Goal: Information Seeking & Learning: Understand process/instructions

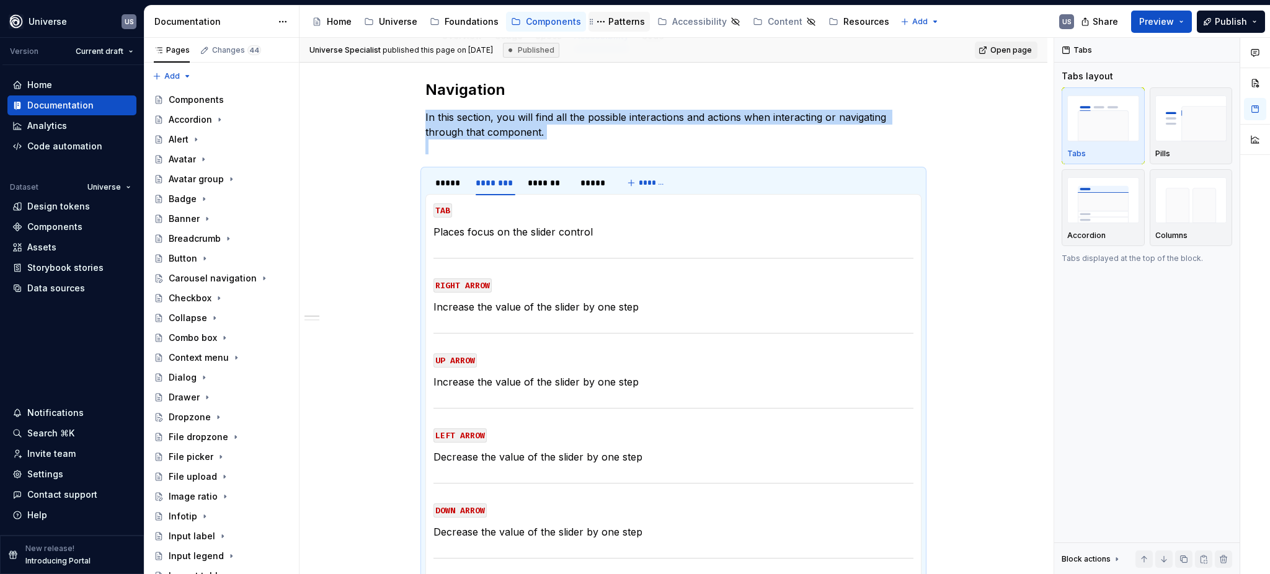
click at [621, 20] on div "Patterns" at bounding box center [626, 21] width 37 height 12
type textarea "*"
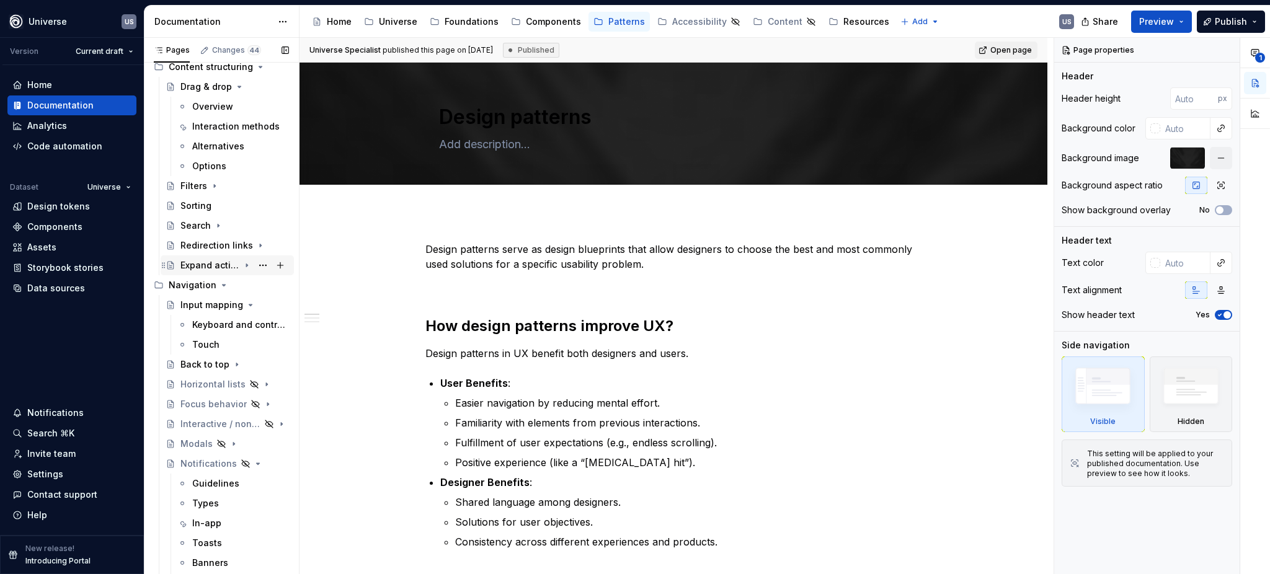
scroll to position [82, 0]
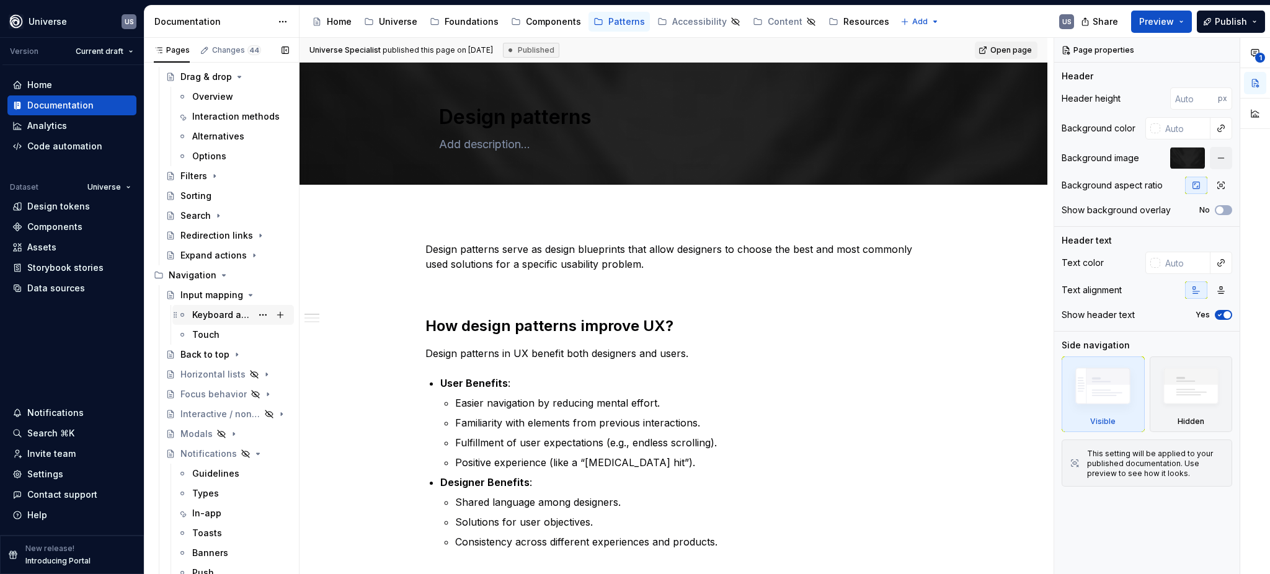
click at [226, 314] on div "Keyboard and controllers" at bounding box center [222, 315] width 60 height 12
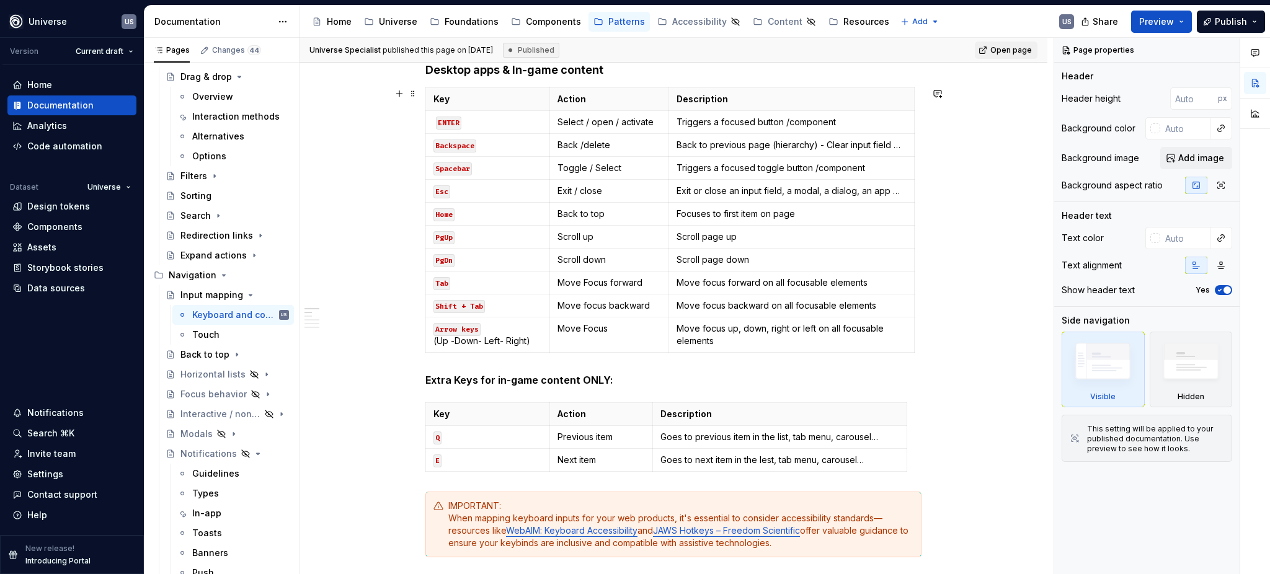
scroll to position [496, 0]
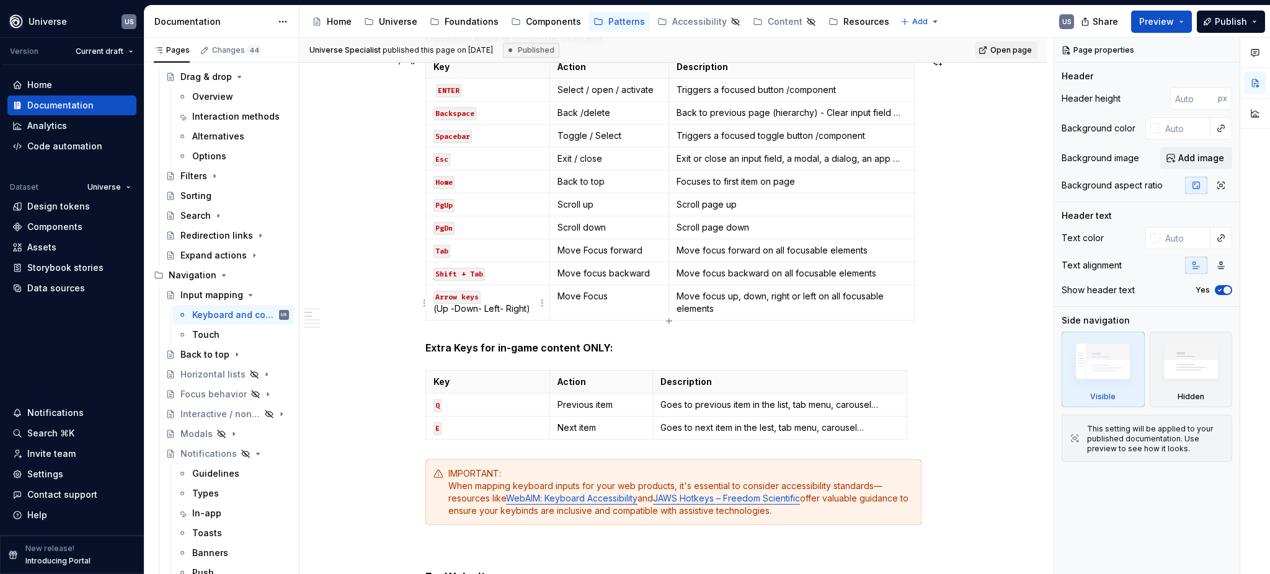
click at [451, 311] on p "Arrow keys (Up -Down- Left- Right)" at bounding box center [487, 302] width 108 height 25
type textarea "*"
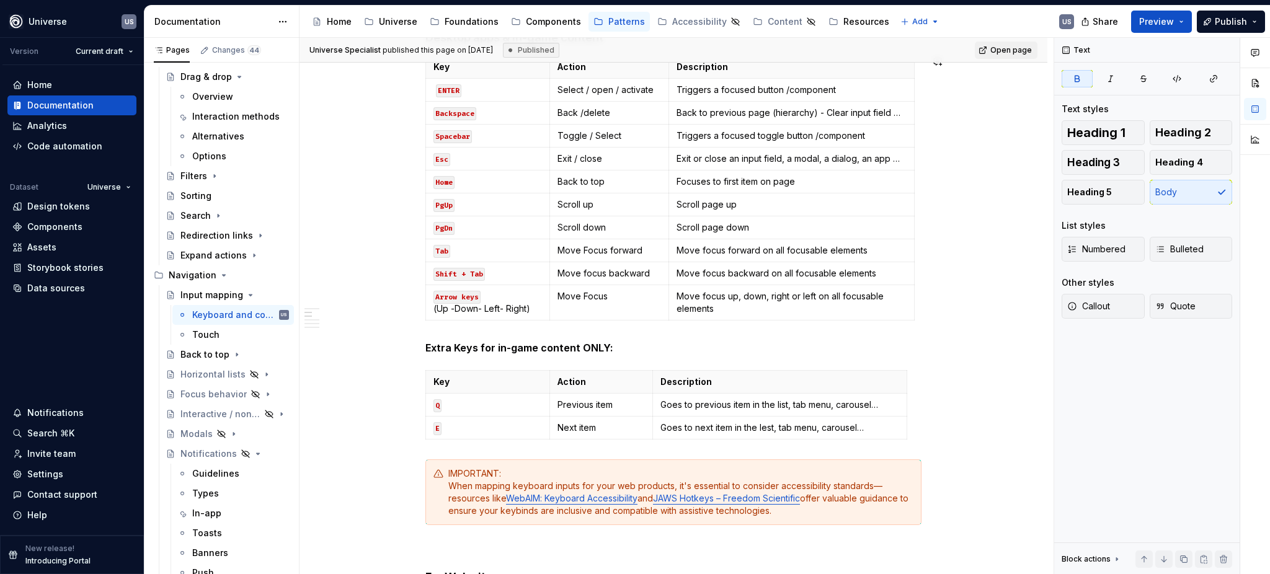
click at [672, 337] on div "Whether you're building a game, an app, or a custom tool, mapping keys to UI ac…" at bounding box center [673, 582] width 496 height 1666
click at [668, 320] on icon "button" at bounding box center [669, 321] width 10 height 10
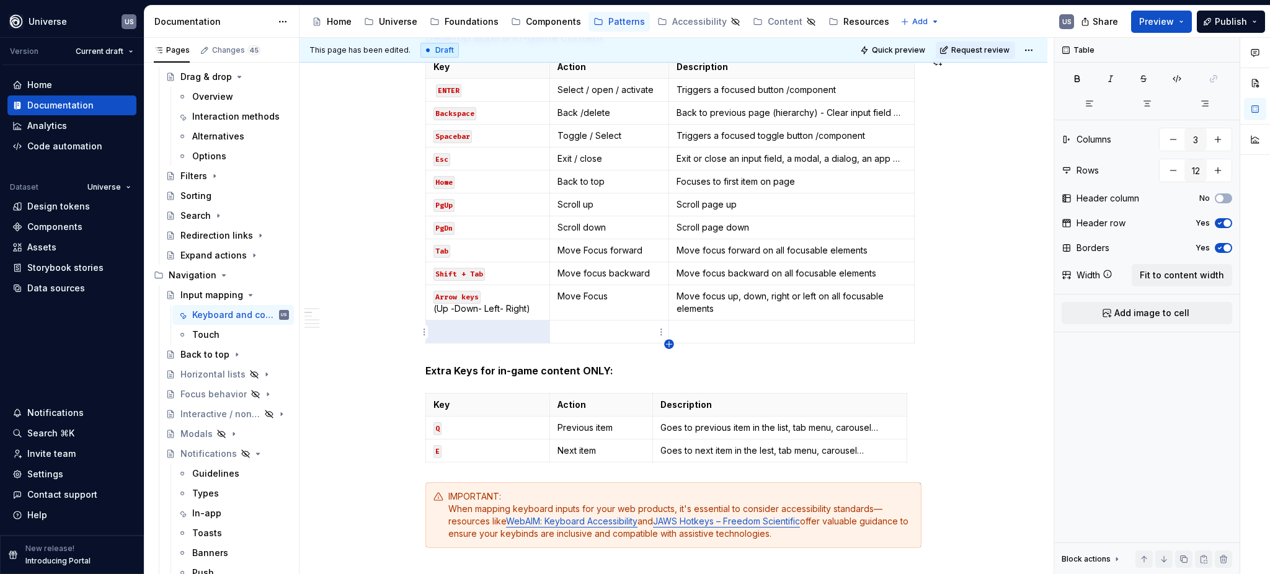
click at [668, 346] on icon "button" at bounding box center [669, 345] width 6 height 6
type input "13"
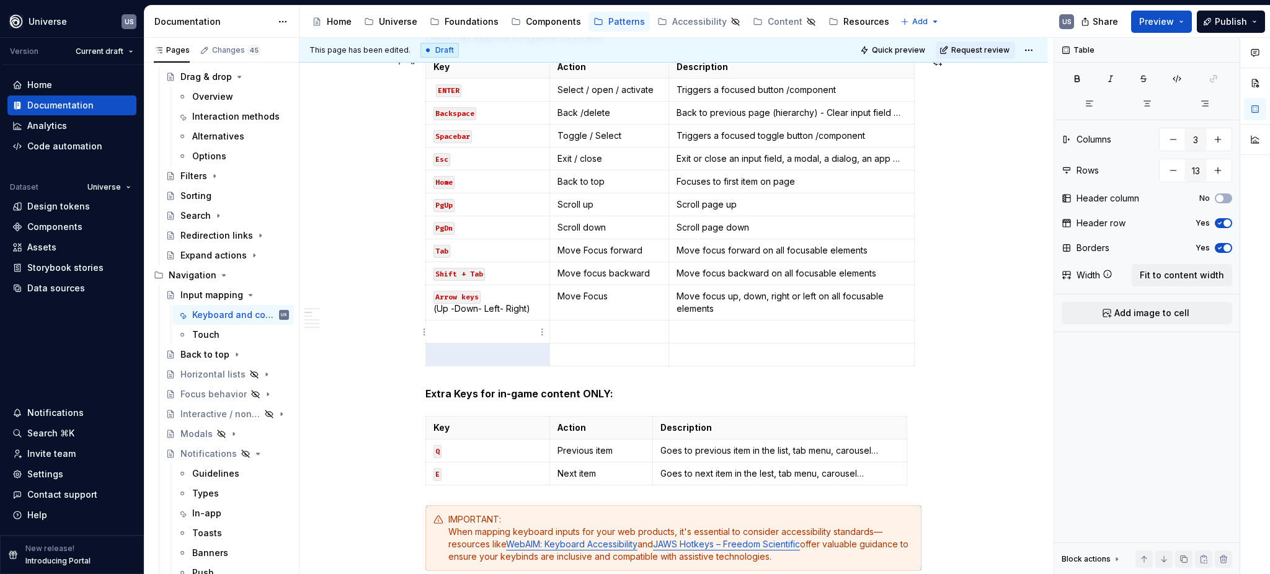
click at [508, 340] on td at bounding box center [488, 331] width 124 height 23
click at [667, 370] on div "Key Action Description ENTER Select / open / activate Triggers a focused button…" at bounding box center [673, 213] width 496 height 316
click at [668, 364] on icon "button" at bounding box center [669, 367] width 6 height 6
type input "14"
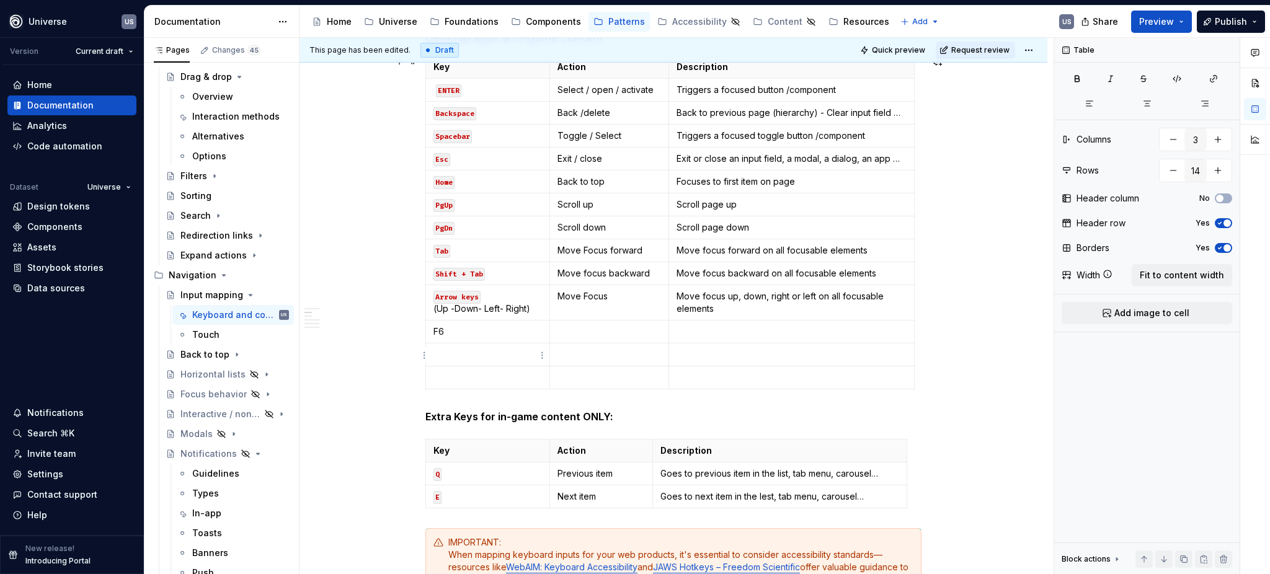
click at [500, 356] on p at bounding box center [487, 354] width 108 height 12
click at [503, 376] on p at bounding box center [487, 377] width 108 height 12
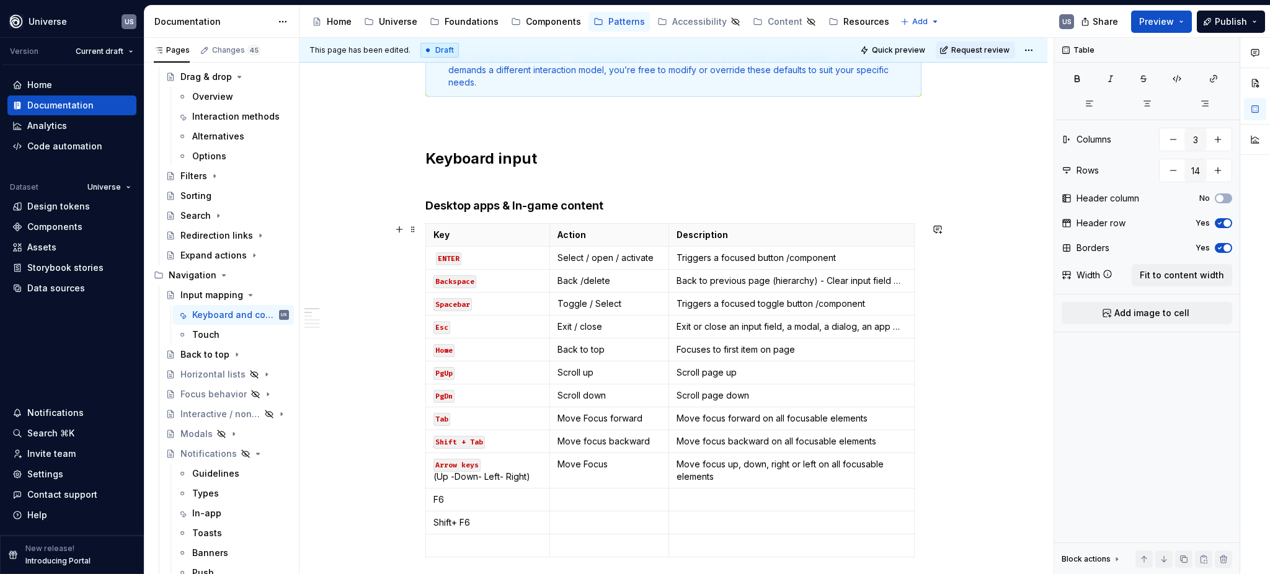
scroll to position [413, 0]
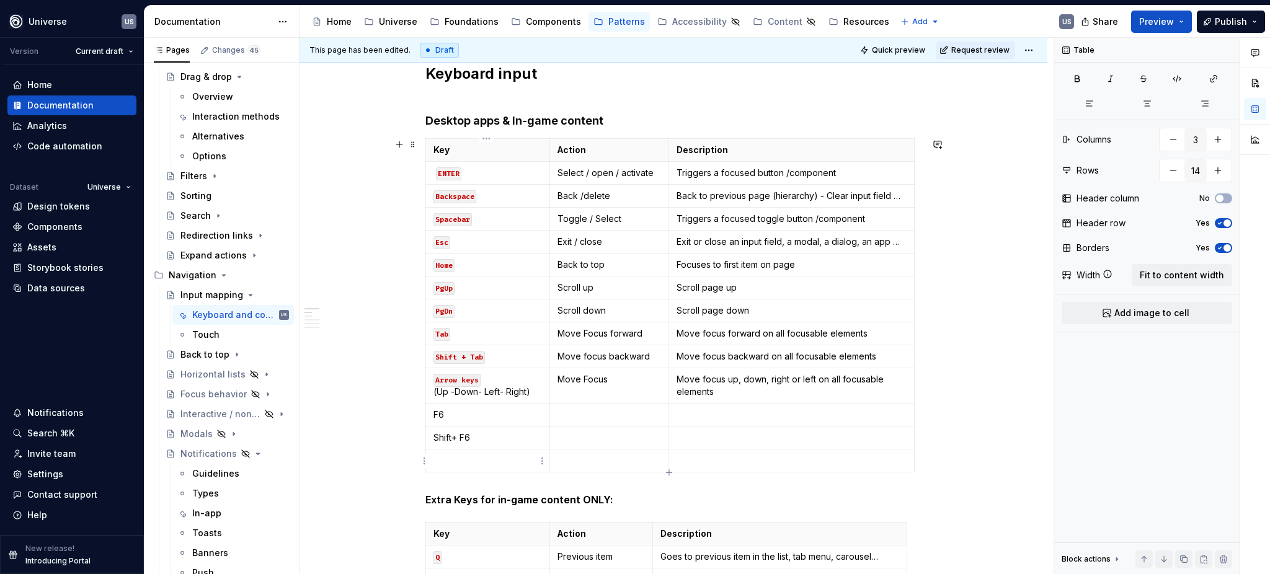
click at [468, 462] on p at bounding box center [487, 460] width 108 height 12
type textarea "*"
click at [668, 472] on icon "button" at bounding box center [669, 472] width 6 height 6
type input "15"
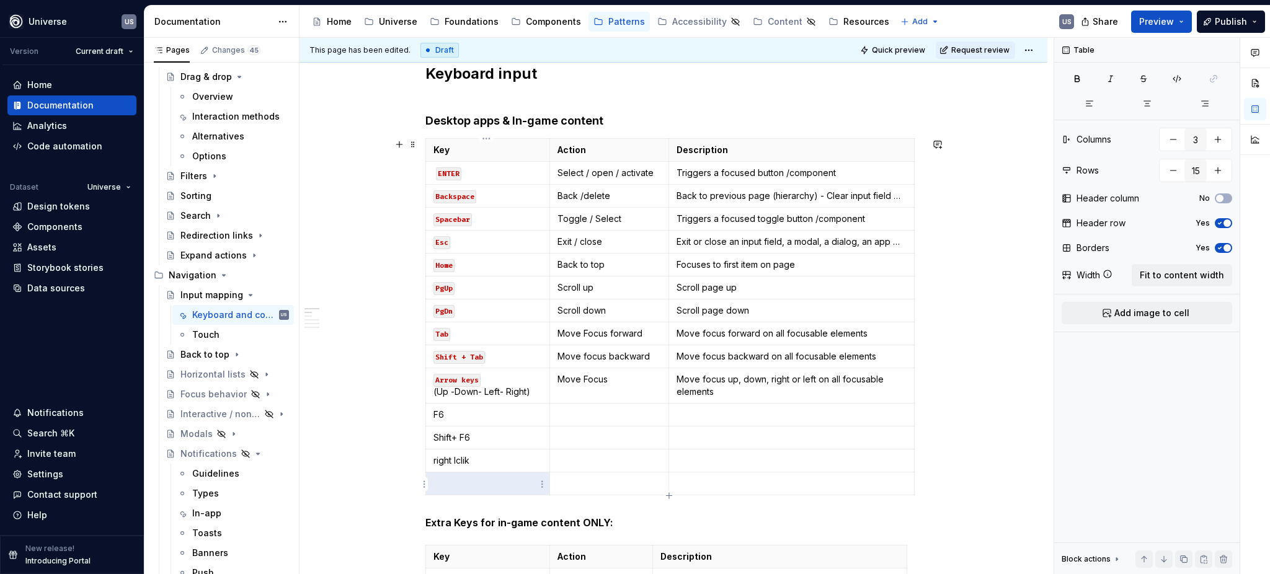
click at [517, 489] on p at bounding box center [487, 483] width 108 height 12
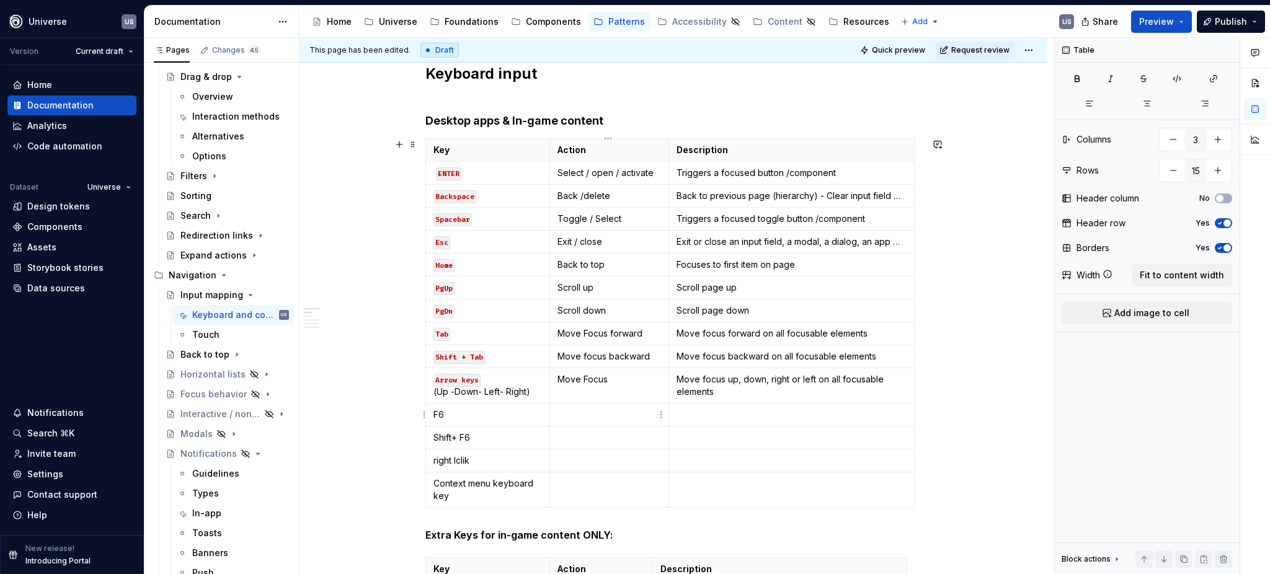
click at [578, 415] on p at bounding box center [609, 415] width 104 height 12
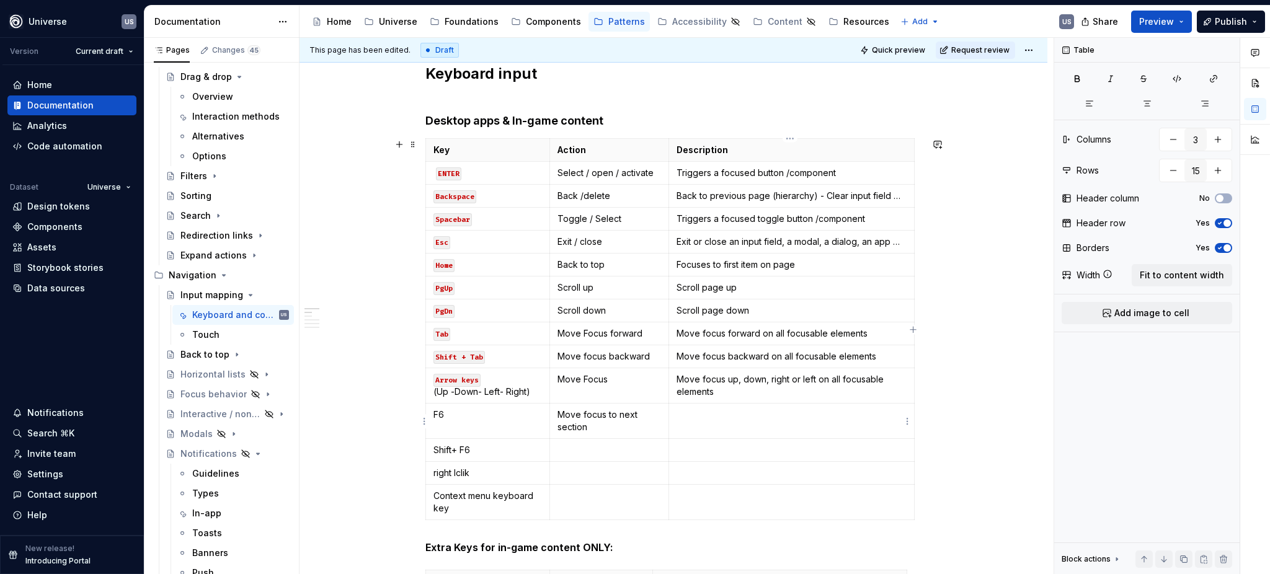
click at [724, 426] on td at bounding box center [790, 421] width 245 height 35
click at [619, 456] on td at bounding box center [608, 450] width 119 height 23
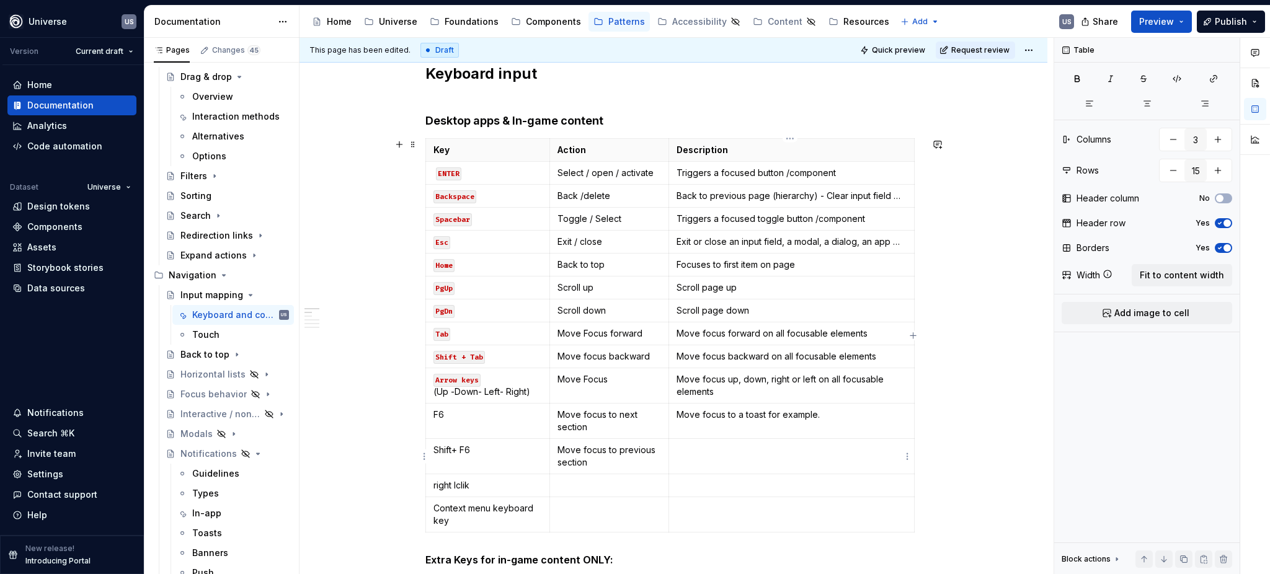
click at [698, 459] on td at bounding box center [790, 456] width 245 height 35
click at [479, 487] on p "right lclik" at bounding box center [487, 485] width 108 height 12
drag, startPoint x: 478, startPoint y: 486, endPoint x: 432, endPoint y: 485, distance: 45.9
click at [433, 485] on p "right lclik" at bounding box center [487, 485] width 108 height 12
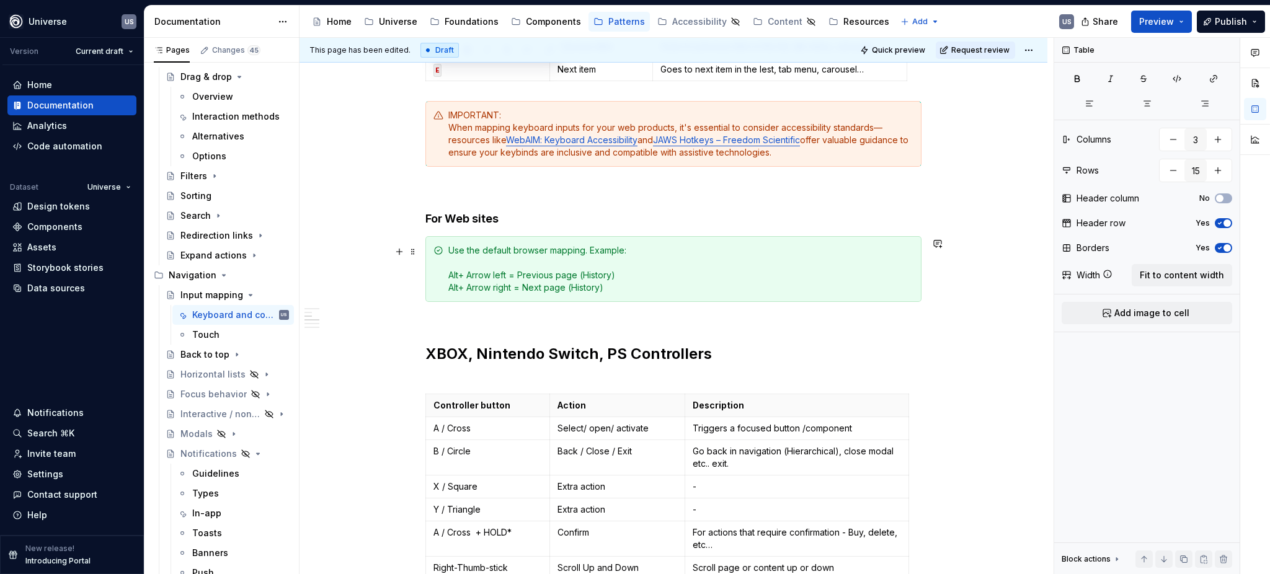
scroll to position [992, 0]
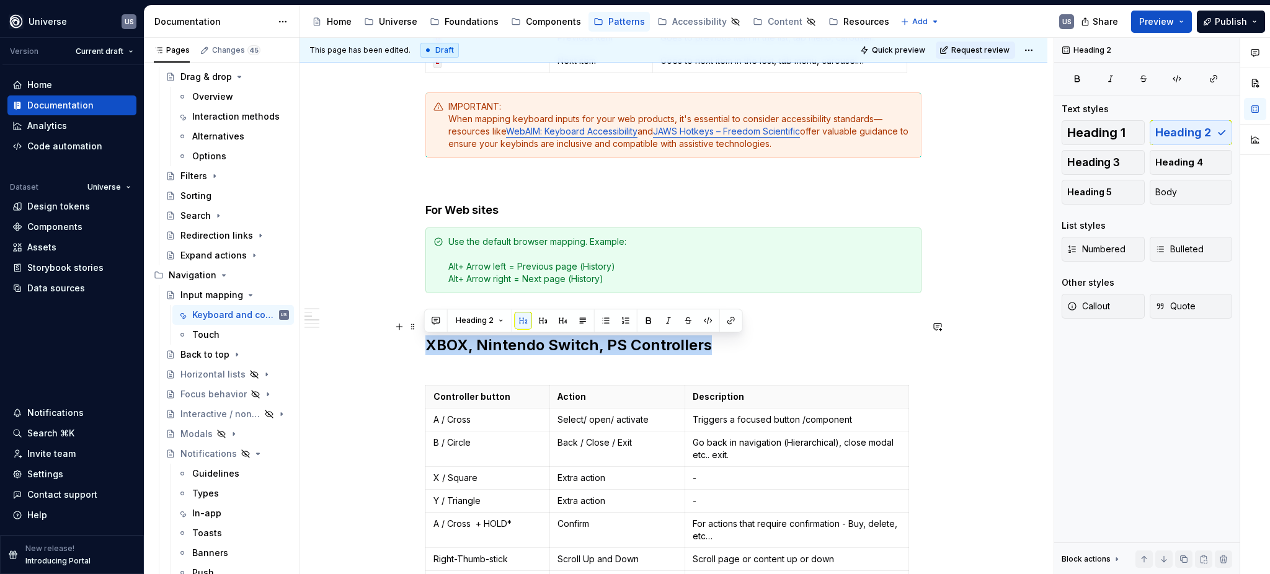
drag, startPoint x: 426, startPoint y: 348, endPoint x: 726, endPoint y: 347, distance: 299.4
click at [726, 347] on h2 "XBOX, Nintendo Switch, PS Controllers" at bounding box center [673, 346] width 496 height 60
copy h2 "XBOX, Nintendo Switch, PS Controllers"
click at [409, 309] on div "Whether you're building a game, an app, or a custom tool, mapping keys to UI ac…" at bounding box center [673, 229] width 748 height 2012
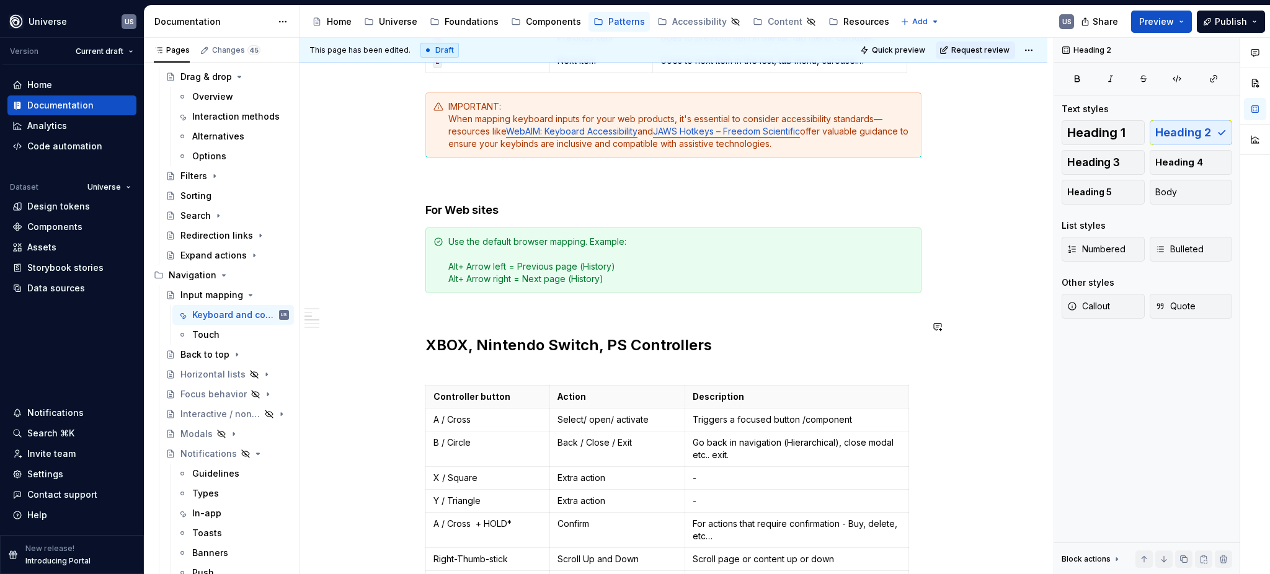
click at [437, 314] on div "Whether you're building a game, an app, or a custom tool, mapping keys to UI ac…" at bounding box center [673, 150] width 496 height 1795
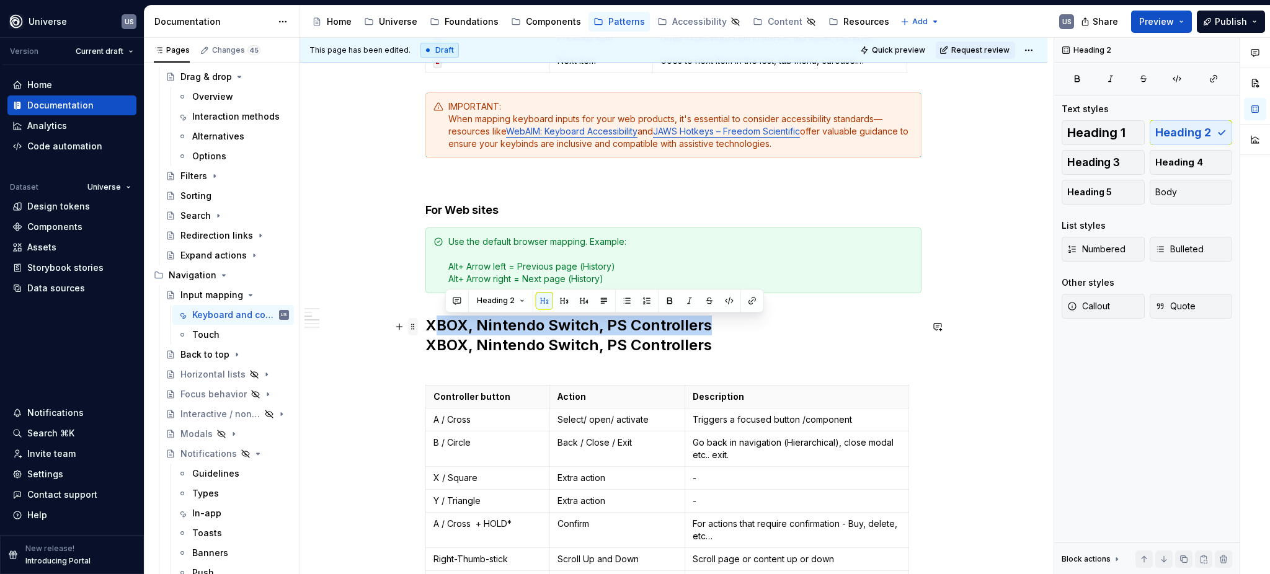
drag, startPoint x: 575, startPoint y: 329, endPoint x: 408, endPoint y: 330, distance: 167.4
click at [425, 330] on div "Whether you're building a game, an app, or a custom tool, mapping keys to UI ac…" at bounding box center [673, 157] width 496 height 1809
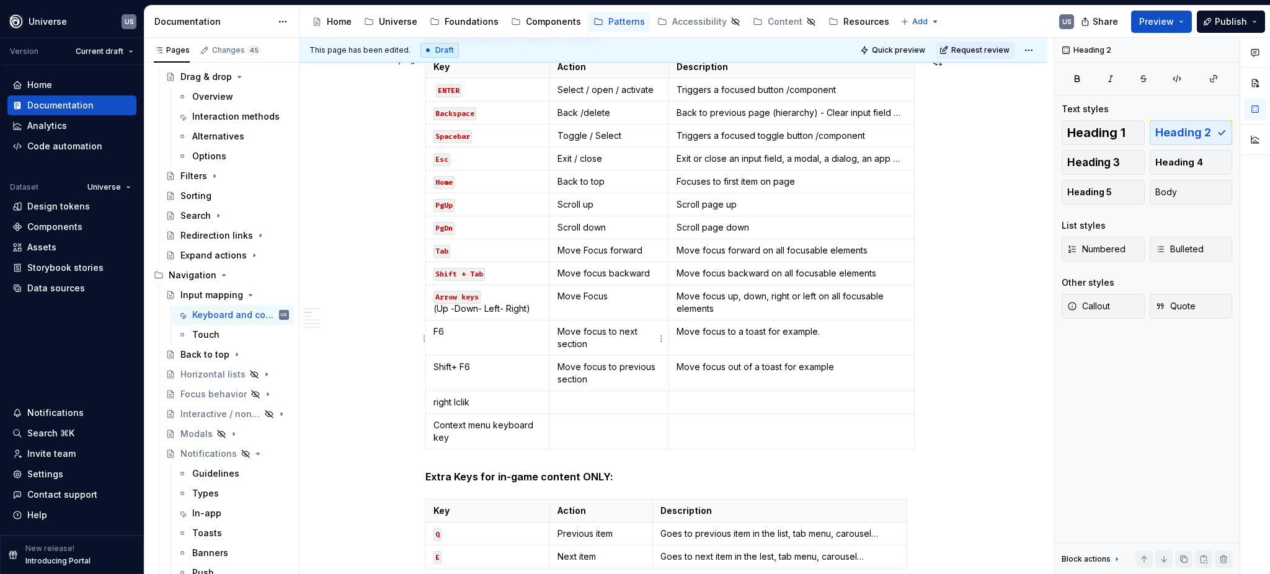
scroll to position [909, 0]
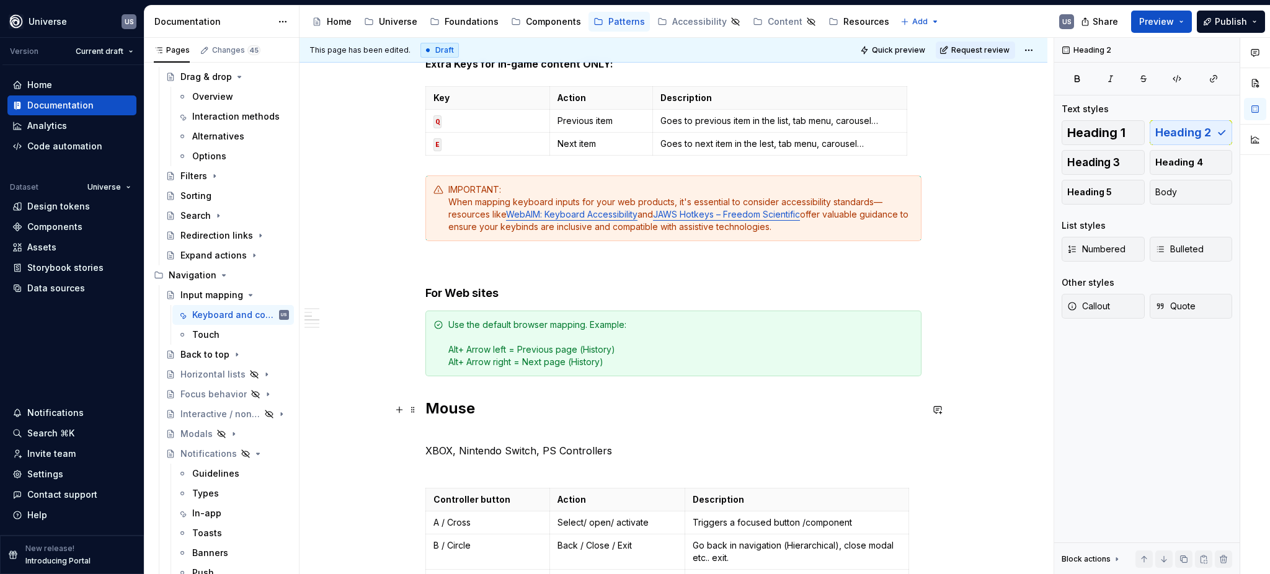
click at [487, 411] on h2 "Mouse" at bounding box center [673, 409] width 496 height 20
drag, startPoint x: 488, startPoint y: 409, endPoint x: 407, endPoint y: 412, distance: 80.6
click at [425, 412] on div "Whether you're building a game, an app, or a custom tool, mapping keys to UI ac…" at bounding box center [673, 250] width 496 height 1829
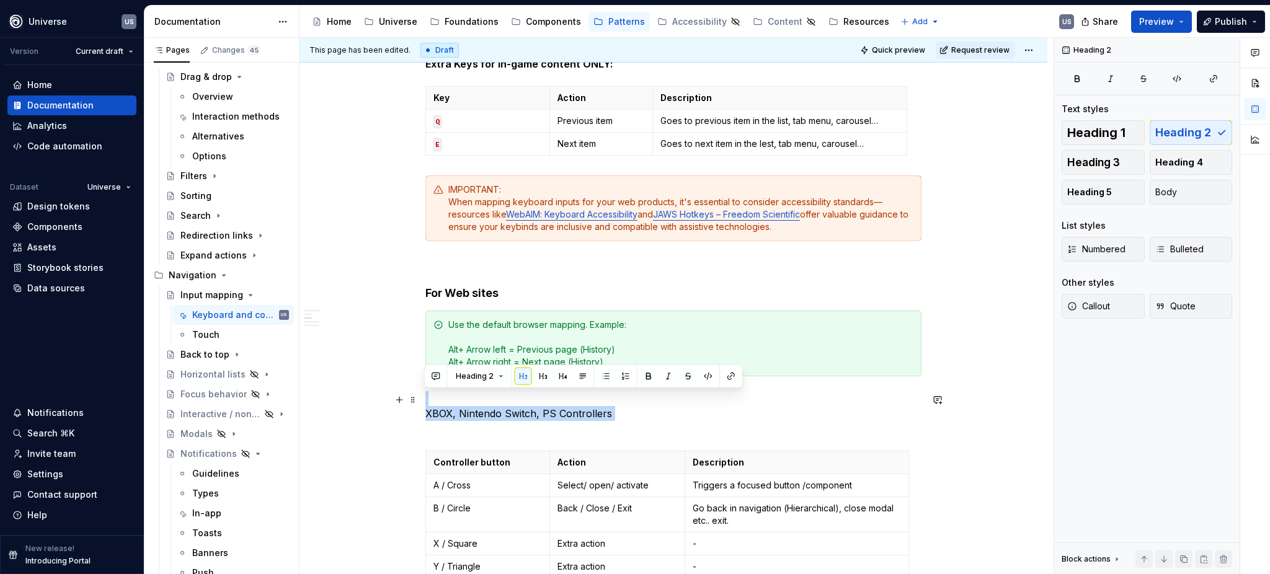
drag, startPoint x: 631, startPoint y: 407, endPoint x: 655, endPoint y: 423, distance: 28.9
click at [655, 423] on p "XBOX, Nintendo Switch, PS Controllers" at bounding box center [673, 413] width 496 height 45
click at [521, 374] on button "button" at bounding box center [523, 376] width 17 height 17
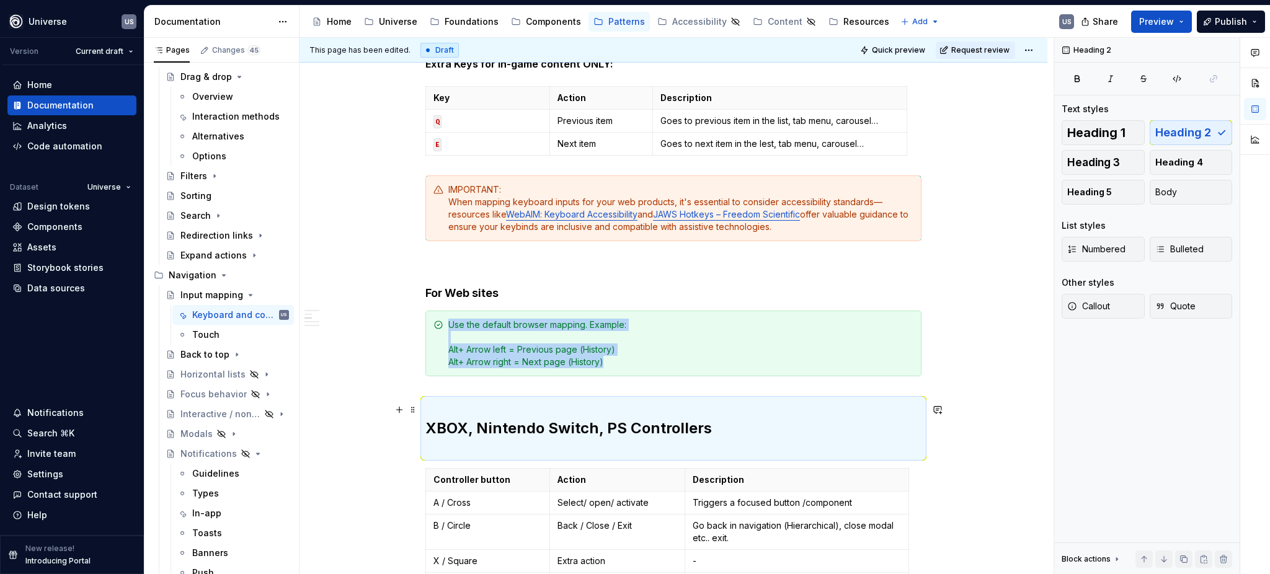
click at [493, 428] on h2 "XBOX, Nintendo Switch, PS Controllers" at bounding box center [673, 429] width 496 height 60
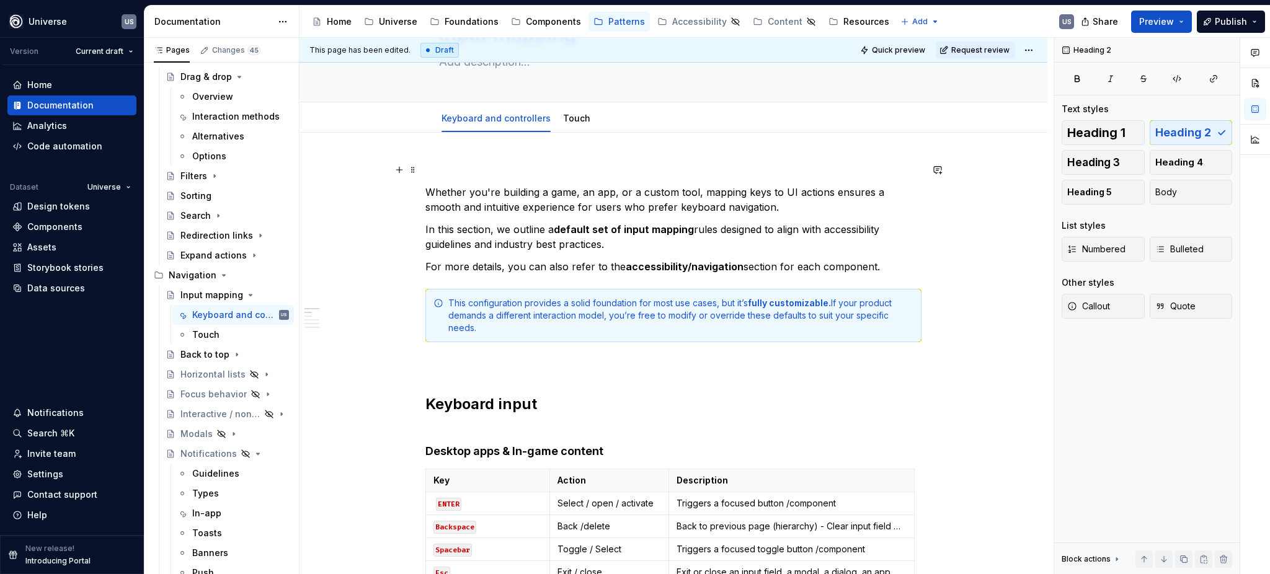
scroll to position [0, 0]
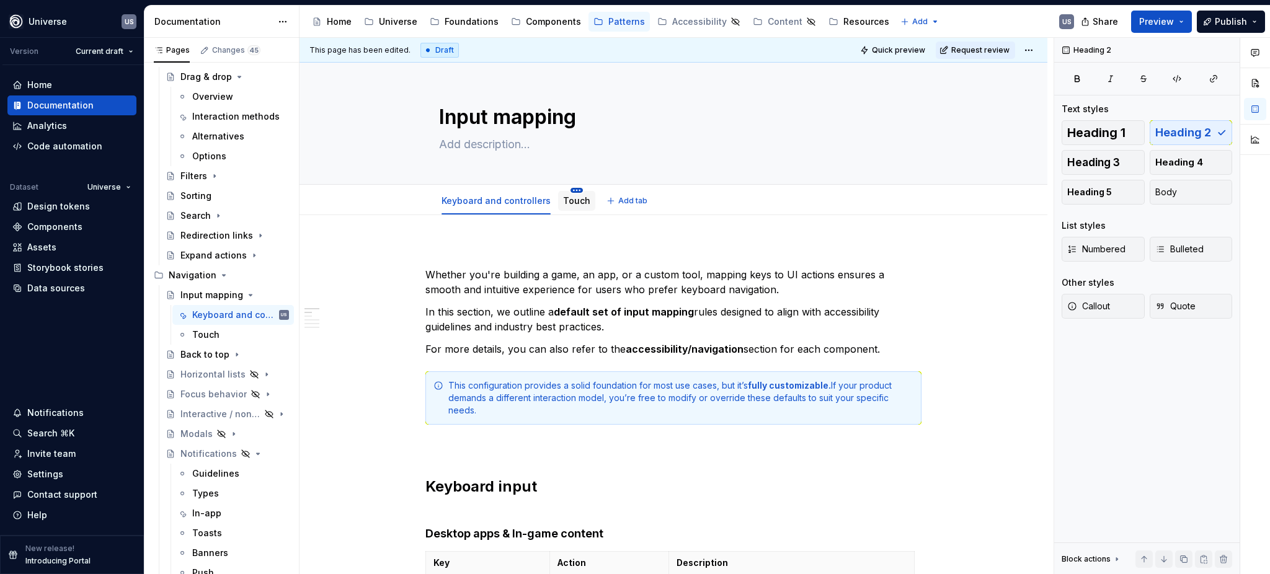
click at [570, 189] on html "Universe US Version Current draft Home Documentation Analytics Code automation …" at bounding box center [635, 287] width 1270 height 574
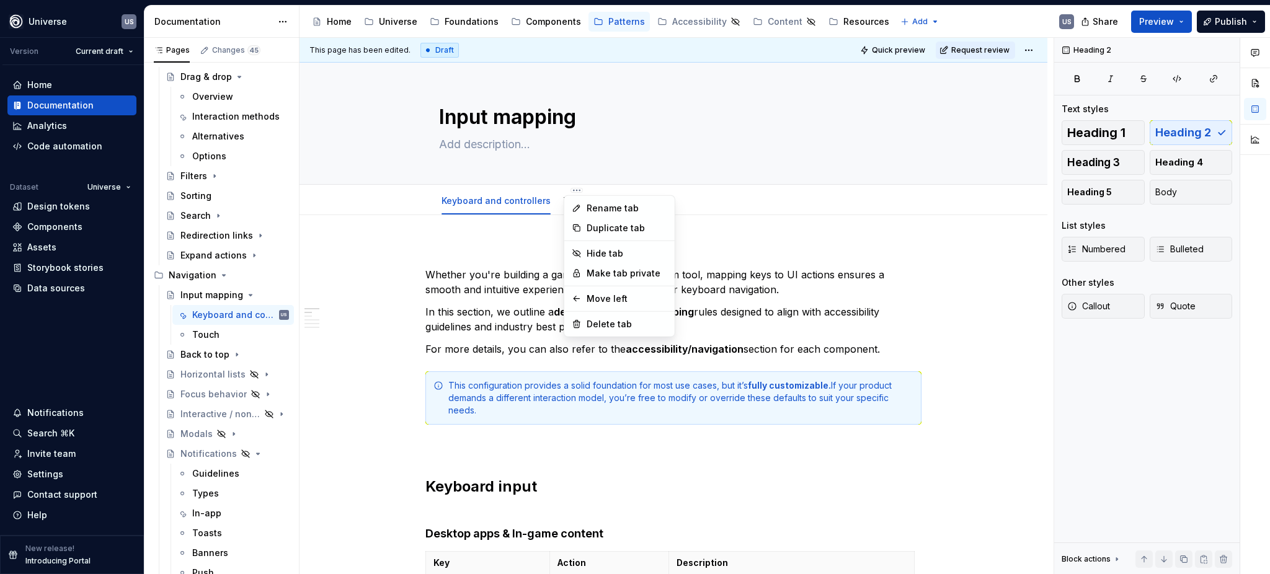
click at [601, 206] on div "Rename tab" at bounding box center [626, 208] width 81 height 12
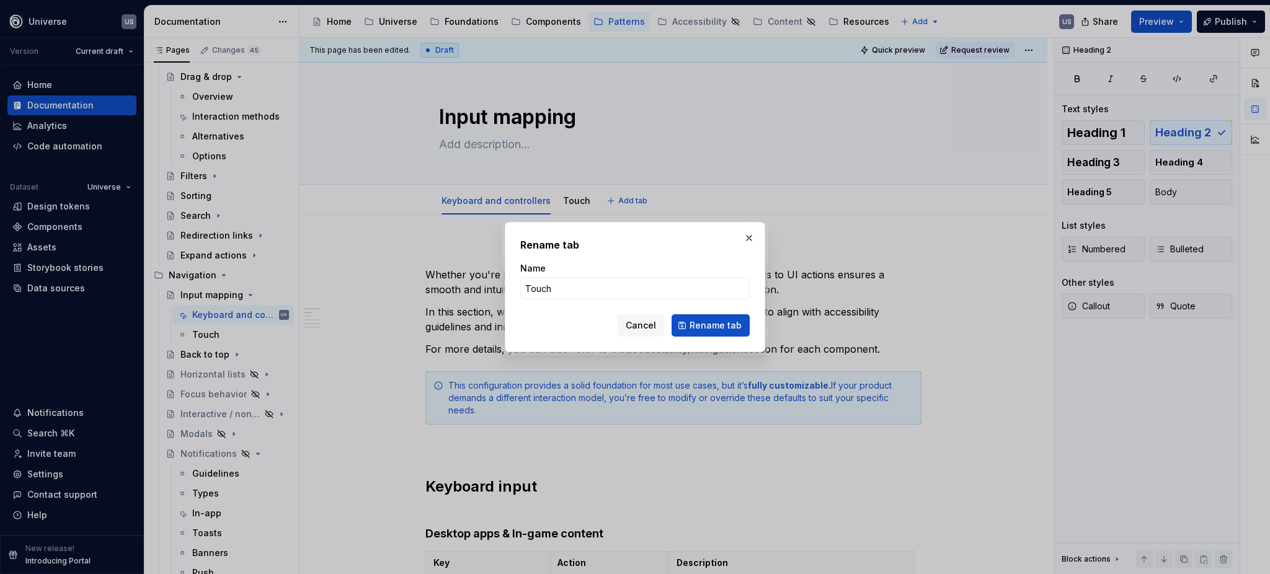
type textarea "*"
click at [561, 284] on input "Touch" at bounding box center [634, 288] width 229 height 22
type input "Touch & Mouse"
click at [738, 323] on span "Rename tab" at bounding box center [715, 325] width 52 height 12
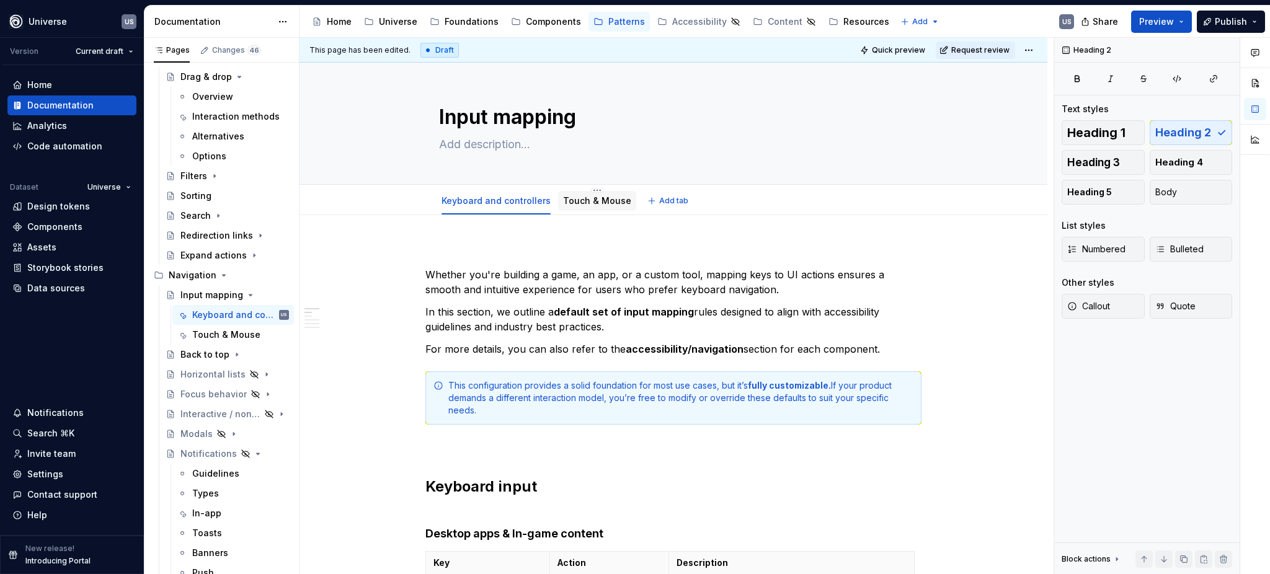
click at [592, 206] on link "Touch & Mouse" at bounding box center [597, 200] width 68 height 11
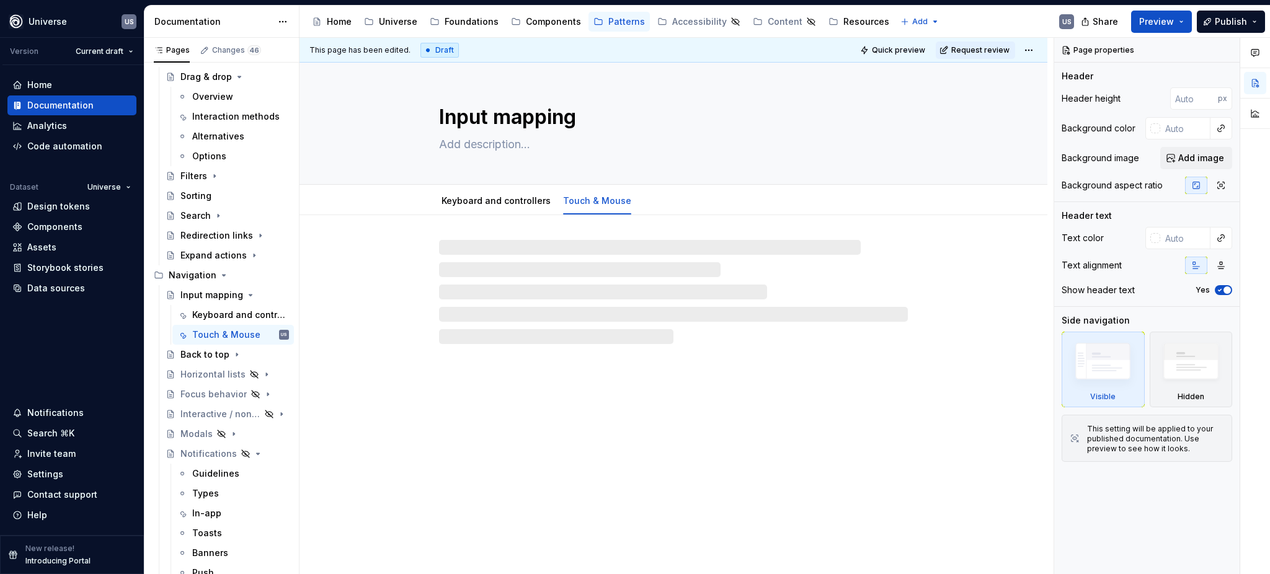
type textarea "*"
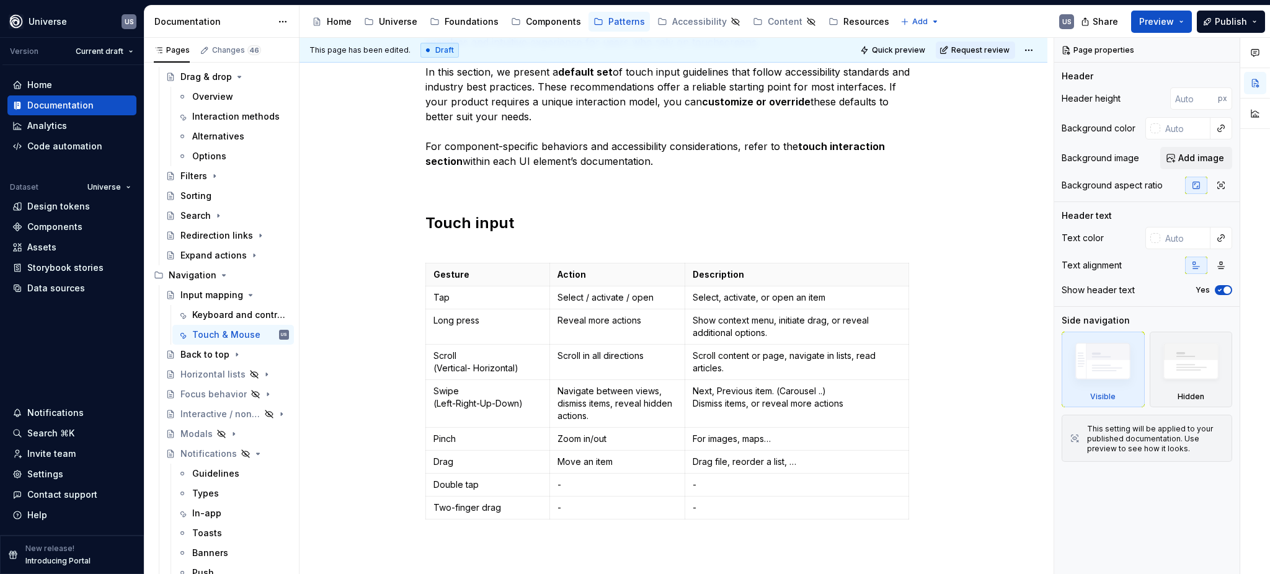
scroll to position [248, 0]
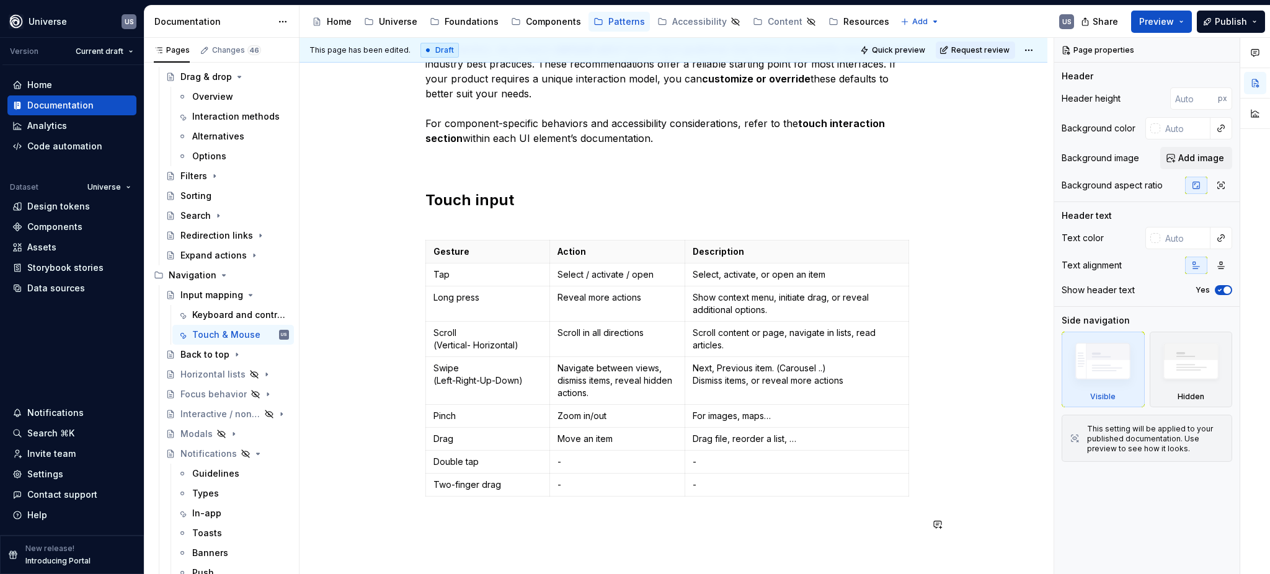
click at [537, 534] on div "Whether you're designing a mobile app, a game, defining clear touch interaction…" at bounding box center [673, 271] width 496 height 549
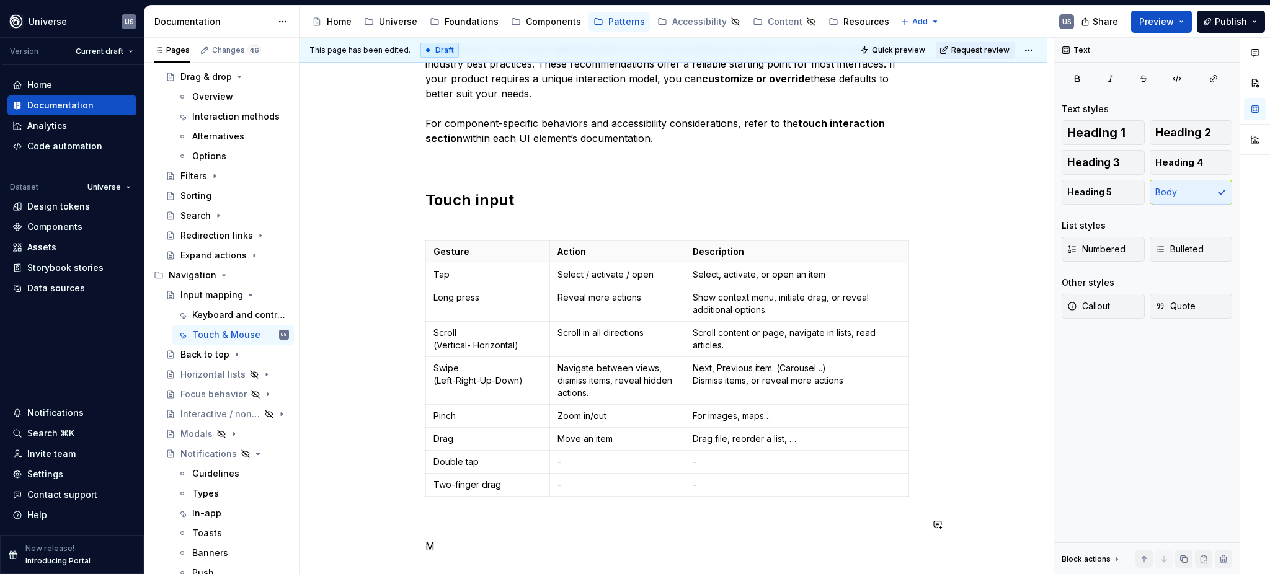
scroll to position [288, 0]
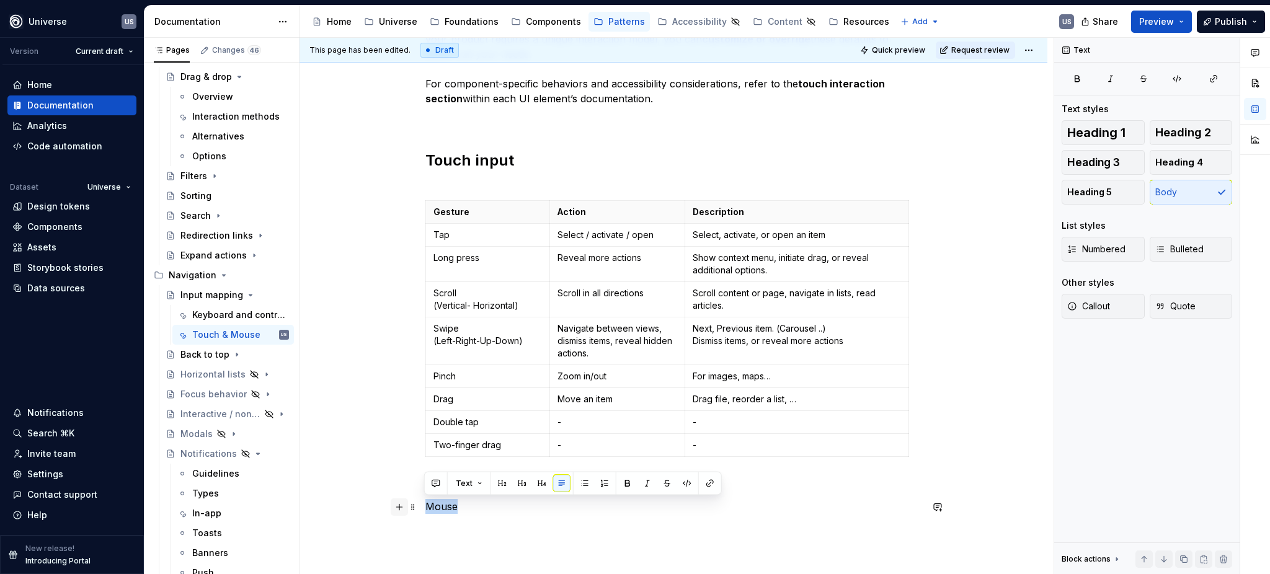
drag, startPoint x: 484, startPoint y: 503, endPoint x: 389, endPoint y: 506, distance: 94.3
click at [425, 506] on div "Whether you're designing a mobile app, a game, defining clear touch interaction…" at bounding box center [673, 254] width 496 height 594
click at [501, 485] on button "button" at bounding box center [501, 483] width 17 height 17
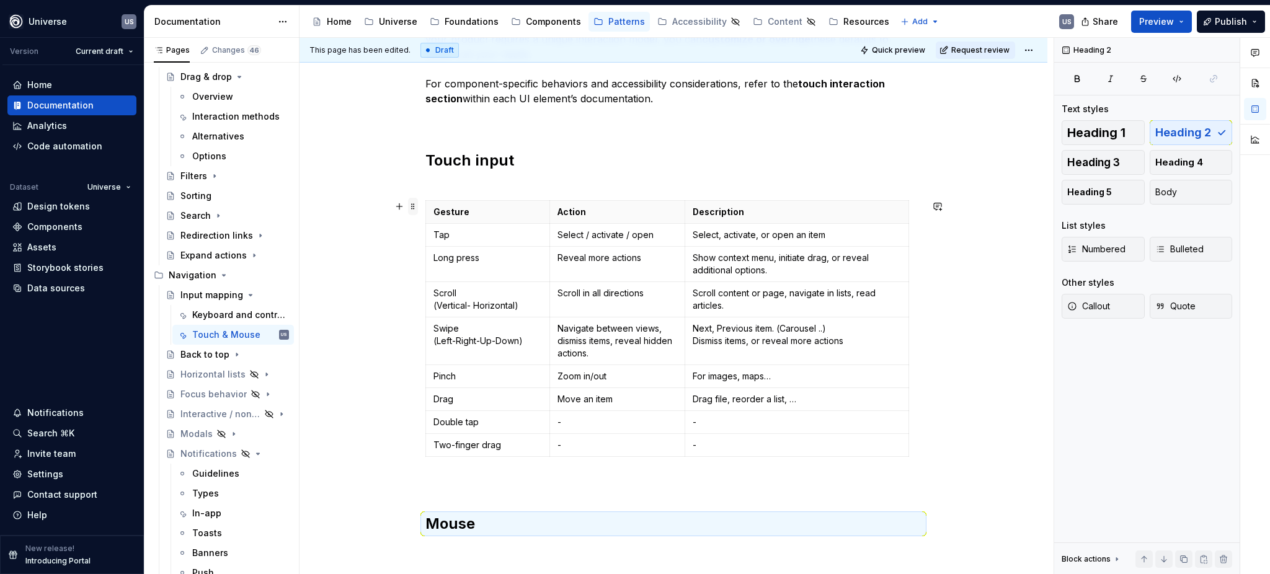
click at [412, 207] on span at bounding box center [413, 206] width 10 height 17
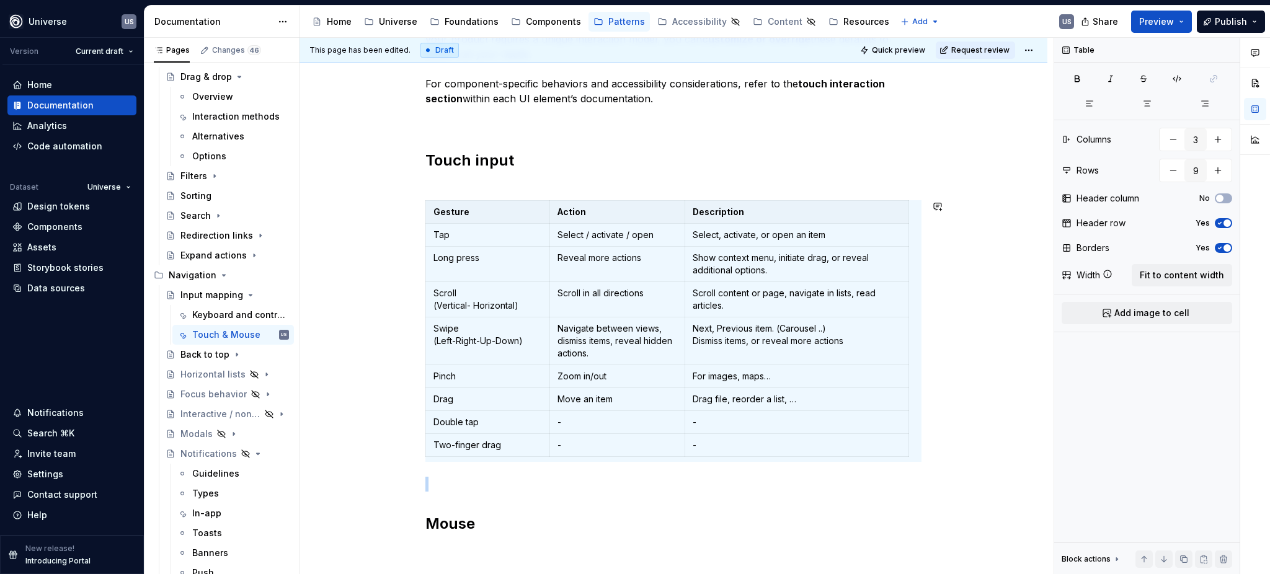
scroll to position [470, 0]
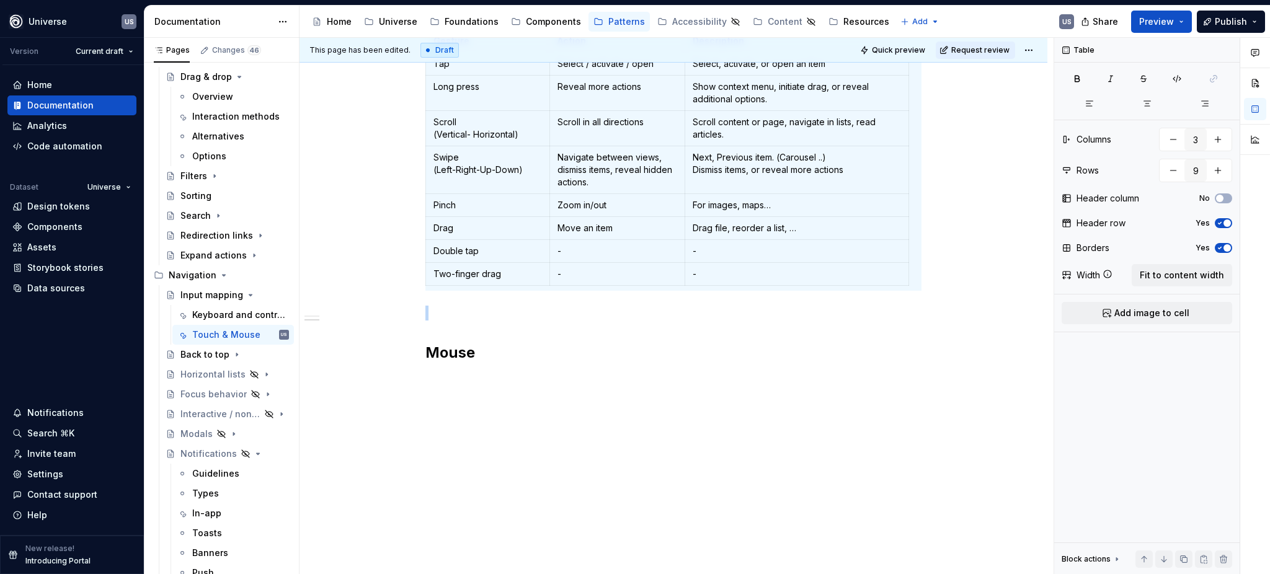
click at [491, 418] on div "This page has been edited. Draft Quick preview Request review Input mapping Edi…" at bounding box center [676, 306] width 754 height 537
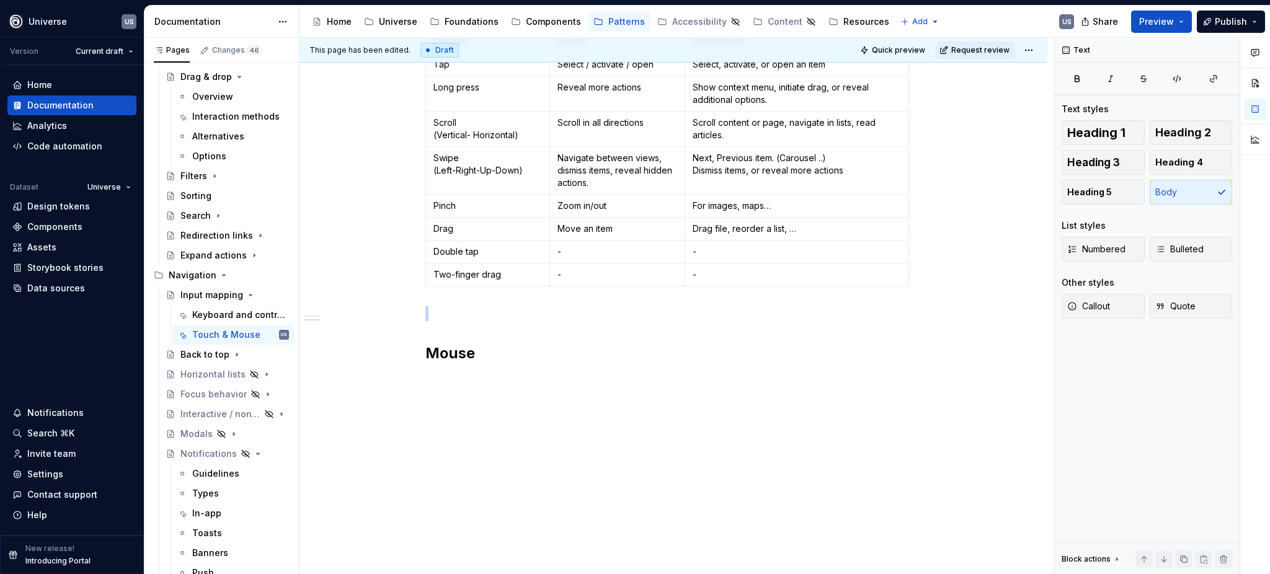
click at [469, 397] on div "Whether you're designing a mobile app, a game, defining clear touch interaction…" at bounding box center [673, 95] width 496 height 616
click at [487, 374] on p at bounding box center [673, 380] width 496 height 15
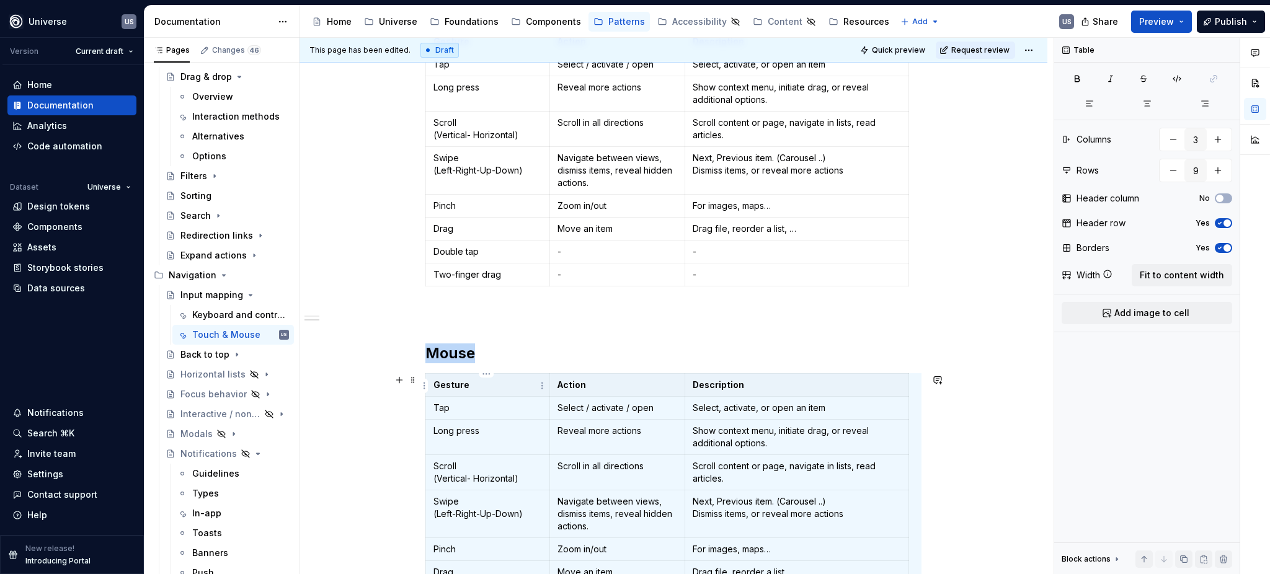
click at [467, 388] on p "Gesture" at bounding box center [487, 385] width 108 height 12
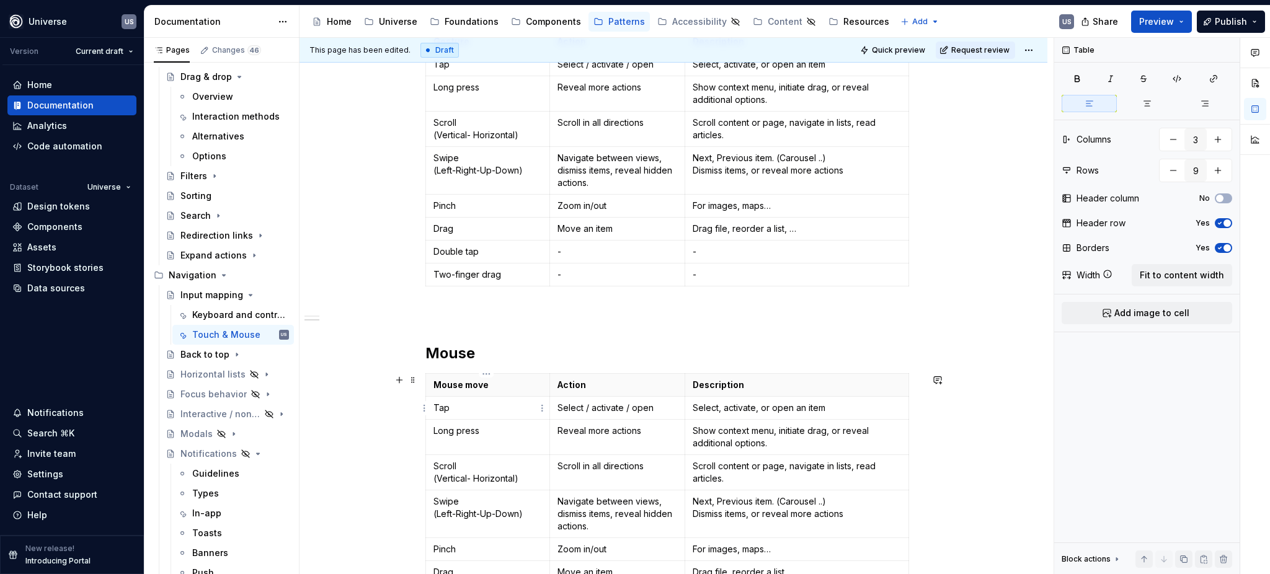
click at [467, 409] on p "Tap" at bounding box center [487, 408] width 108 height 12
click at [496, 433] on p "Long press" at bounding box center [487, 431] width 108 height 12
drag, startPoint x: 493, startPoint y: 433, endPoint x: 430, endPoint y: 431, distance: 62.7
click at [430, 431] on td "Long press" at bounding box center [488, 437] width 124 height 35
click at [485, 485] on p "Scroll (Vertical- Horizontal)" at bounding box center [487, 472] width 108 height 25
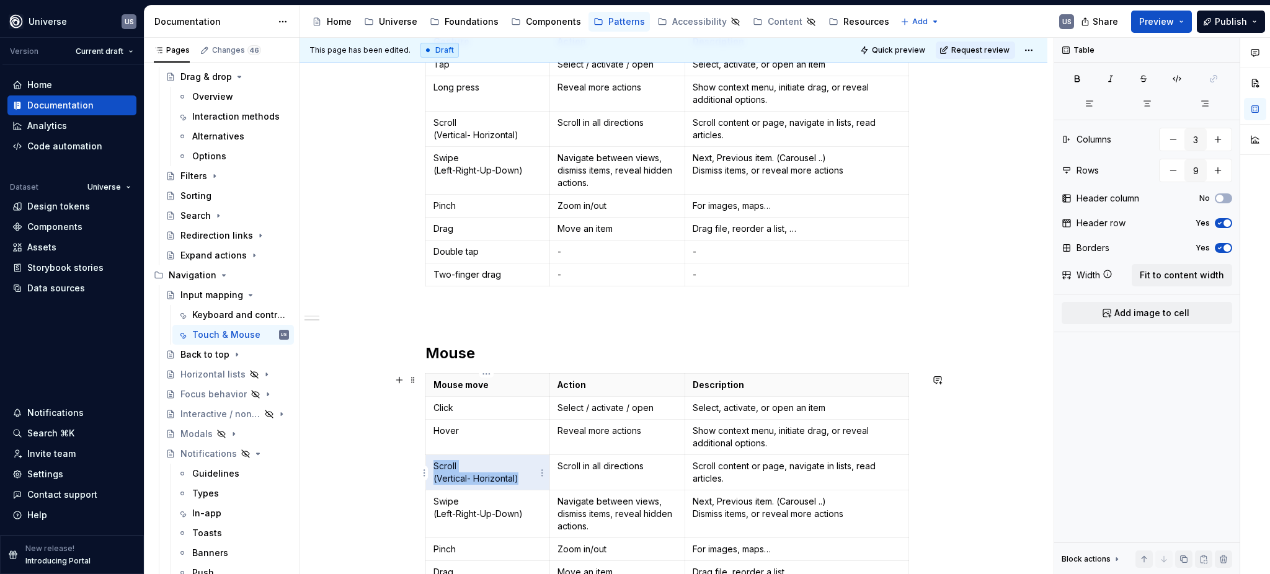
drag, startPoint x: 519, startPoint y: 480, endPoint x: 433, endPoint y: 464, distance: 87.0
click at [433, 464] on p "Scroll (Vertical- Horizontal)" at bounding box center [487, 472] width 108 height 25
click at [433, 463] on p "Press" at bounding box center [487, 466] width 108 height 12
click at [439, 467] on p "mouse Press" at bounding box center [487, 466] width 108 height 12
click at [433, 407] on p "Click" at bounding box center [487, 408] width 108 height 12
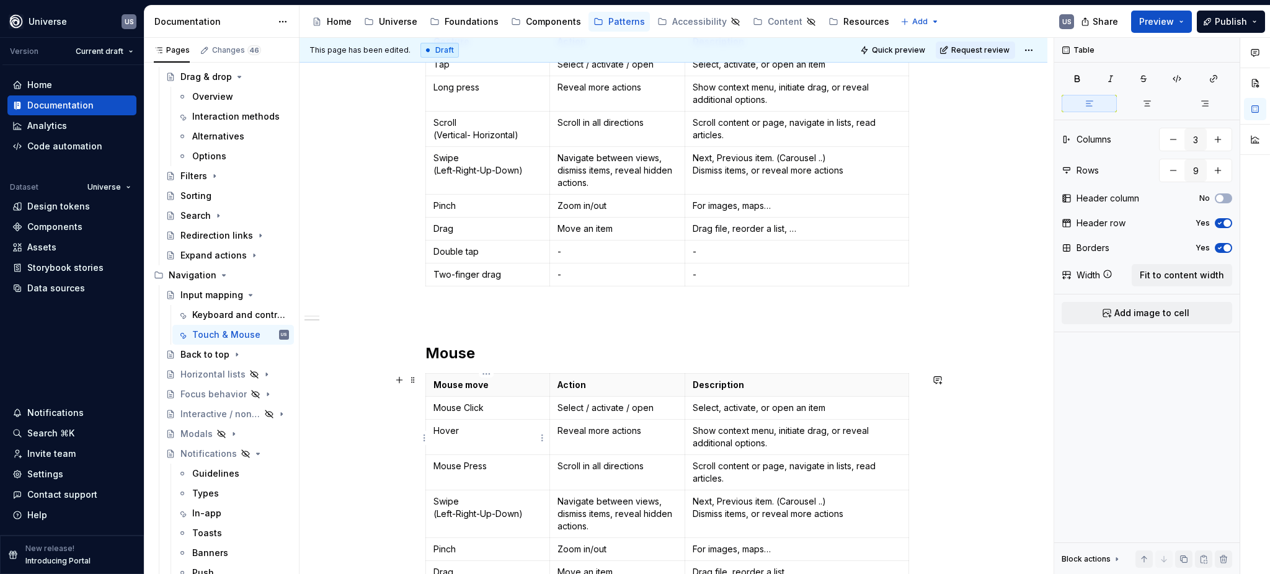
click at [433, 429] on p "Hover" at bounding box center [487, 431] width 108 height 12
click at [480, 513] on p "Swipe (Left-Right-Up-Down)" at bounding box center [487, 507] width 108 height 25
click at [463, 410] on p "Mouse Click" at bounding box center [487, 408] width 108 height 12
type textarea "*"
click at [509, 516] on p "Swipe (Left-Right-Up-Down)" at bounding box center [487, 507] width 108 height 25
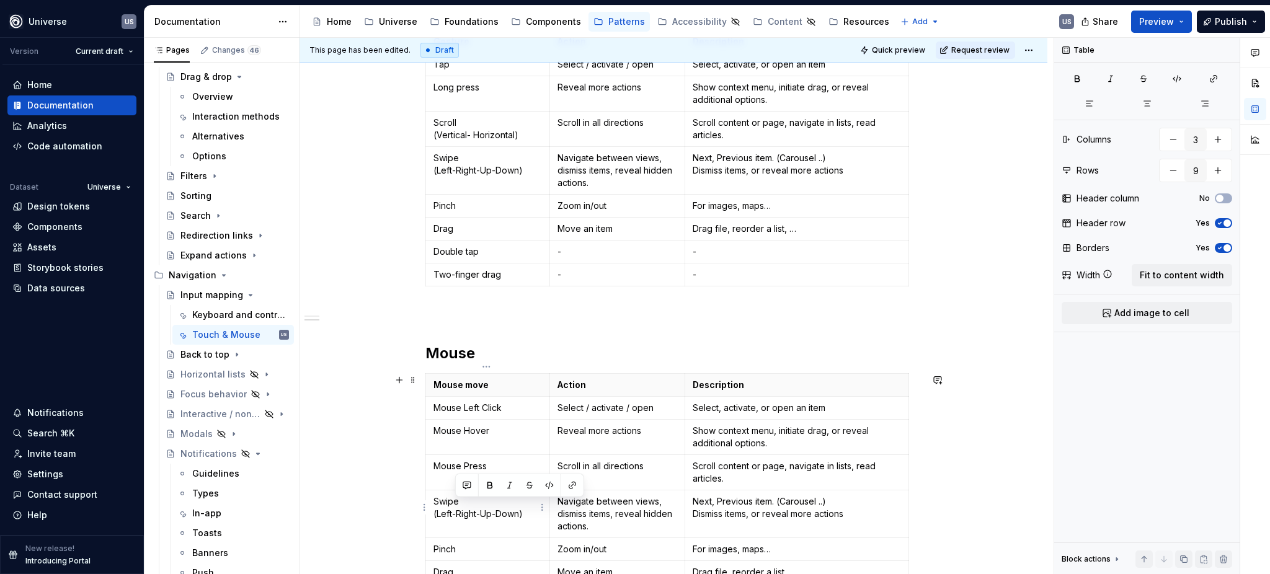
scroll to position [465, 0]
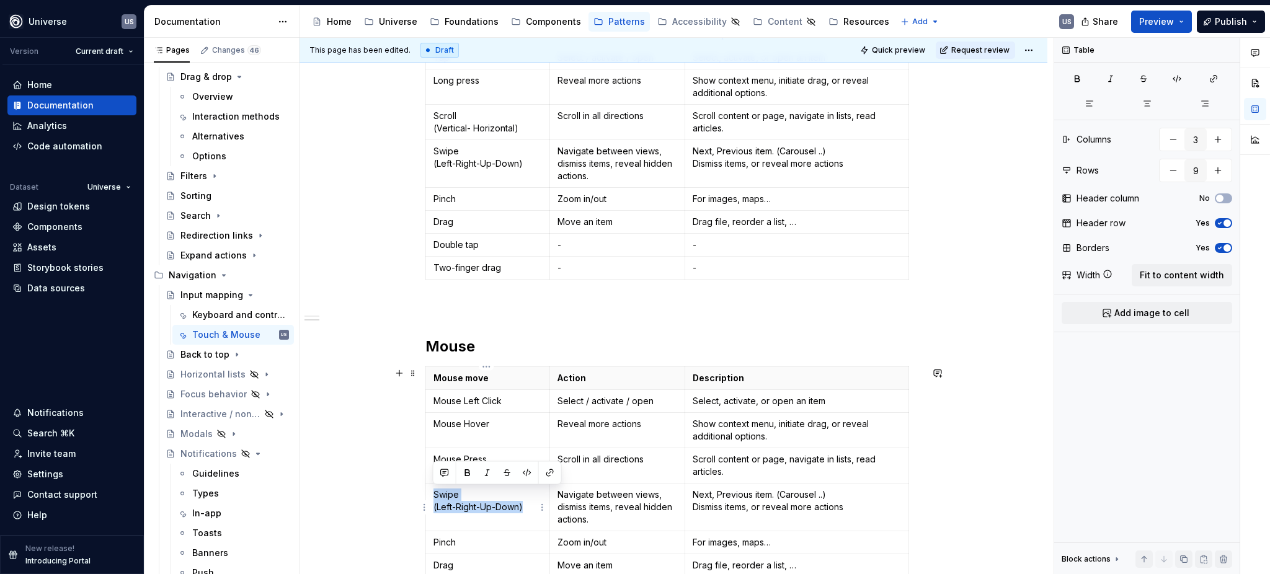
drag, startPoint x: 524, startPoint y: 515, endPoint x: 433, endPoint y: 494, distance: 93.5
click at [433, 494] on p "Swipe (Left-Right-Up-Down)" at bounding box center [487, 500] width 108 height 25
drag, startPoint x: 462, startPoint y: 401, endPoint x: 430, endPoint y: 401, distance: 31.6
click at [430, 401] on td "Mouse Left Click" at bounding box center [488, 401] width 124 height 23
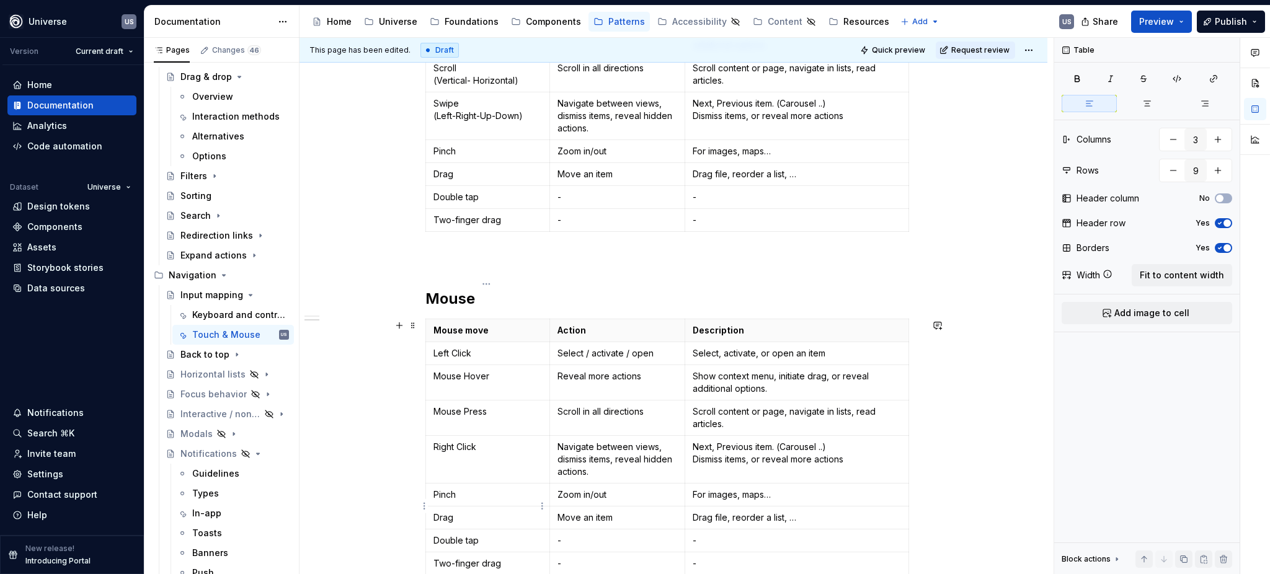
scroll to position [548, 0]
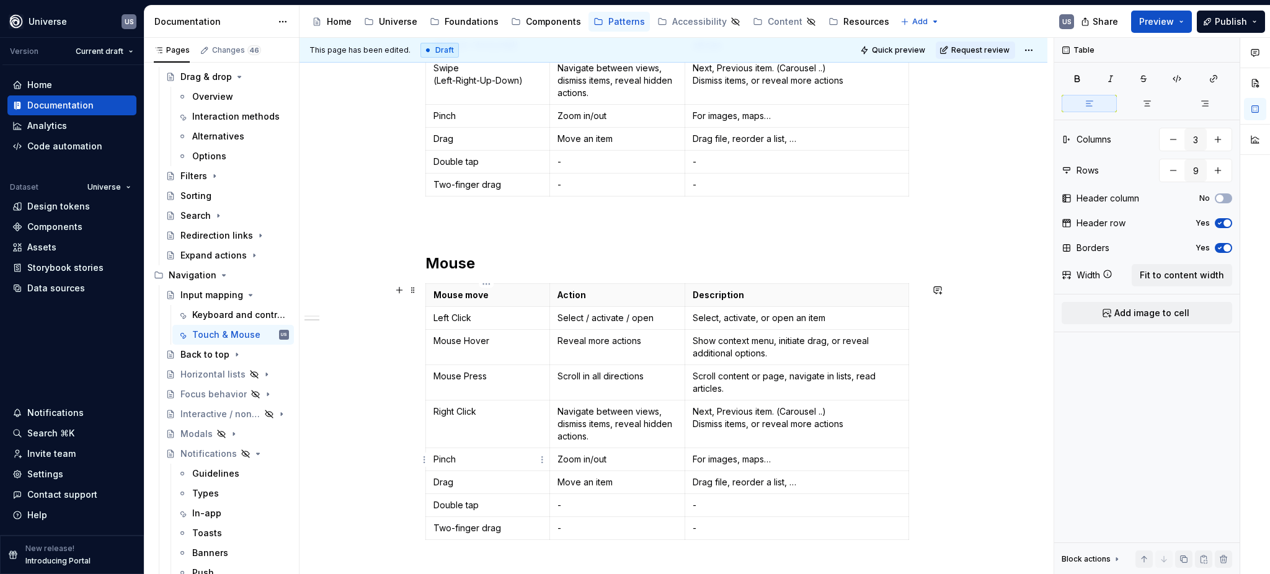
click at [462, 462] on p "Pinch" at bounding box center [487, 459] width 108 height 12
drag, startPoint x: 461, startPoint y: 461, endPoint x: 433, endPoint y: 460, distance: 28.5
click at [433, 460] on p "Pinch" at bounding box center [487, 459] width 108 height 12
click at [463, 482] on p "Drag" at bounding box center [487, 482] width 108 height 12
drag, startPoint x: 463, startPoint y: 484, endPoint x: 431, endPoint y: 479, distance: 32.0
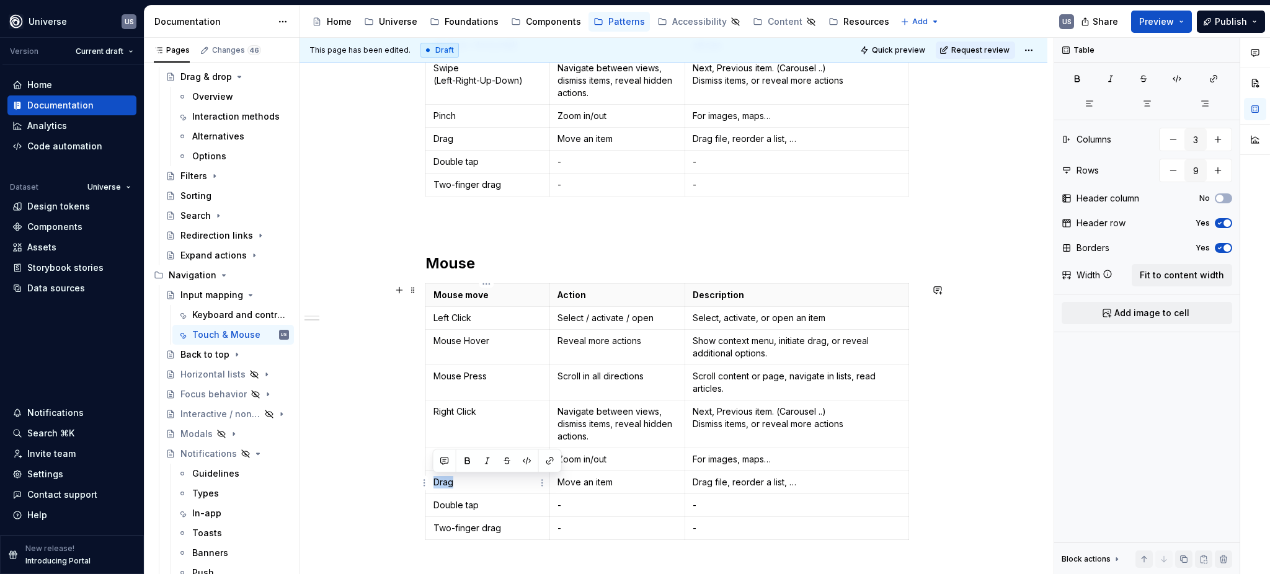
click at [433, 479] on p "Drag" at bounding box center [487, 482] width 108 height 12
click at [497, 500] on p "Double tap" at bounding box center [487, 505] width 108 height 12
drag, startPoint x: 484, startPoint y: 506, endPoint x: 487, endPoint y: 523, distance: 17.6
click at [430, 502] on td "Double tap" at bounding box center [488, 505] width 124 height 23
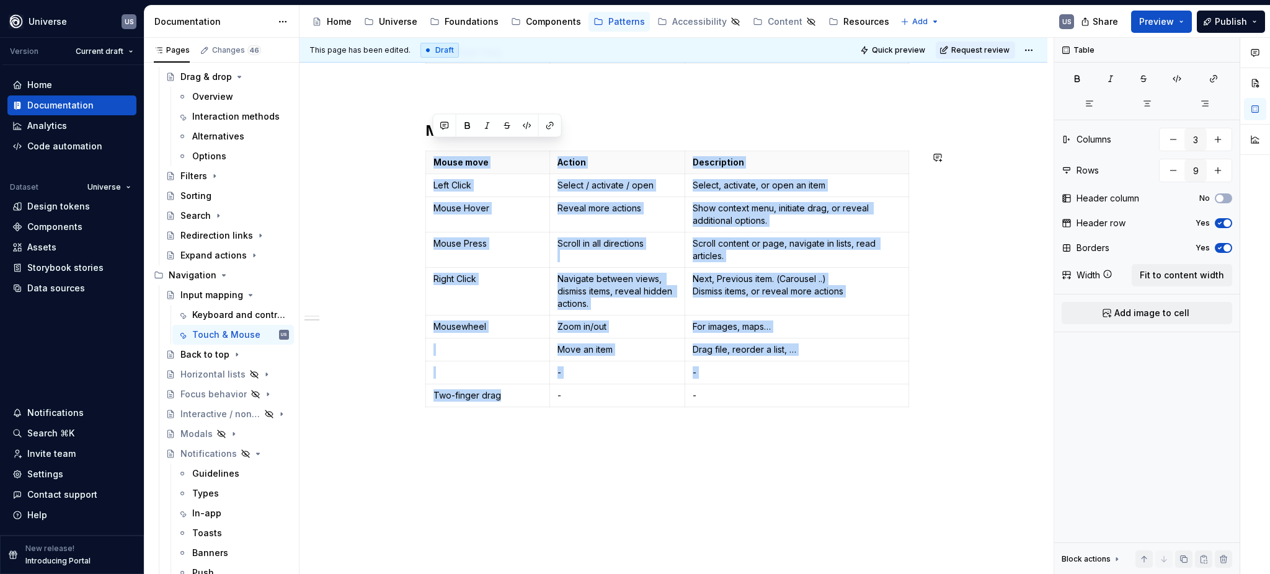
scroll to position [705, 0]
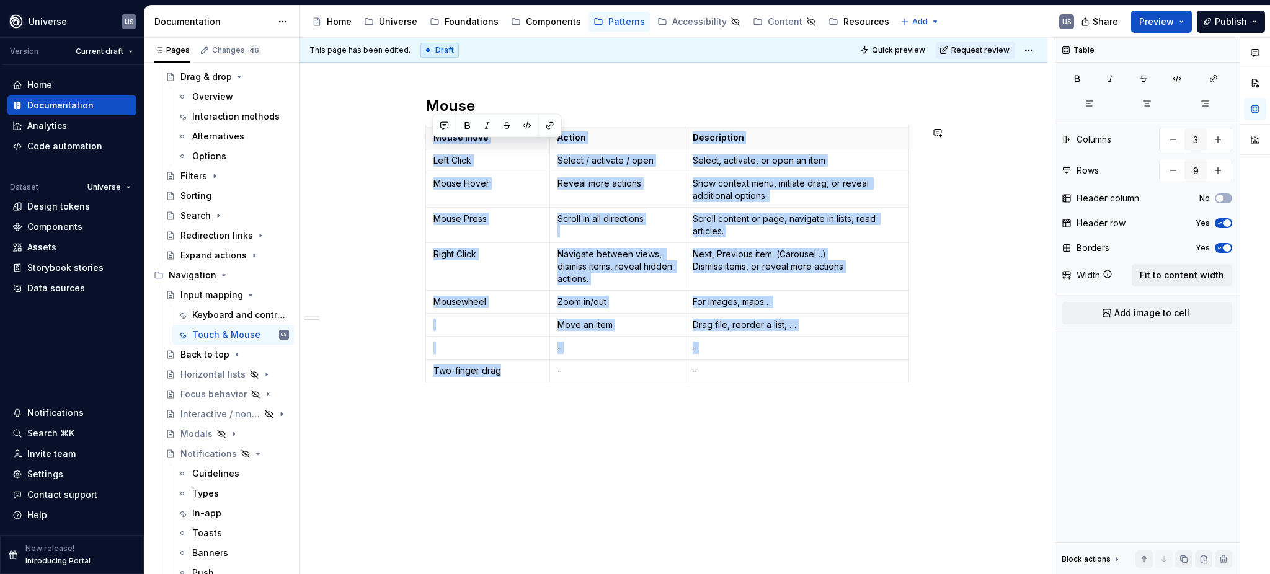
drag, startPoint x: 507, startPoint y: 528, endPoint x: 477, endPoint y: 464, distance: 71.3
click at [457, 520] on div "Whether you're designing a mobile app, a game, defining clear touch interaction…" at bounding box center [673, 42] width 748 height 1065
click at [481, 366] on p "Two-finger drag" at bounding box center [487, 370] width 108 height 12
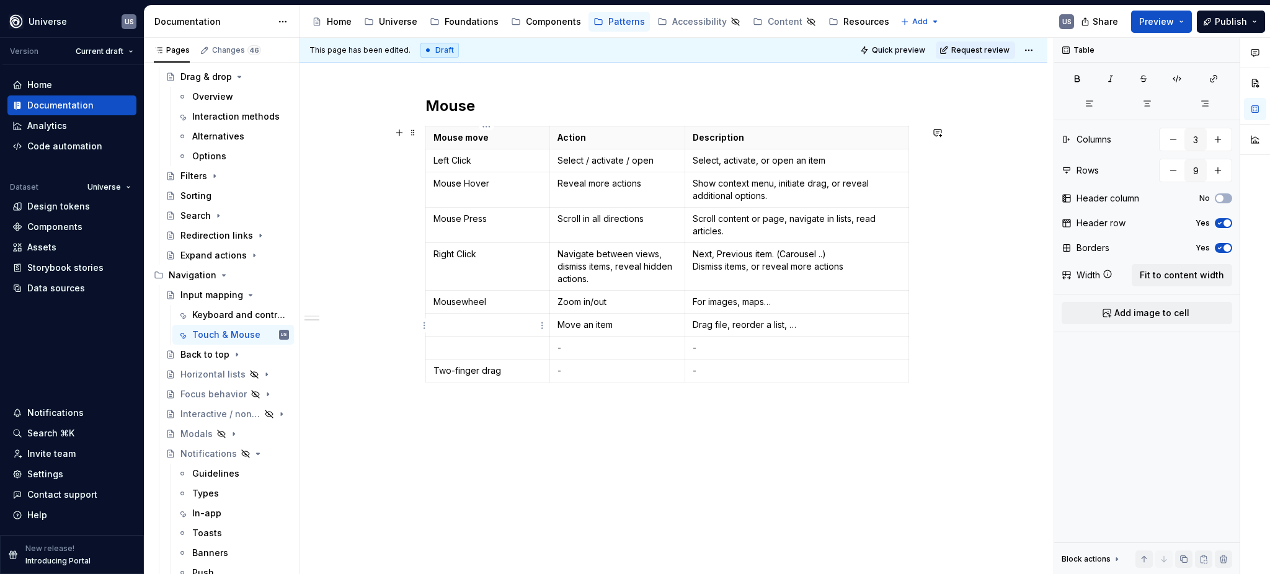
click at [463, 331] on p at bounding box center [487, 325] width 108 height 12
drag, startPoint x: 629, startPoint y: 328, endPoint x: 555, endPoint y: 324, distance: 73.2
click at [557, 324] on p "Move an item" at bounding box center [617, 325] width 120 height 12
click at [745, 327] on p "Drag file, reorder a list, …" at bounding box center [796, 325] width 208 height 12
drag, startPoint x: 798, startPoint y: 324, endPoint x: 687, endPoint y: 324, distance: 110.3
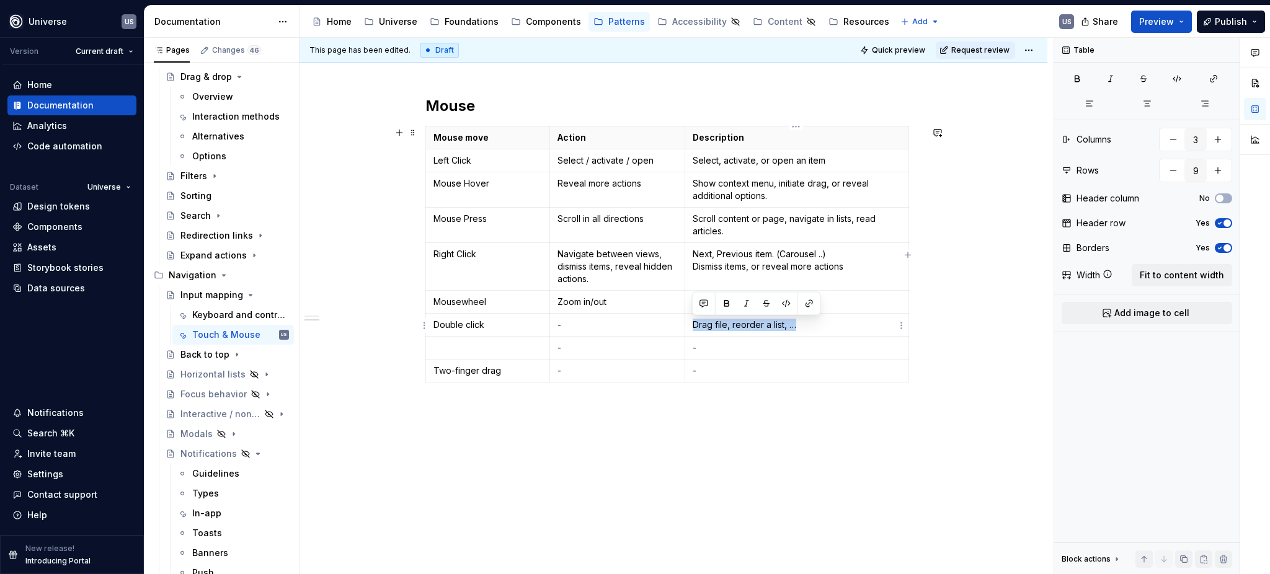
click at [687, 324] on td "Drag file, reorder a list, …" at bounding box center [797, 325] width 224 height 23
click at [493, 352] on p at bounding box center [487, 348] width 108 height 12
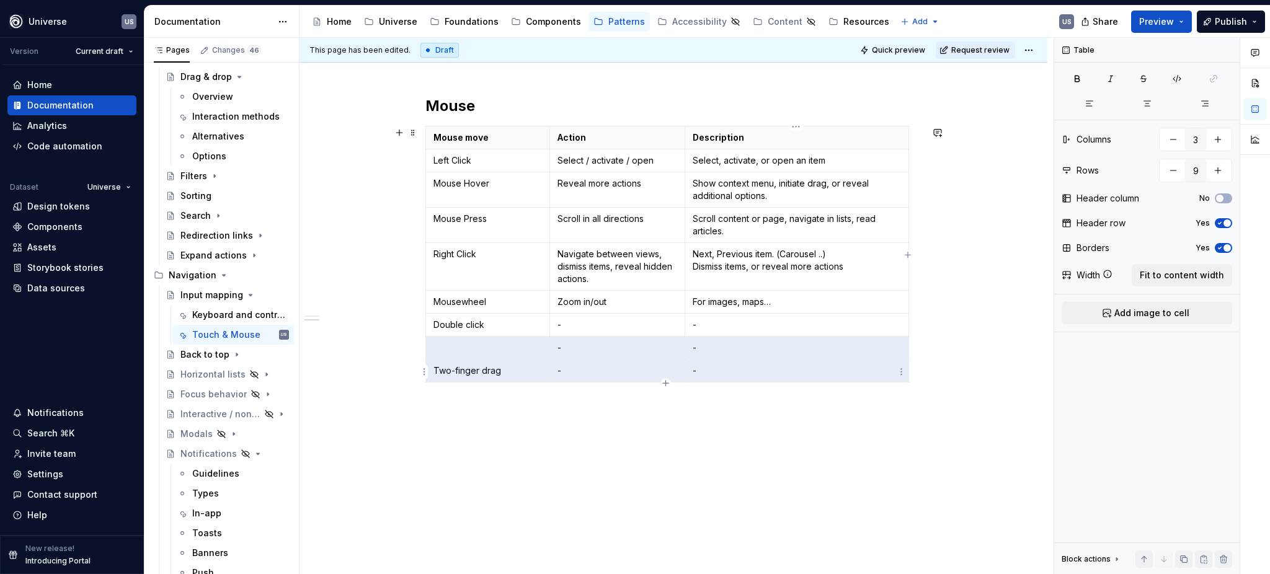
drag, startPoint x: 496, startPoint y: 351, endPoint x: 759, endPoint y: 371, distance: 264.2
click at [759, 371] on tbody "Mouse move Action Description Left Click Select / activate / open Select, activ…" at bounding box center [667, 254] width 483 height 256
drag, startPoint x: 497, startPoint y: 358, endPoint x: 726, endPoint y: 364, distance: 229.4
click at [726, 364] on tbody "Mouse move Action Description Left Click Select / activate / open Select, activ…" at bounding box center [667, 254] width 483 height 256
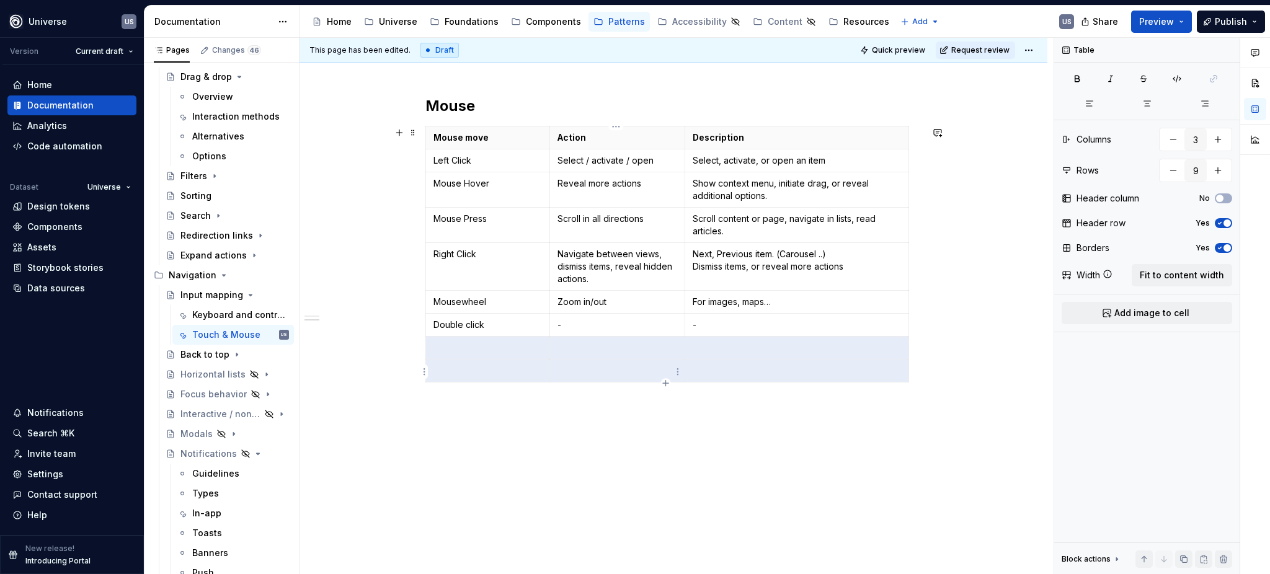
click at [611, 374] on p at bounding box center [617, 370] width 120 height 12
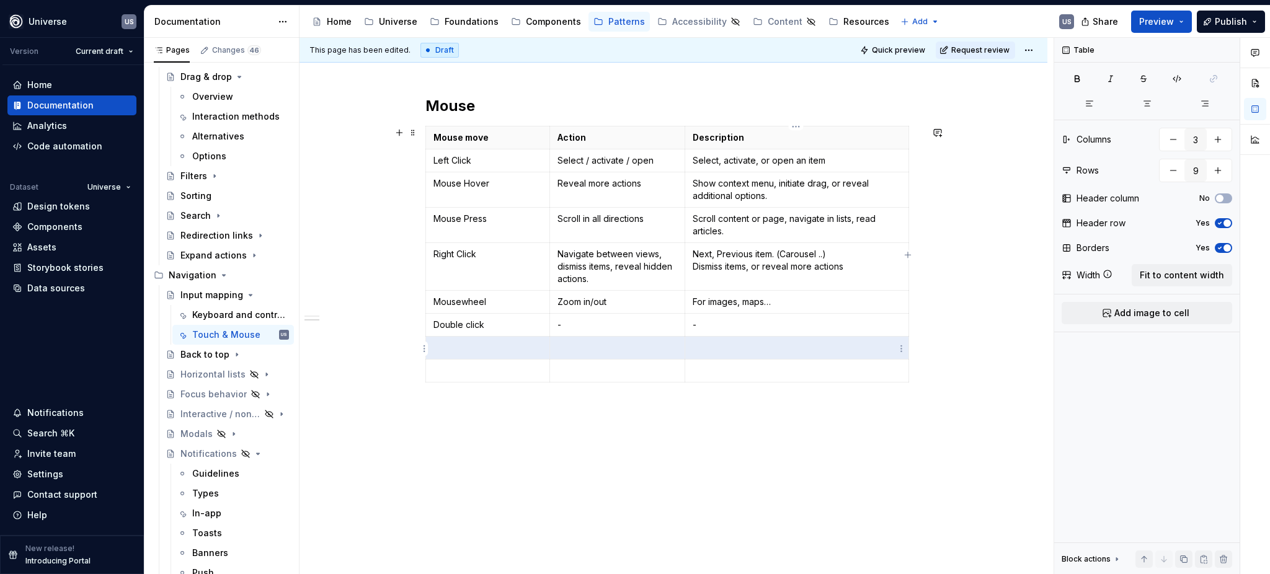
drag, startPoint x: 498, startPoint y: 351, endPoint x: 738, endPoint y: 354, distance: 239.3
click at [738, 354] on tr at bounding box center [667, 348] width 483 height 23
click at [427, 348] on html "Universe US Version Current draft Home Documentation Analytics Code automation …" at bounding box center [635, 287] width 1270 height 574
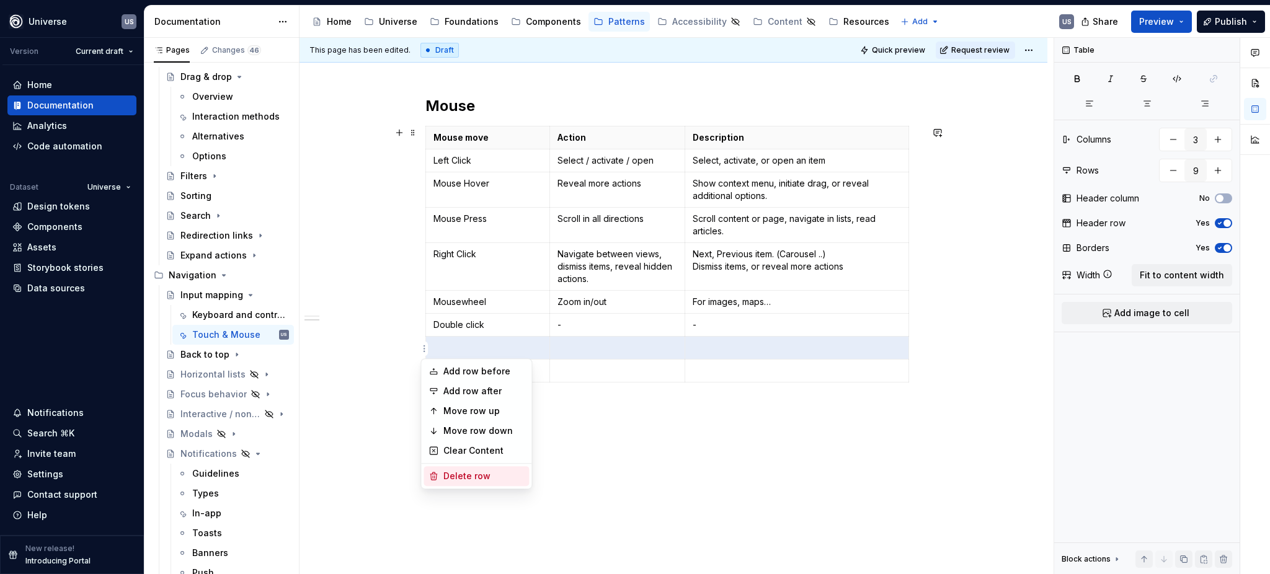
click at [472, 475] on div "Delete row" at bounding box center [483, 476] width 81 height 12
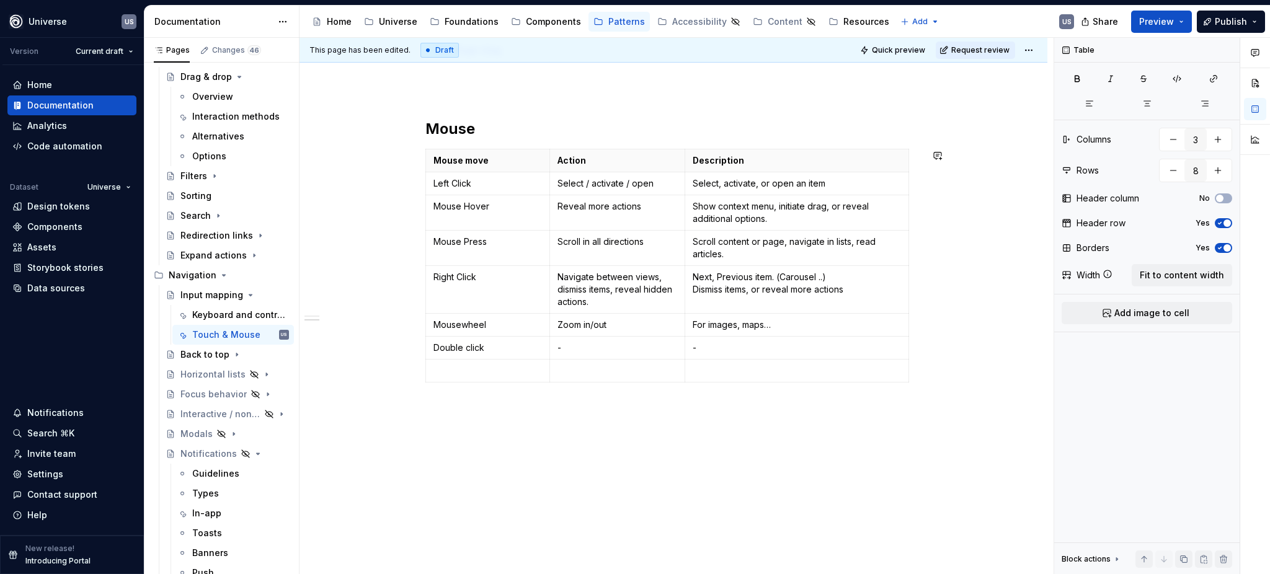
scroll to position [682, 0]
click at [421, 373] on html "Universe US Version Current draft Home Documentation Analytics Code automation …" at bounding box center [635, 287] width 1270 height 574
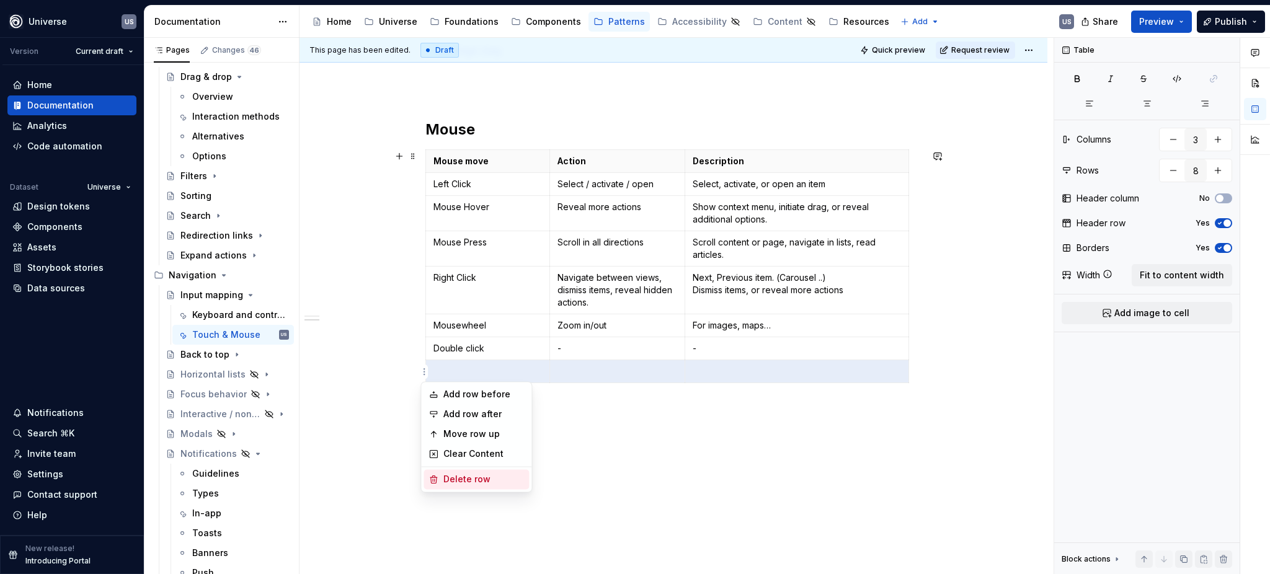
click at [450, 479] on div "Delete row" at bounding box center [483, 479] width 81 height 12
type input "7"
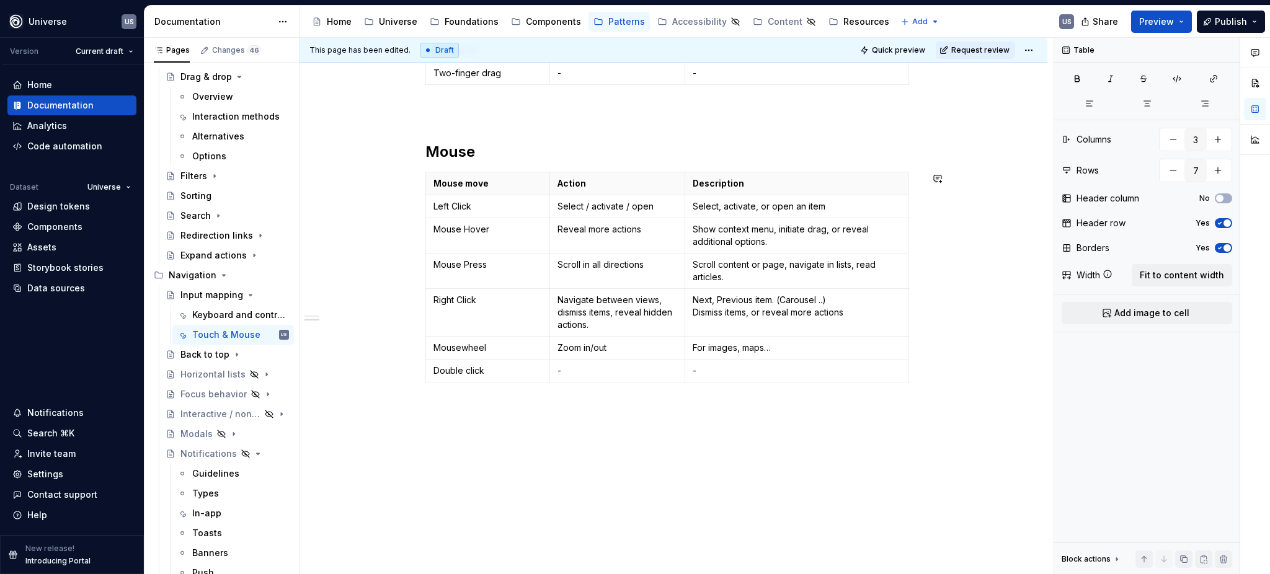
scroll to position [660, 0]
click at [632, 328] on p "Navigate between views, dismiss items, reveal hidden actions." at bounding box center [617, 312] width 120 height 37
drag, startPoint x: 616, startPoint y: 351, endPoint x: 557, endPoint y: 347, distance: 59.1
click at [557, 347] on p "Zoom in/out" at bounding box center [617, 348] width 120 height 12
drag, startPoint x: 609, startPoint y: 331, endPoint x: 555, endPoint y: 300, distance: 61.7
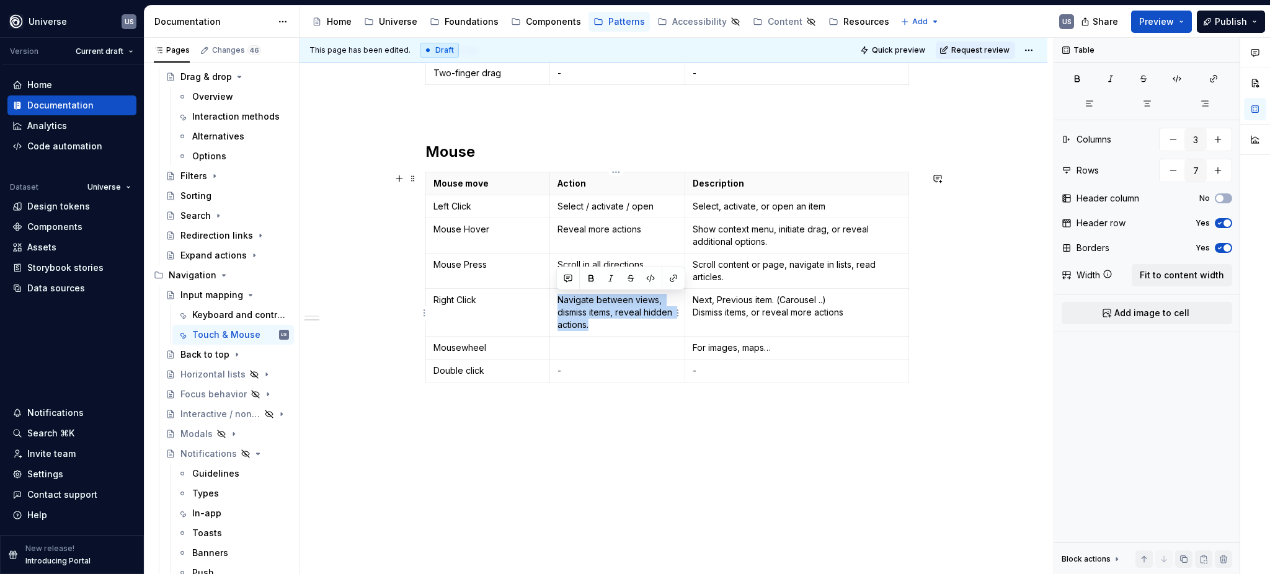
click at [557, 300] on p "Navigate between views, dismiss items, reveal hidden actions." at bounding box center [617, 312] width 120 height 37
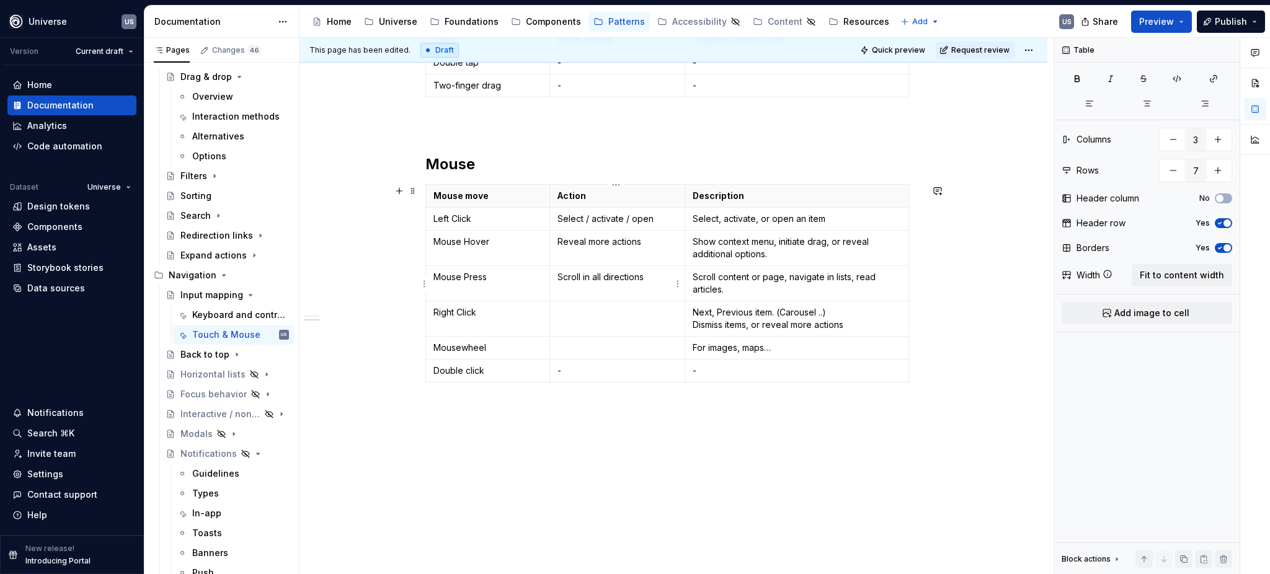
scroll to position [647, 0]
click at [611, 232] on td "Reveal more actions" at bounding box center [617, 248] width 136 height 35
click at [619, 244] on p "Reveal more actions" at bounding box center [617, 242] width 120 height 12
drag, startPoint x: 645, startPoint y: 243, endPoint x: 556, endPoint y: 239, distance: 89.4
click at [557, 239] on p "Reveal more actions" at bounding box center [617, 242] width 120 height 12
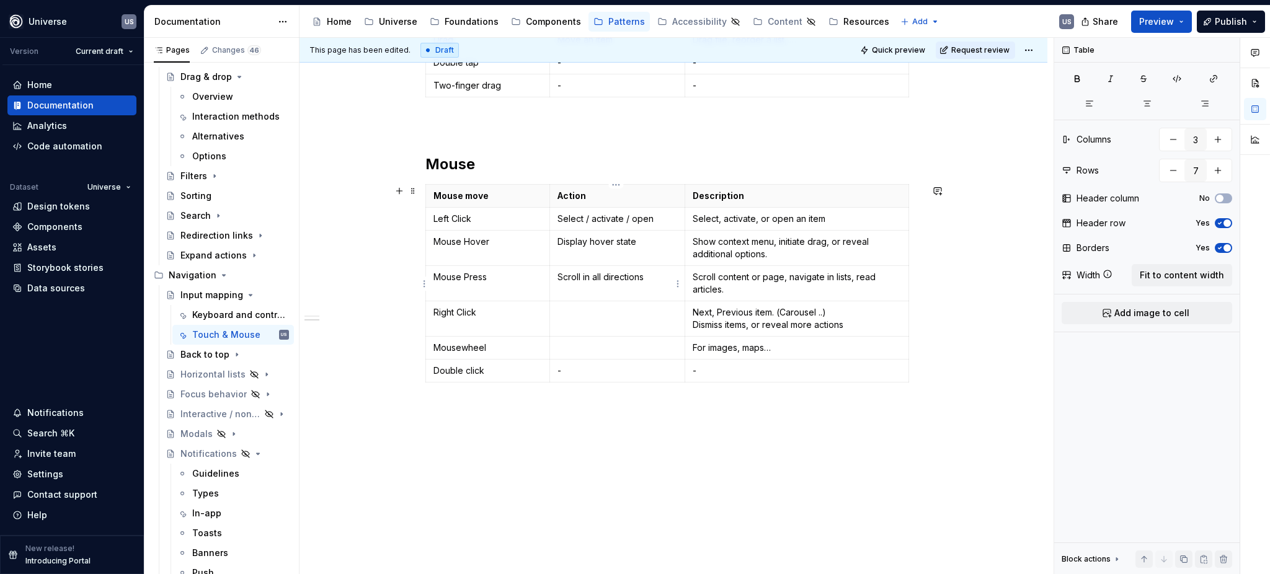
click at [615, 267] on td "Scroll in all directions" at bounding box center [617, 283] width 136 height 35
drag, startPoint x: 653, startPoint y: 276, endPoint x: 554, endPoint y: 275, distance: 99.8
click at [554, 275] on td "Scroll in all directions" at bounding box center [617, 283] width 136 height 35
click at [619, 321] on td at bounding box center [617, 318] width 136 height 35
click at [617, 330] on p "Open context menu if applicable" at bounding box center [617, 318] width 120 height 25
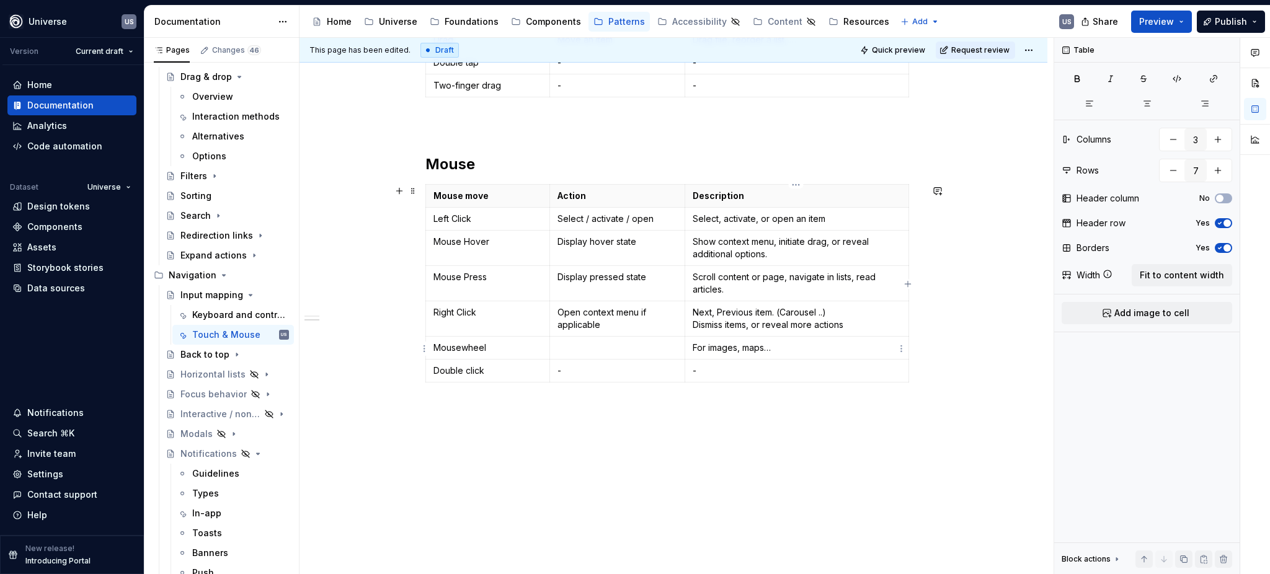
click at [738, 337] on td "For images, maps…" at bounding box center [797, 348] width 224 height 23
drag, startPoint x: 780, startPoint y: 347, endPoint x: 691, endPoint y: 347, distance: 89.3
click at [692, 347] on p "For images, maps…" at bounding box center [796, 348] width 208 height 12
click at [618, 346] on p at bounding box center [617, 348] width 120 height 12
click at [816, 292] on p "Scroll content or page, navigate in lists, read articles." at bounding box center [796, 283] width 208 height 25
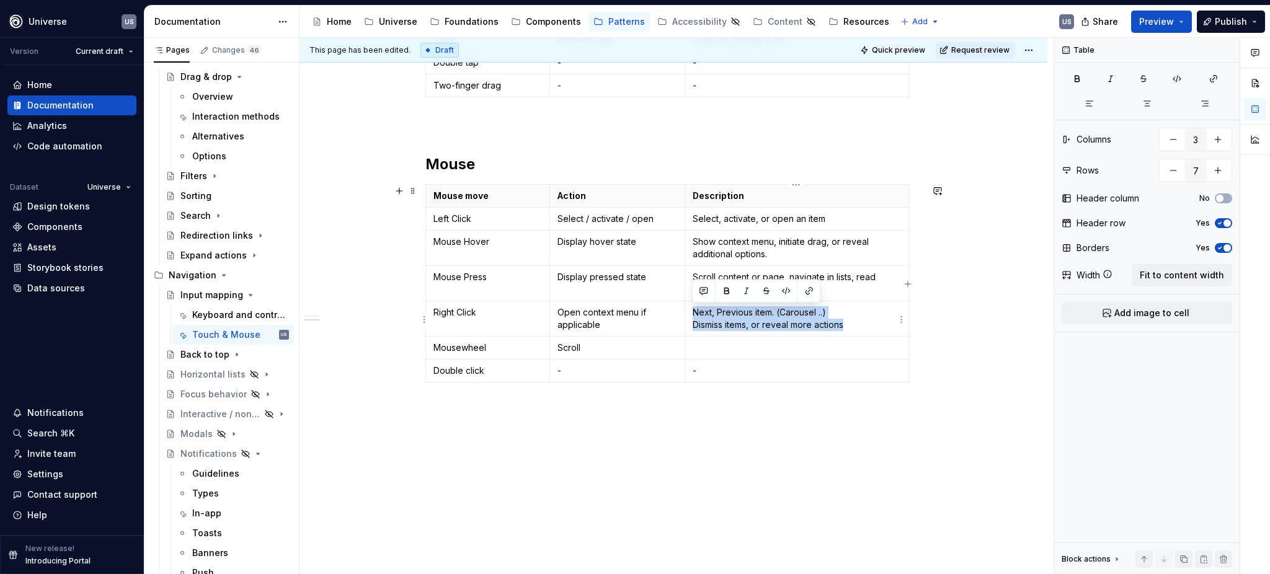
drag, startPoint x: 853, startPoint y: 325, endPoint x: 691, endPoint y: 310, distance: 163.1
click at [692, 310] on p "Next, Previous item. (Carousel ..) Dismiss items, or reveal more actions" at bounding box center [796, 318] width 208 height 25
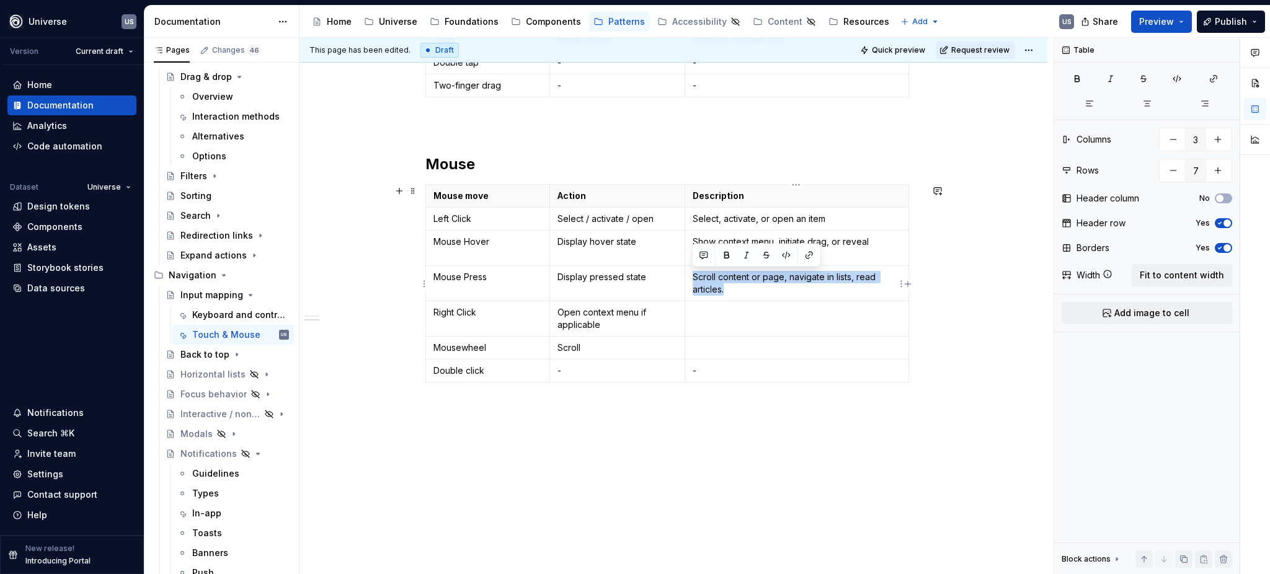
drag, startPoint x: 771, startPoint y: 293, endPoint x: 692, endPoint y: 278, distance: 79.5
click at [692, 278] on p "Scroll content or page, navigate in lists, read articles." at bounding box center [796, 283] width 208 height 25
click at [760, 255] on p "Show context menu, initiate drag, or reveal additional options." at bounding box center [796, 248] width 208 height 25
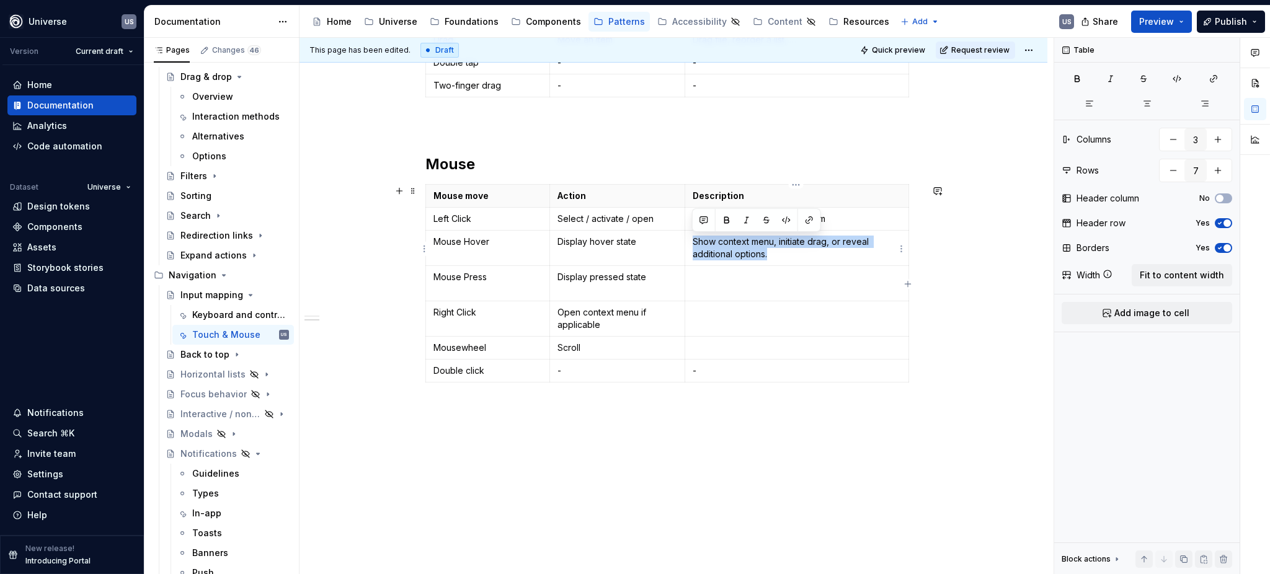
drag, startPoint x: 793, startPoint y: 255, endPoint x: 690, endPoint y: 239, distance: 104.9
click at [690, 239] on td "Show context menu, initiate drag, or reveal additional options." at bounding box center [797, 248] width 224 height 35
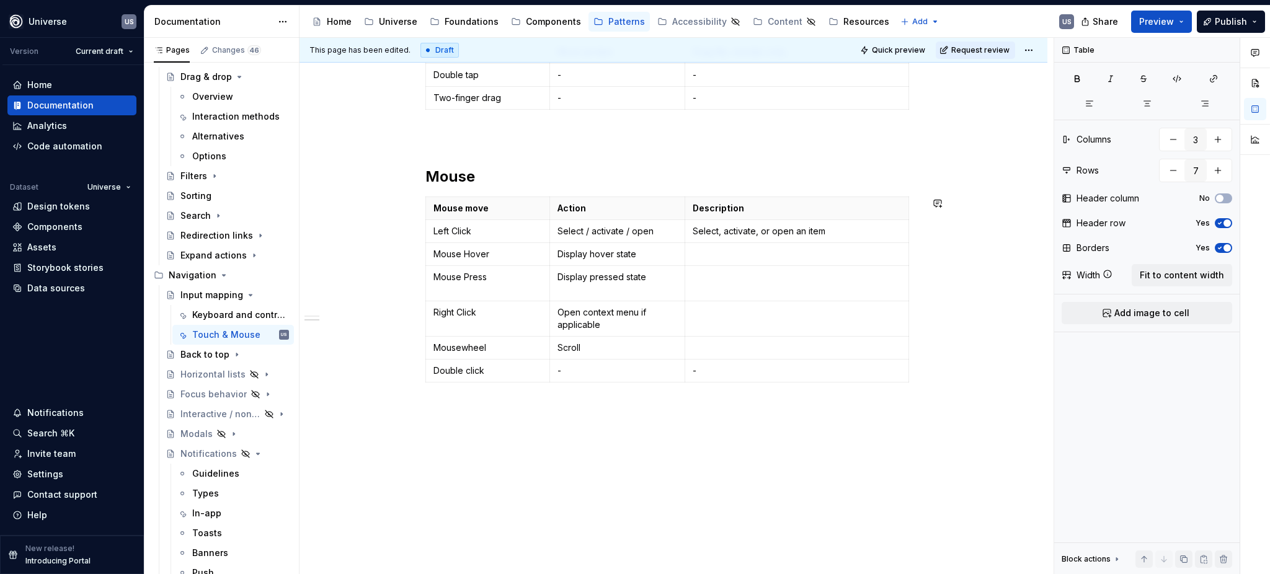
scroll to position [635, 0]
click at [786, 258] on p at bounding box center [796, 254] width 208 height 12
click at [740, 315] on p at bounding box center [796, 312] width 208 height 12
click at [759, 447] on div "Whether you're designing a mobile app, a game, defining clear touch interaction…" at bounding box center [673, 77] width 748 height 994
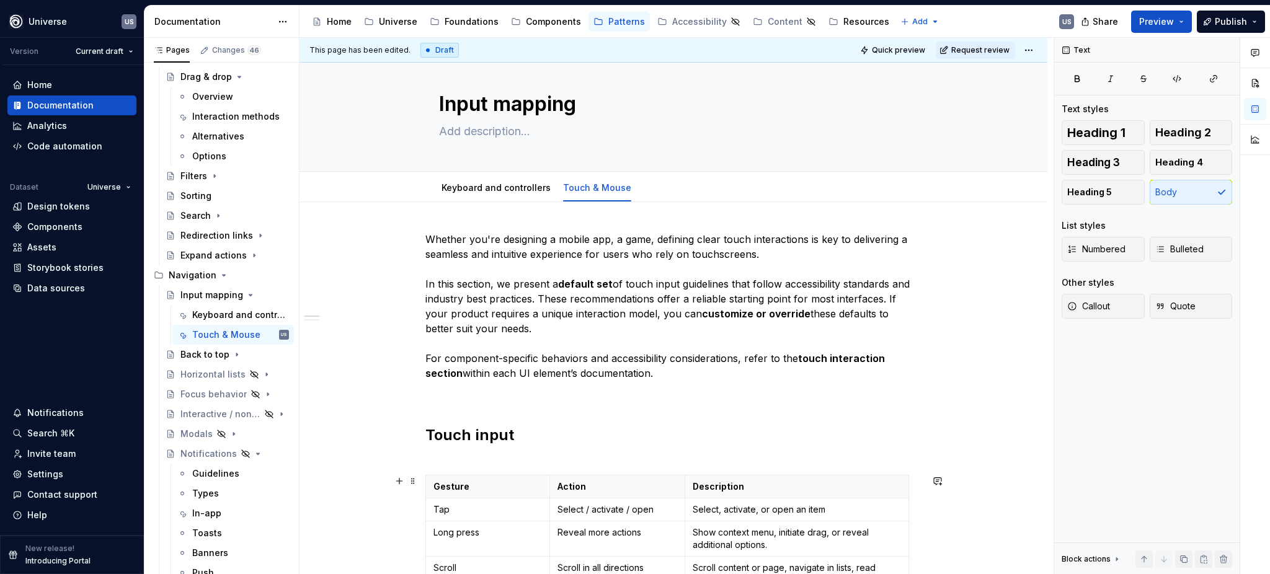
scroll to position [0, 0]
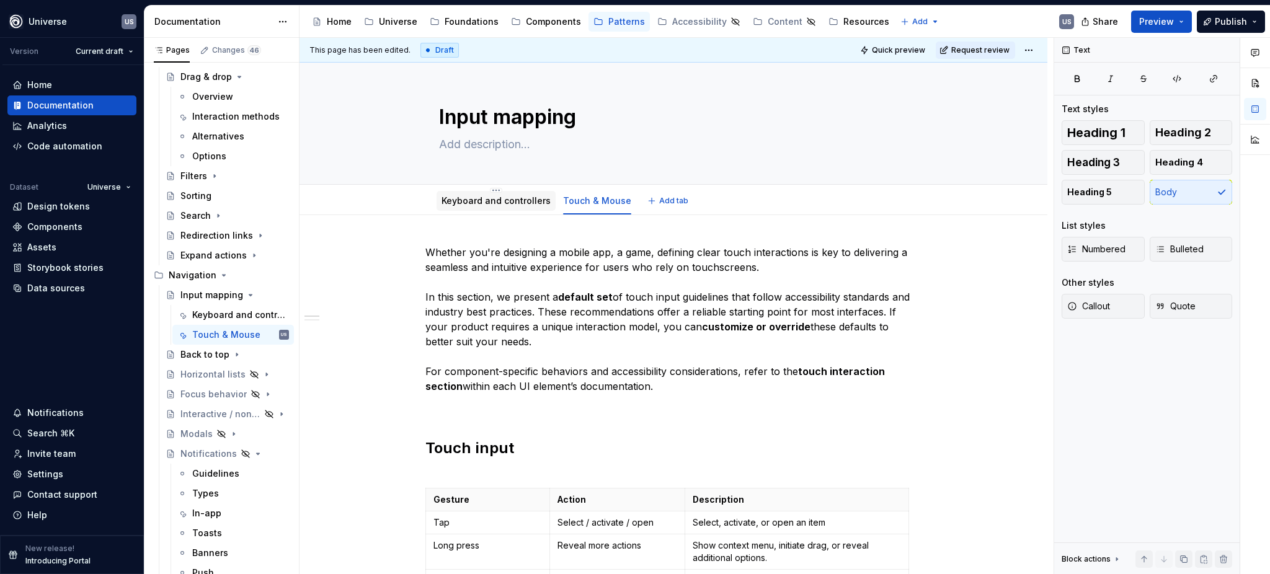
click at [532, 203] on link "Keyboard and controllers" at bounding box center [495, 200] width 109 height 11
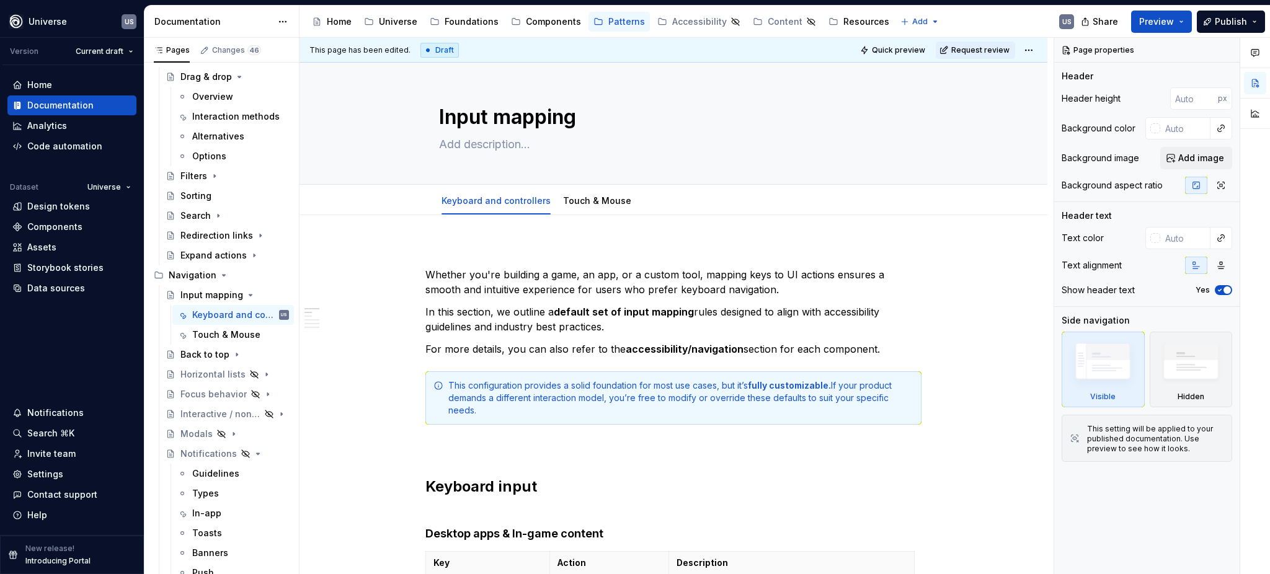
type textarea "*"
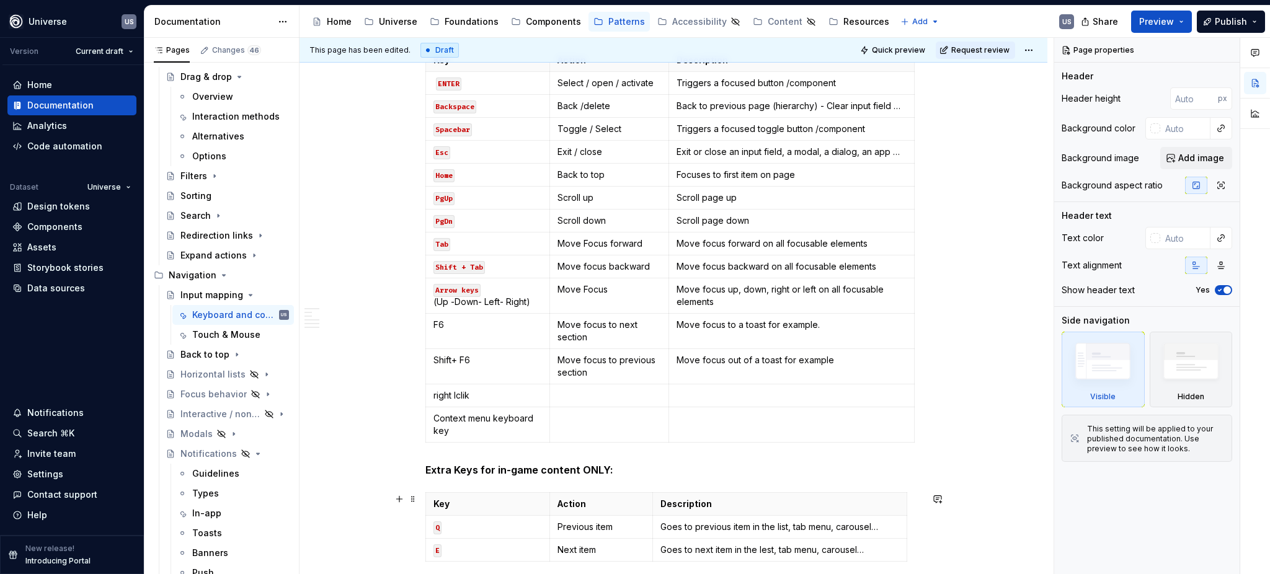
scroll to position [497, 0]
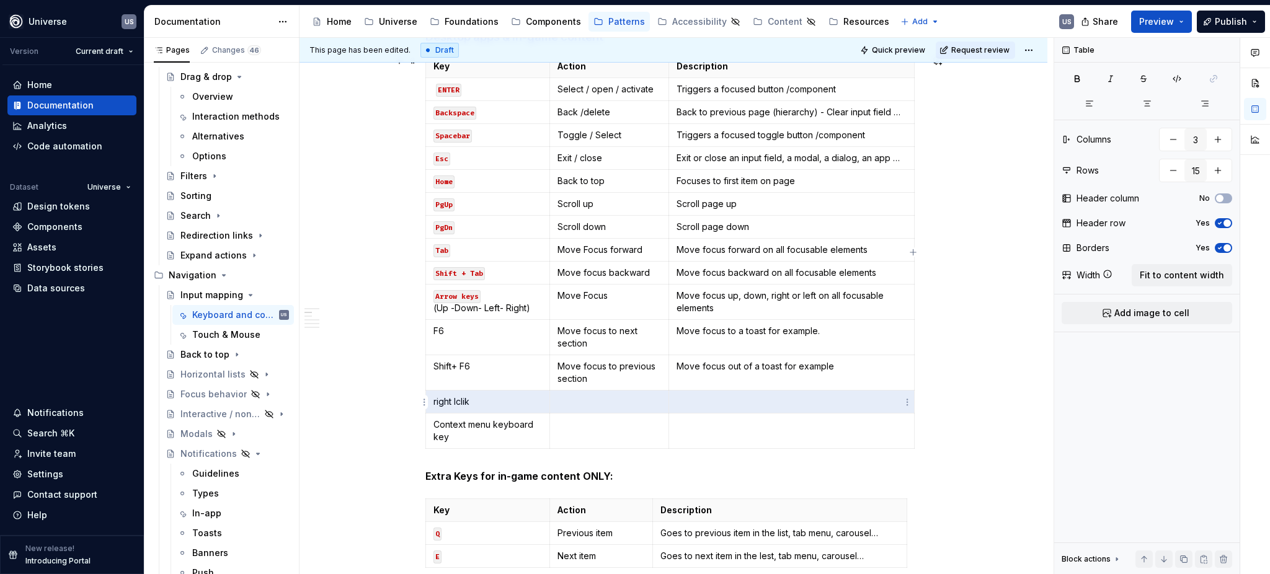
drag, startPoint x: 431, startPoint y: 403, endPoint x: 686, endPoint y: 397, distance: 254.8
click at [686, 397] on tr "right lclik" at bounding box center [670, 402] width 488 height 23
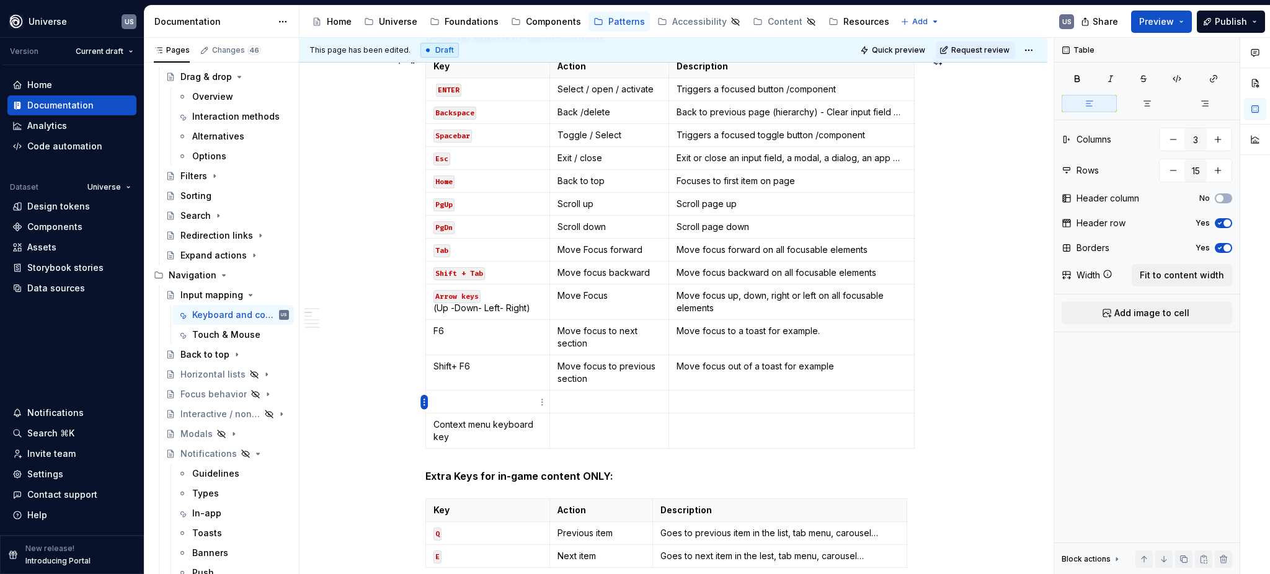
click at [422, 402] on html "Universe US Version Current draft Home Documentation Analytics Code automation …" at bounding box center [635, 287] width 1270 height 574
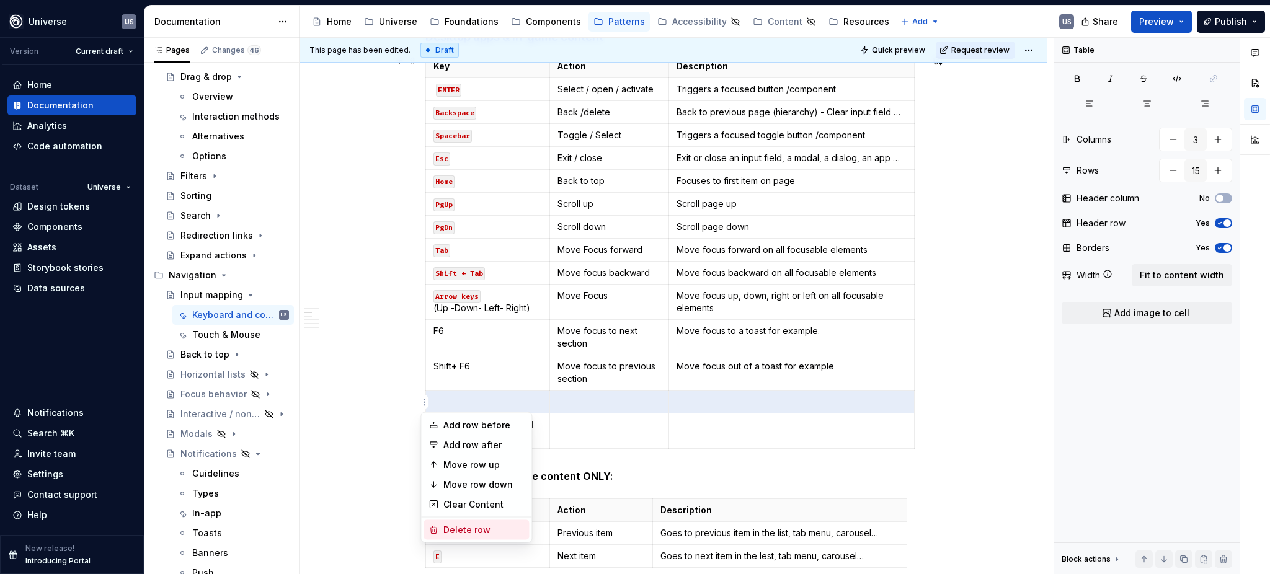
click at [459, 529] on div "Delete row" at bounding box center [483, 530] width 81 height 12
type input "14"
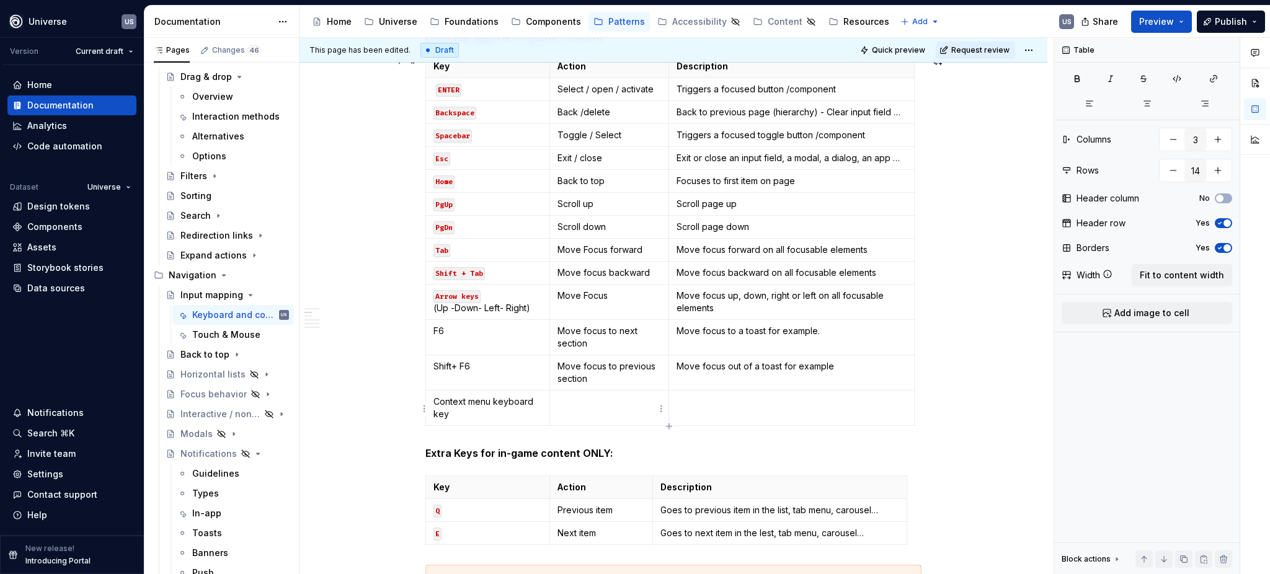
click at [591, 413] on td at bounding box center [608, 408] width 119 height 35
click at [484, 412] on p "Context menu keyboard key" at bounding box center [487, 407] width 108 height 25
drag, startPoint x: 449, startPoint y: 415, endPoint x: 433, endPoint y: 404, distance: 20.1
click at [433, 404] on p "Context menu keyboard key" at bounding box center [487, 407] width 108 height 25
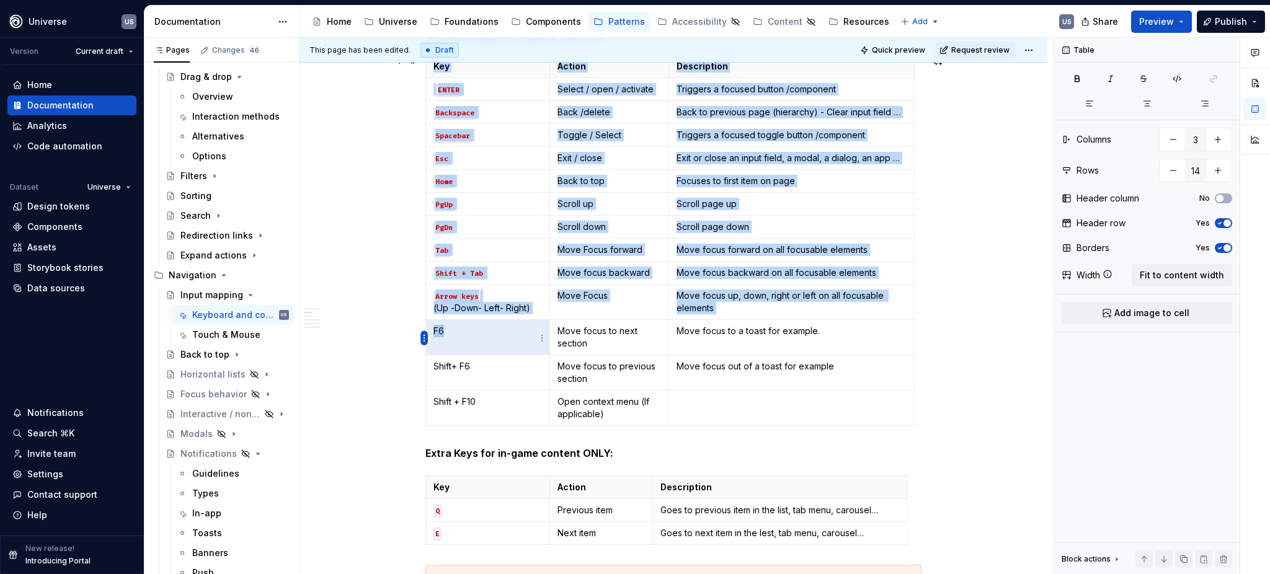
drag, startPoint x: 464, startPoint y: 338, endPoint x: 427, endPoint y: 332, distance: 37.1
click at [427, 332] on body "Universe US Version Current draft Home Documentation Analytics Code automation …" at bounding box center [635, 287] width 1270 height 574
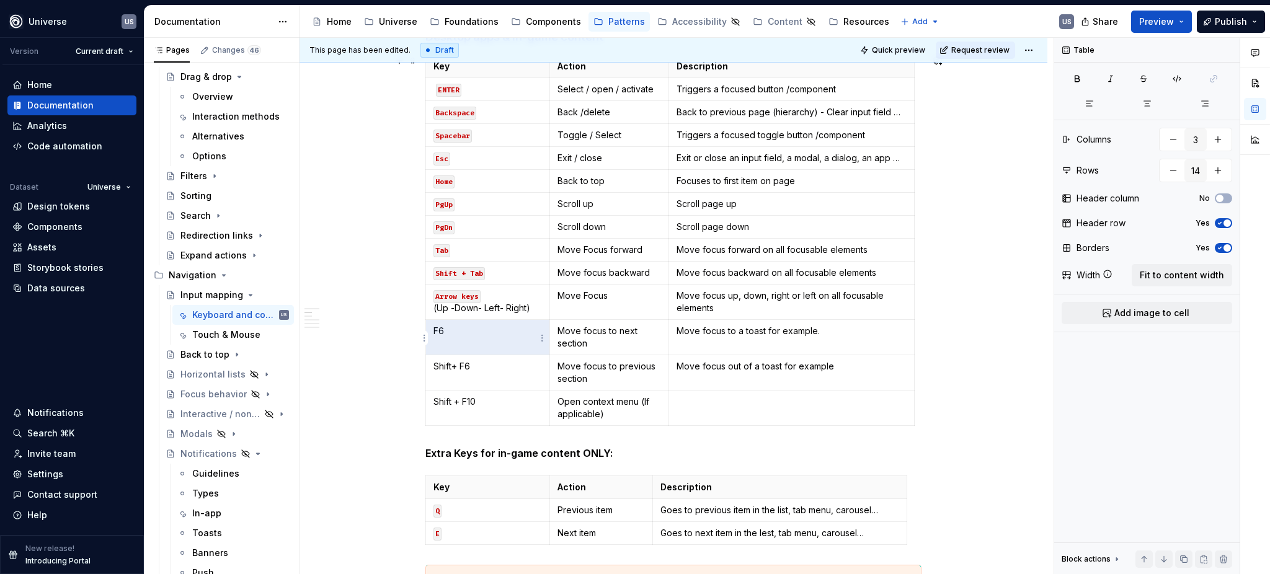
click at [443, 338] on td "F6" at bounding box center [488, 337] width 124 height 35
drag, startPoint x: 433, startPoint y: 330, endPoint x: 449, endPoint y: 331, distance: 16.1
click at [449, 331] on p "F6" at bounding box center [487, 331] width 108 height 12
click at [526, 306] on button "button" at bounding box center [526, 309] width 17 height 17
drag, startPoint x: 489, startPoint y: 368, endPoint x: 431, endPoint y: 367, distance: 57.7
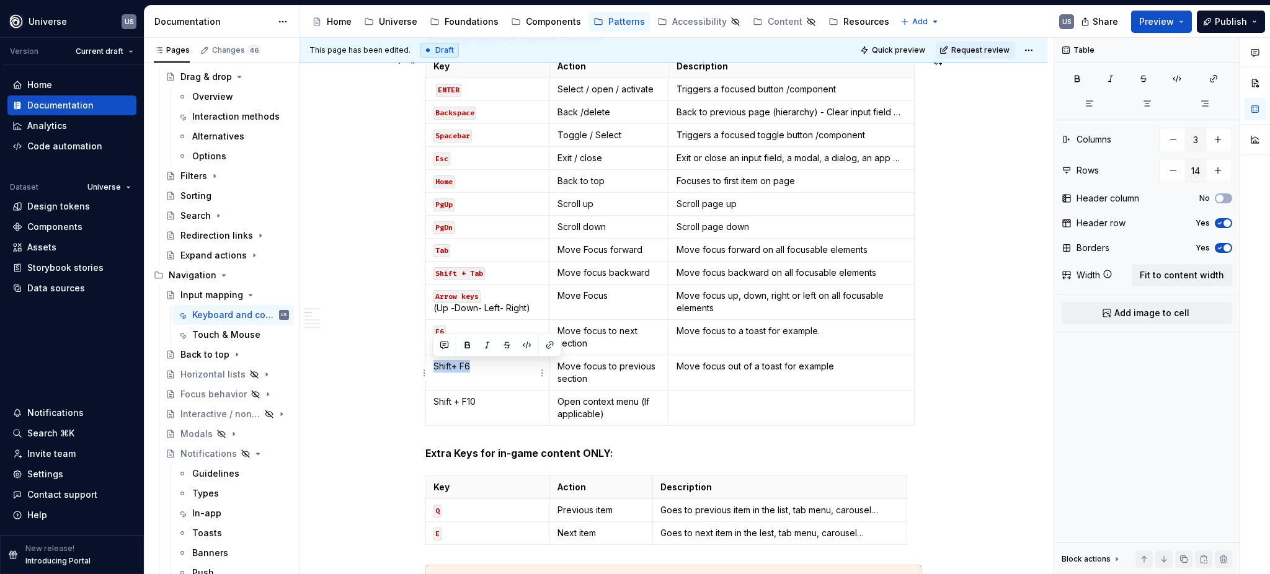
click at [433, 367] on p "Shift+ F6" at bounding box center [487, 366] width 108 height 12
click at [527, 345] on button "button" at bounding box center [526, 345] width 17 height 17
drag, startPoint x: 490, startPoint y: 403, endPoint x: 430, endPoint y: 400, distance: 60.2
click at [430, 400] on td "Shift + F10" at bounding box center [488, 408] width 124 height 35
click at [527, 376] on button "button" at bounding box center [526, 379] width 17 height 17
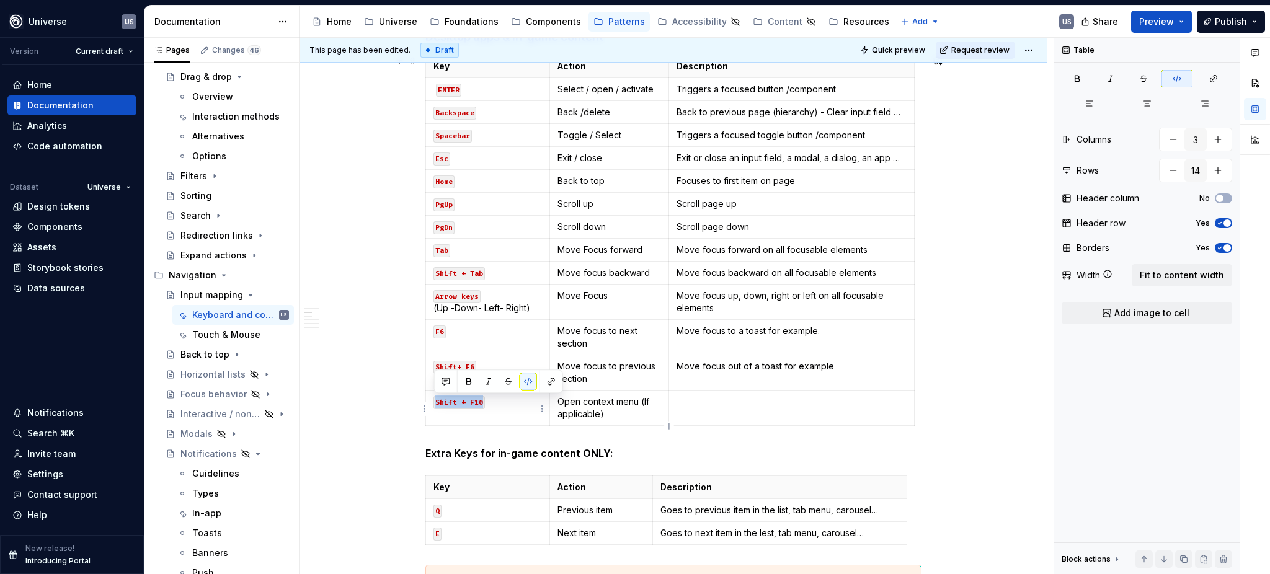
click at [498, 402] on p "Shift + F10" at bounding box center [487, 401] width 108 height 12
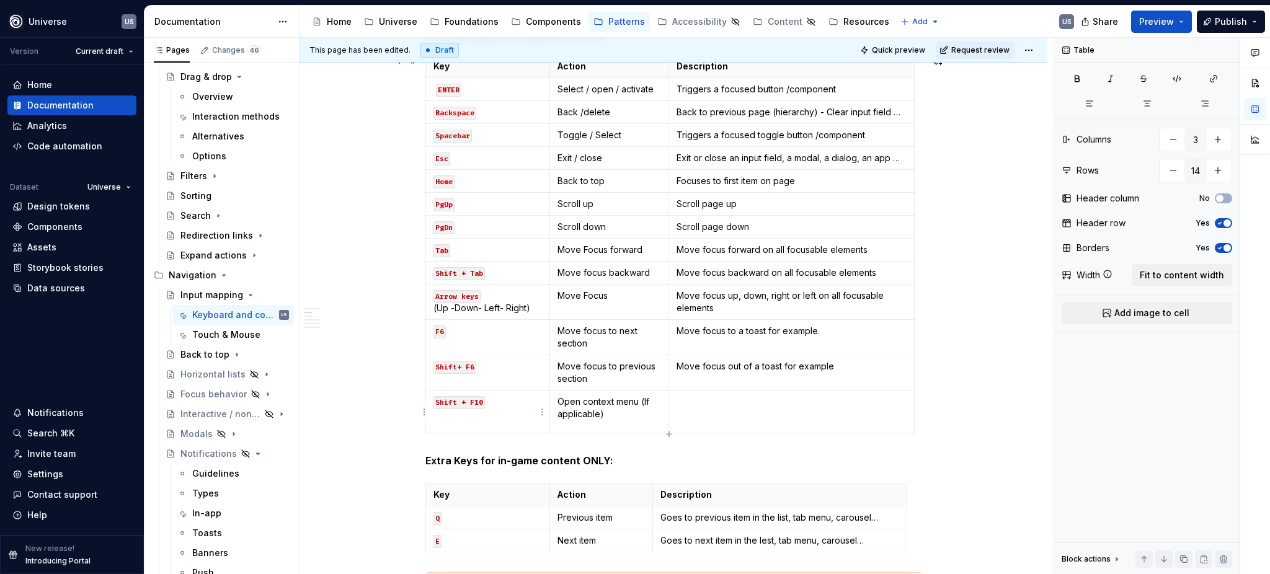
click at [433, 405] on code "Shift + F10" at bounding box center [458, 402] width 51 height 13
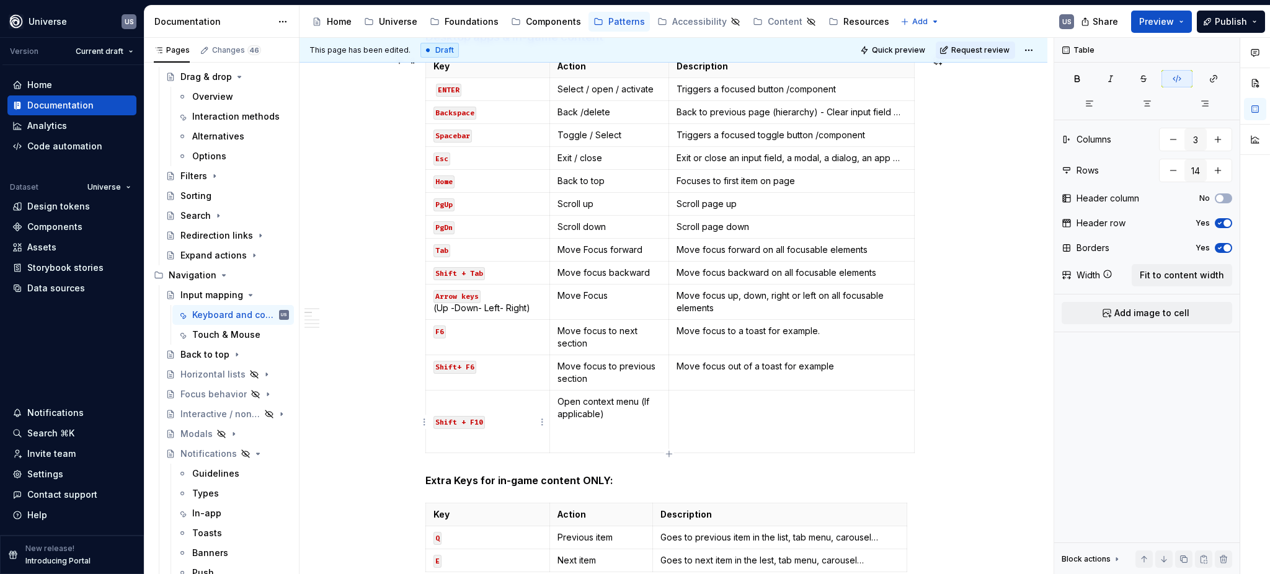
click at [443, 402] on p at bounding box center [487, 401] width 108 height 12
drag, startPoint x: 456, startPoint y: 401, endPoint x: 431, endPoint y: 399, distance: 24.9
click at [430, 400] on td "Menu Key Shift + F10" at bounding box center [488, 422] width 124 height 63
click at [528, 379] on button "button" at bounding box center [526, 379] width 17 height 17
click at [487, 404] on p "Menu Key" at bounding box center [487, 401] width 108 height 12
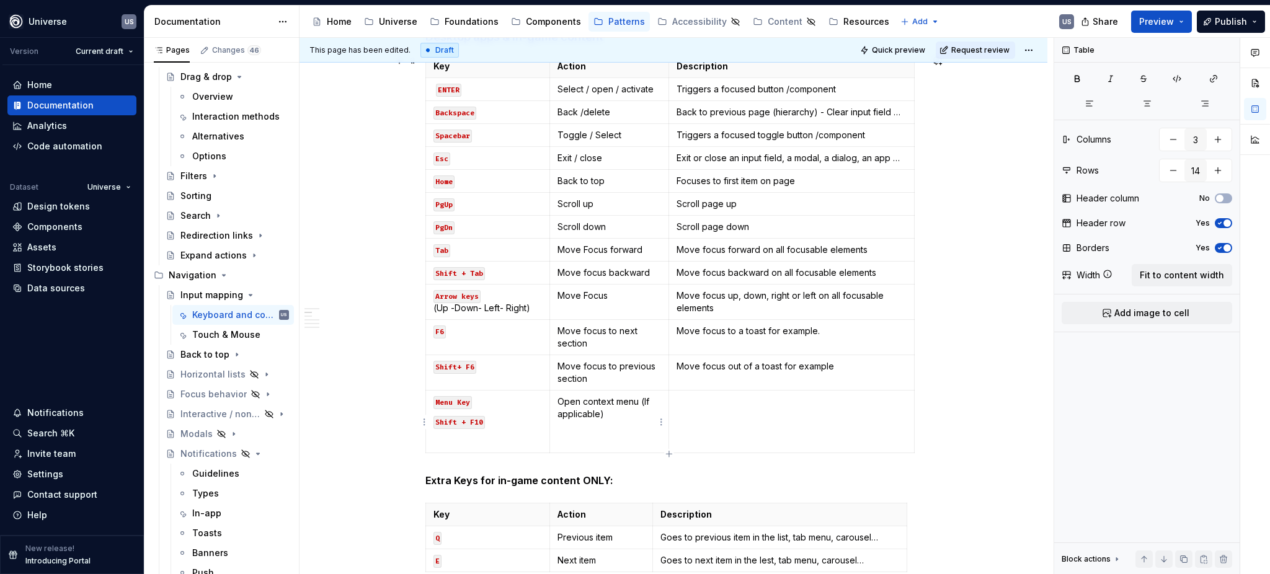
click at [583, 444] on td "Open context menu (If applicable)" at bounding box center [608, 422] width 119 height 63
click at [466, 444] on p at bounding box center [487, 441] width 108 height 12
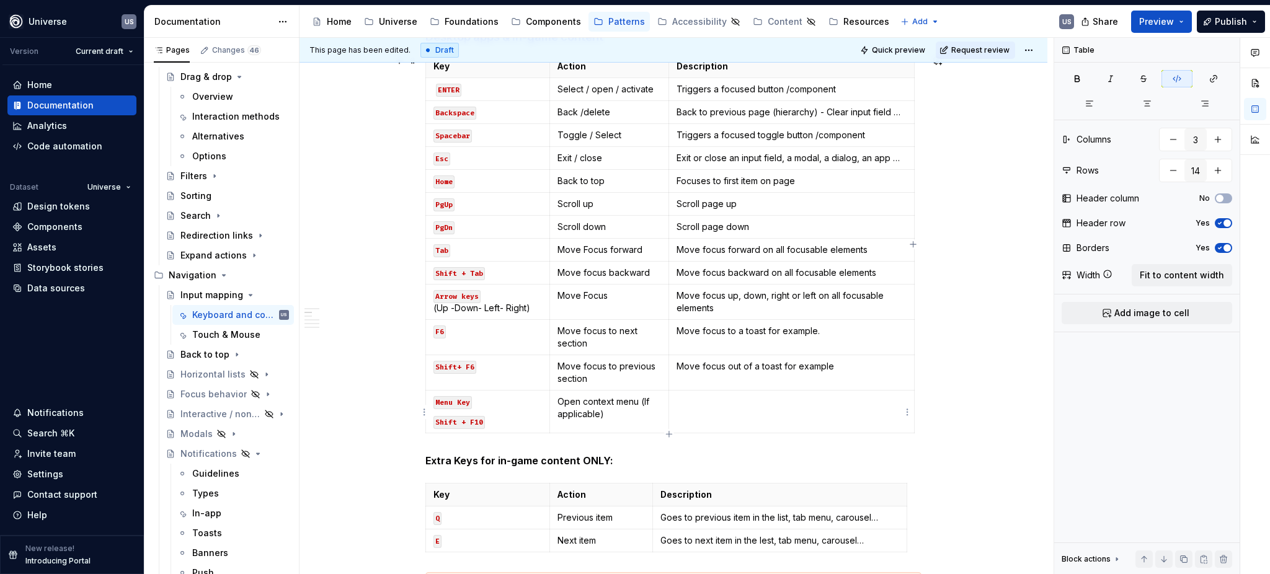
click at [735, 409] on td at bounding box center [790, 412] width 245 height 43
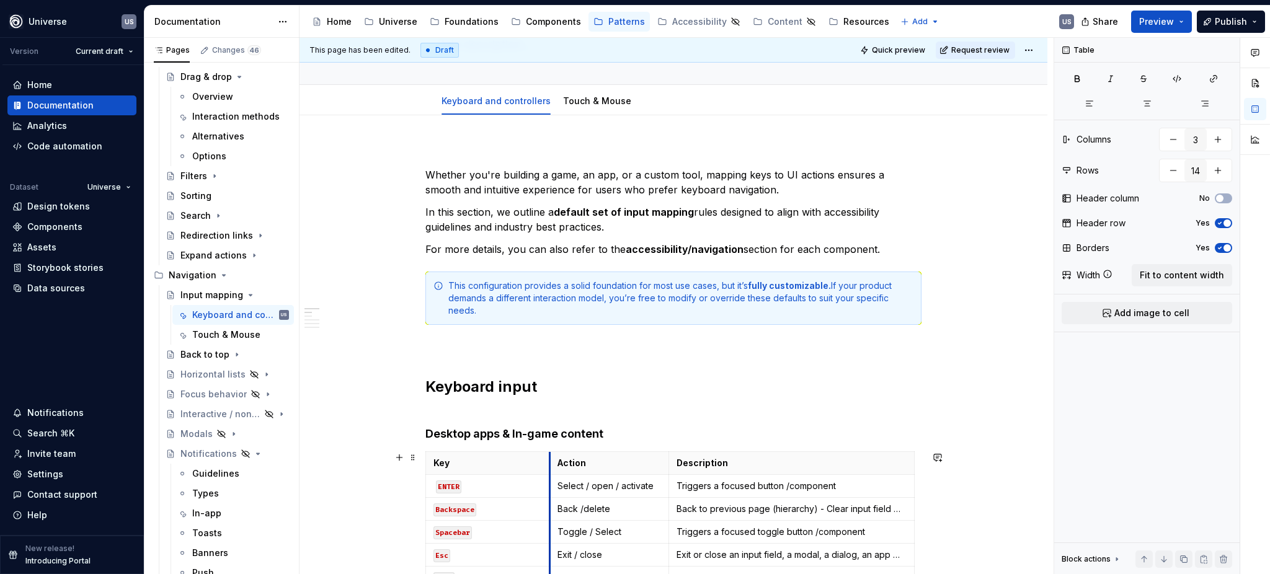
scroll to position [83, 0]
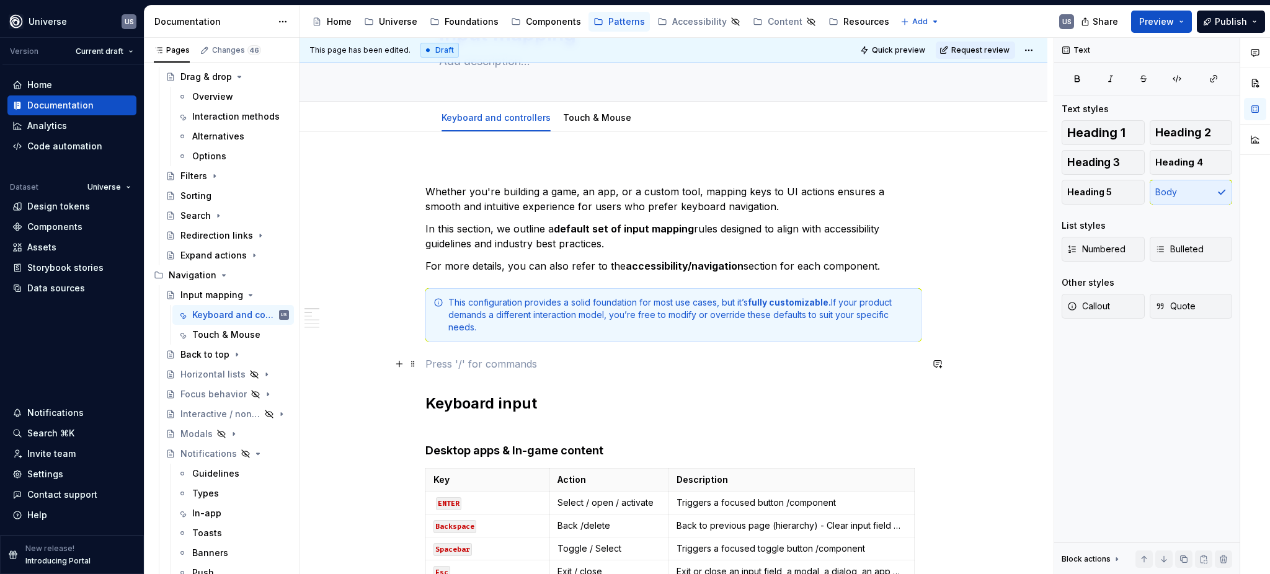
click at [600, 367] on p at bounding box center [673, 363] width 496 height 15
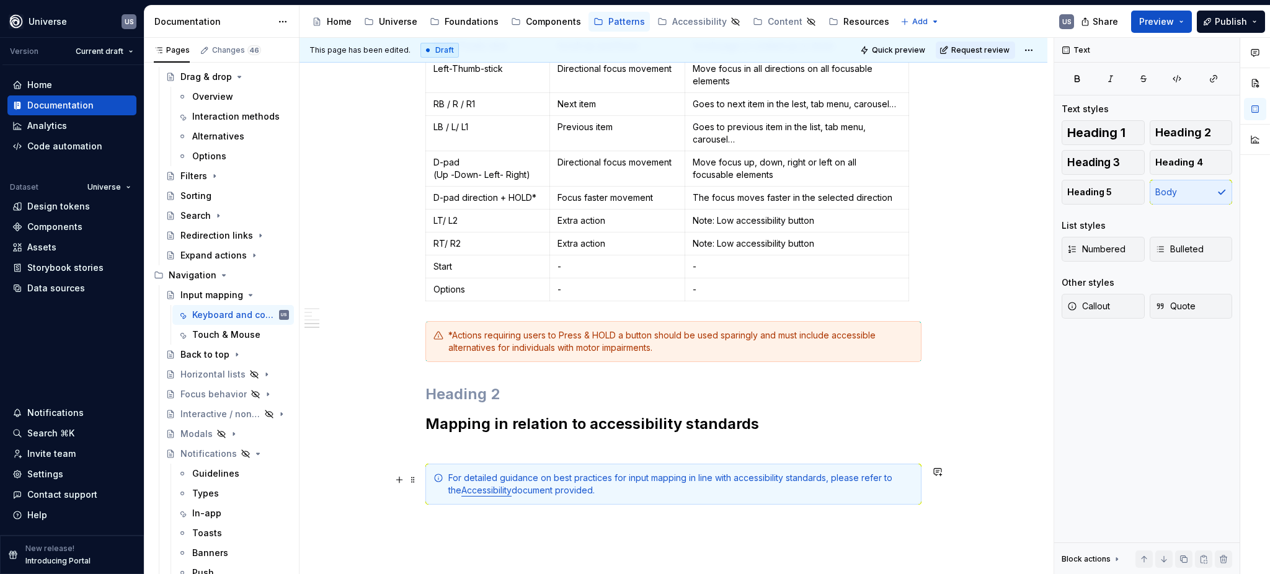
scroll to position [1488, 0]
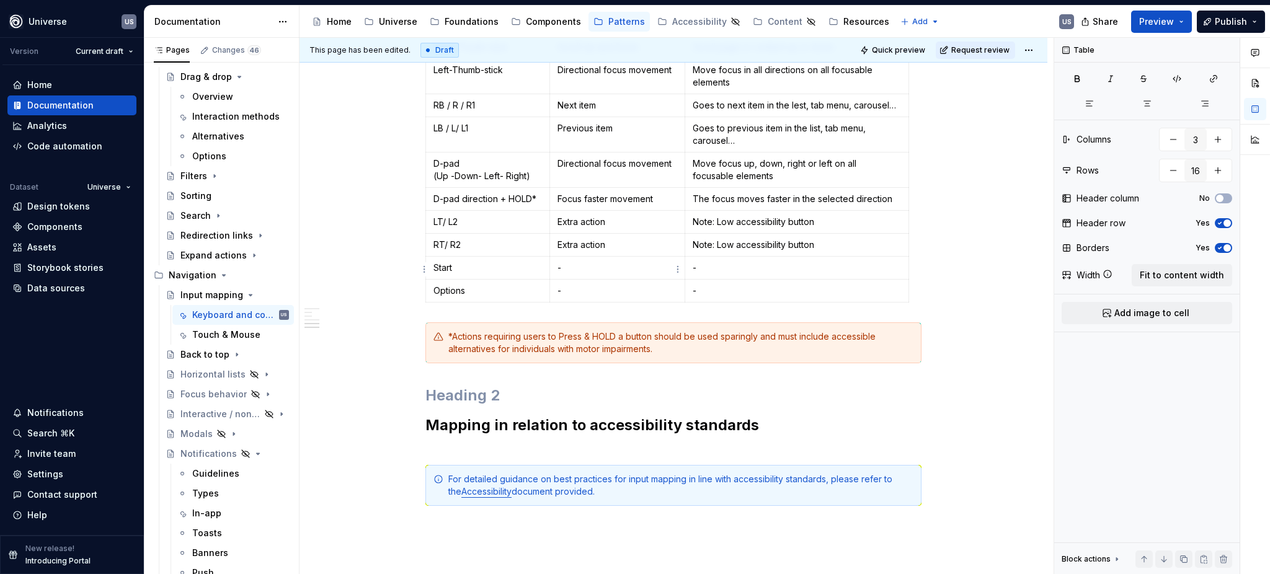
click at [580, 270] on p "-" at bounding box center [617, 268] width 120 height 12
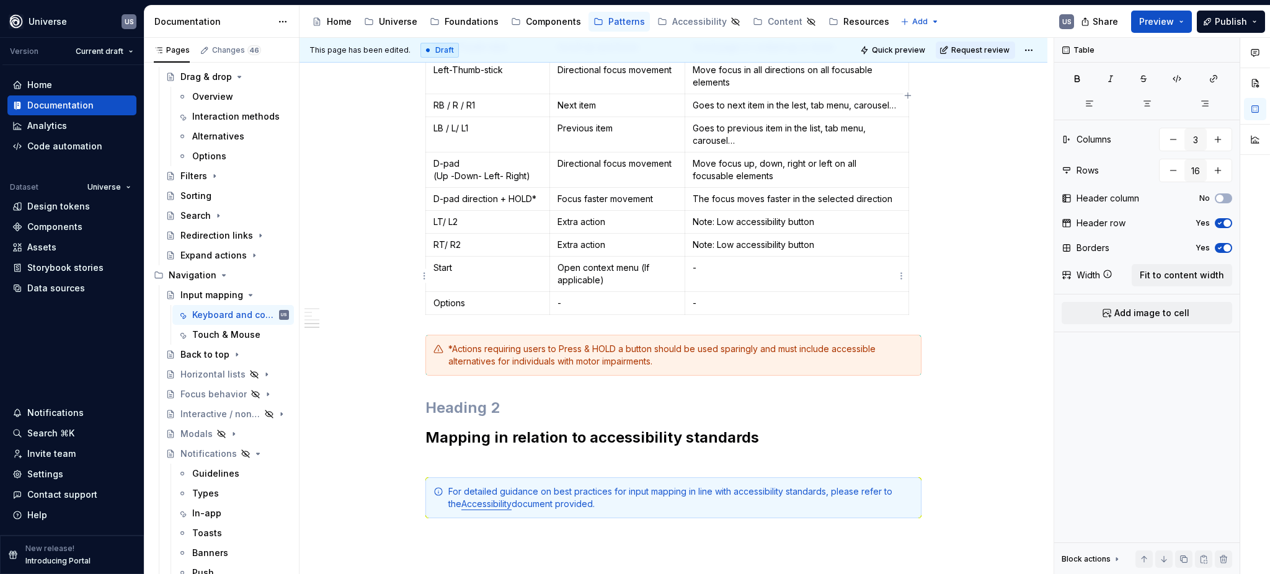
click at [765, 272] on p "-" at bounding box center [796, 268] width 208 height 12
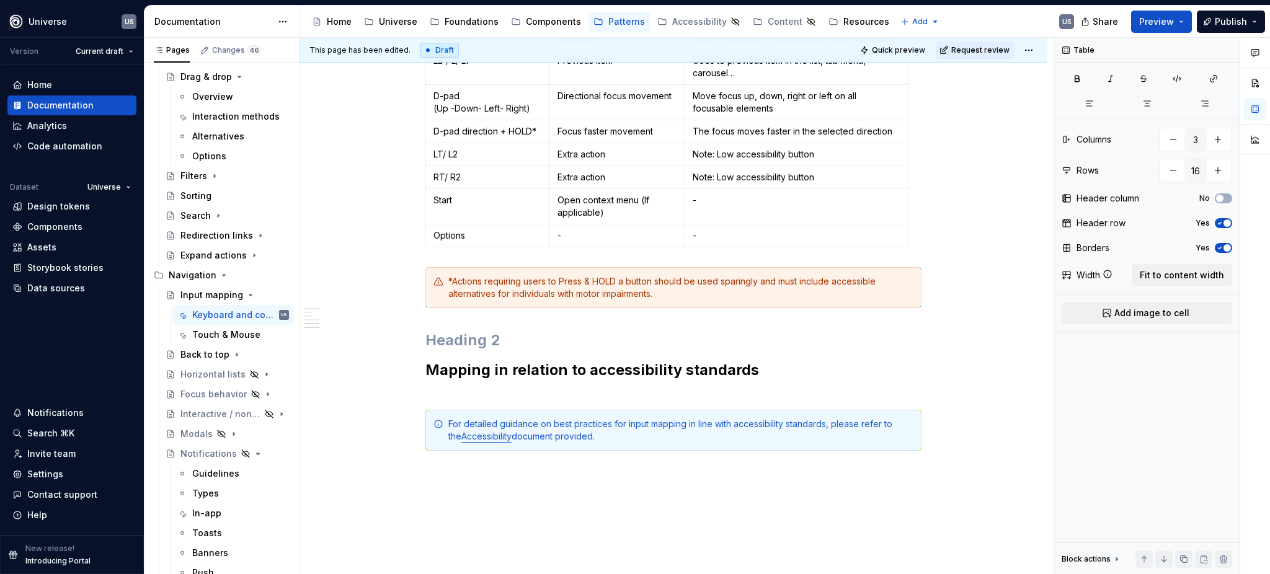
scroll to position [1571, 0]
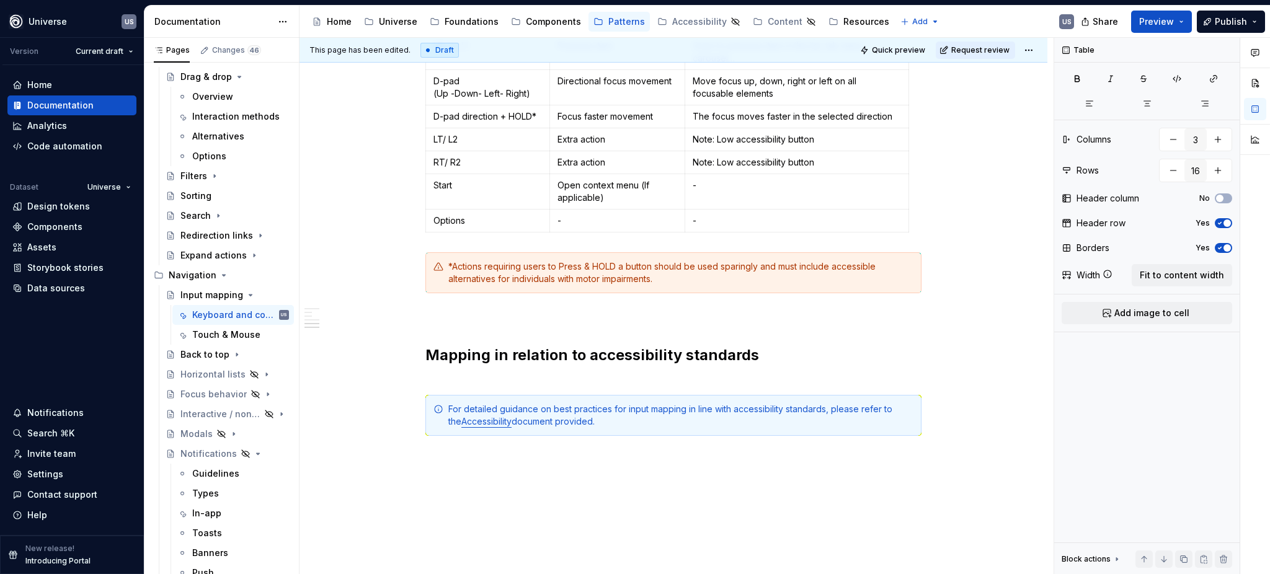
type textarea "*"
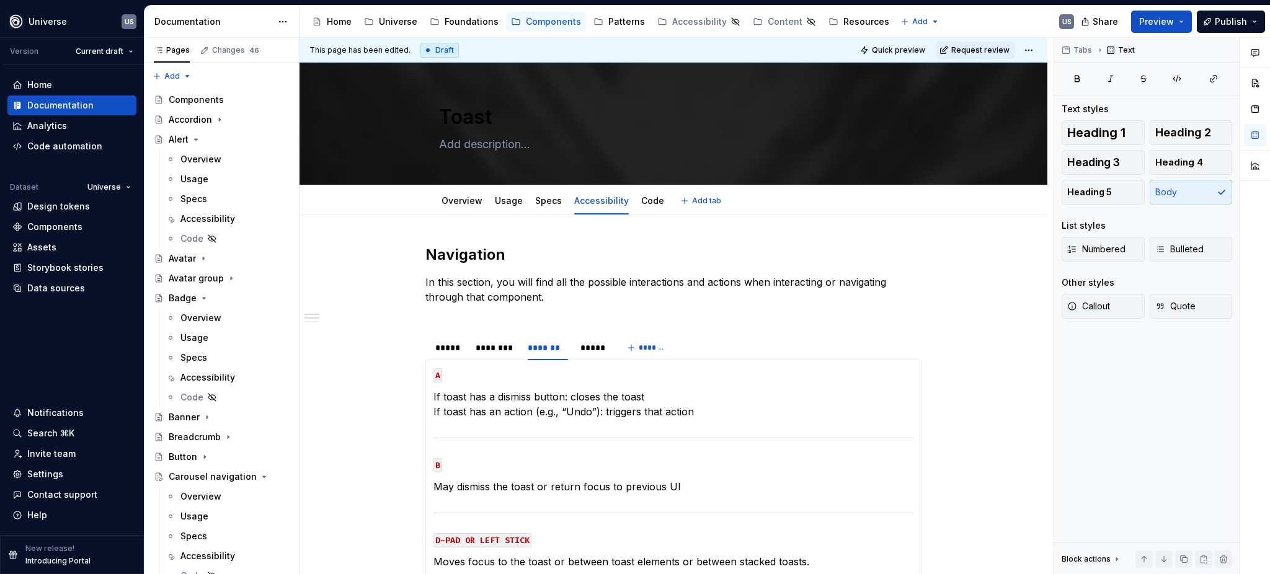
scroll to position [82, 0]
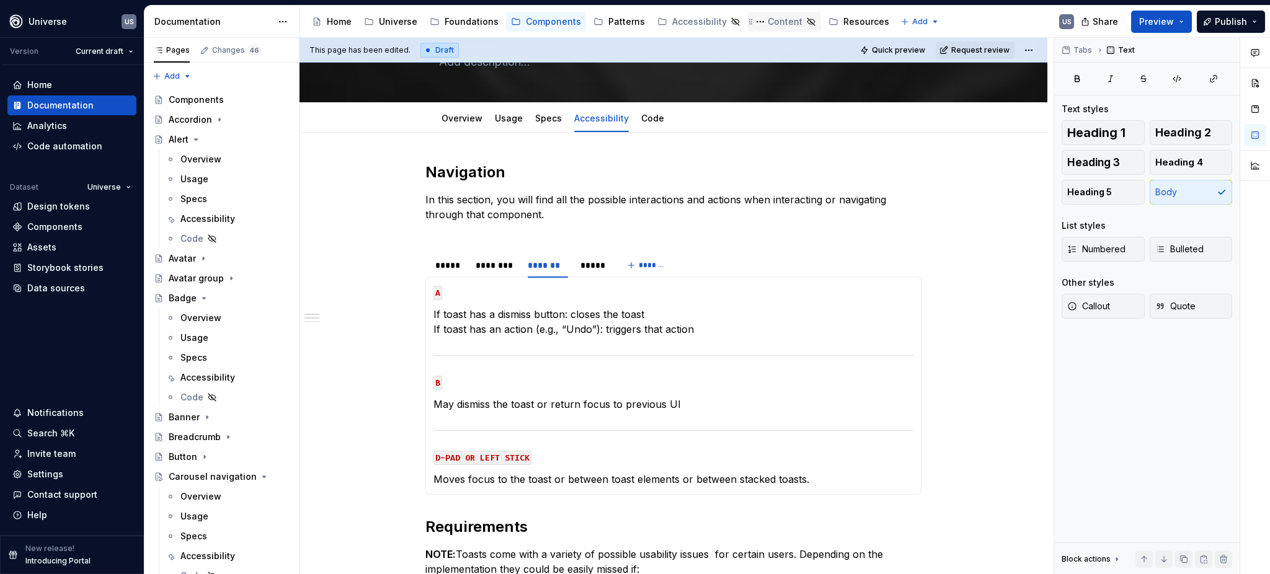
type textarea "*"
